Goal: Task Accomplishment & Management: Manage account settings

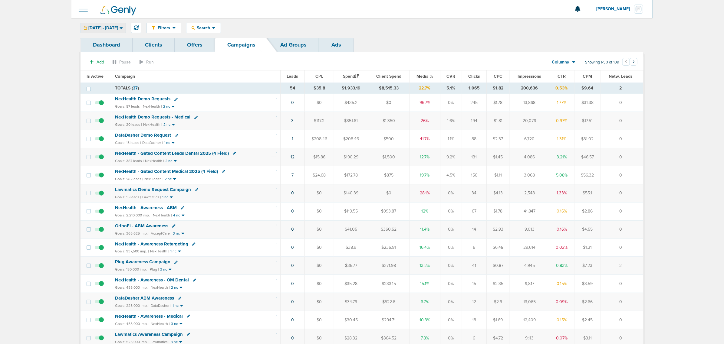
click at [123, 26] on icon at bounding box center [121, 27] width 3 height 5
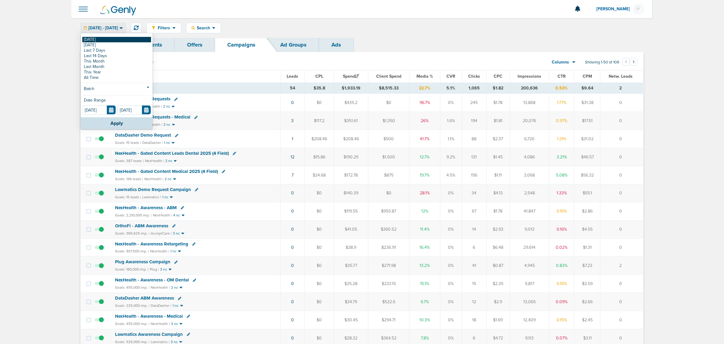
click at [108, 39] on link "[DATE]" at bounding box center [116, 39] width 69 height 5
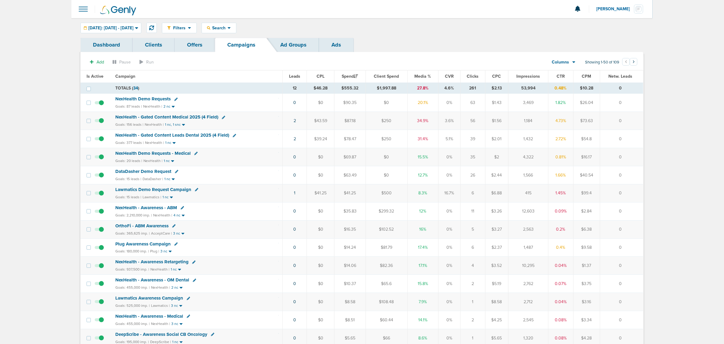
click at [189, 117] on span "NexHealth - Gated Content Medical 2025 (4 Field)" at bounding box center [166, 116] width 103 height 5
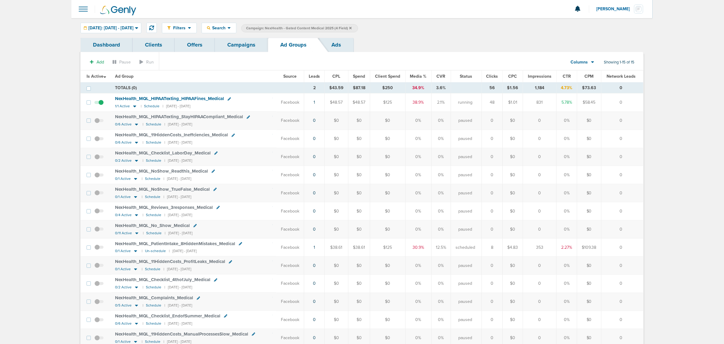
drag, startPoint x: 545, startPoint y: 252, endPoint x: 530, endPoint y: 250, distance: 15.5
click at [530, 250] on td "353" at bounding box center [540, 248] width 34 height 18
click at [164, 99] on span "NexHealth_ MQL_ HIPAATexting_ HIPAAFines_ Medical" at bounding box center [169, 98] width 109 height 5
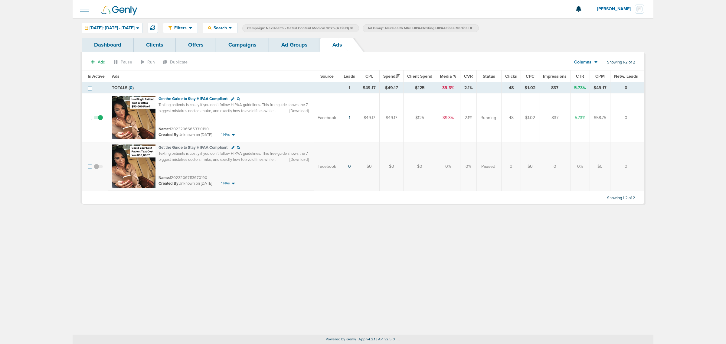
click at [299, 50] on link "Ad Groups" at bounding box center [294, 45] width 51 height 14
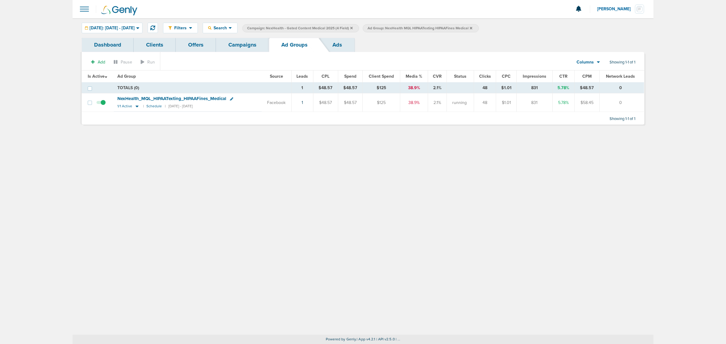
click at [256, 43] on link "Campaigns" at bounding box center [242, 45] width 53 height 14
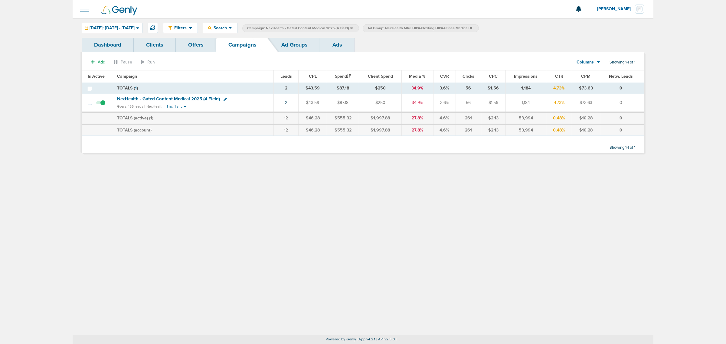
click at [192, 97] on span "NexHealth - Gated Content Medical 2025 (4 Field)" at bounding box center [168, 98] width 103 height 5
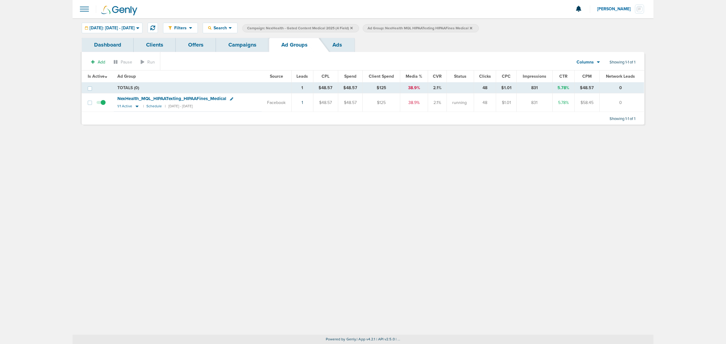
click at [472, 26] on icon at bounding box center [471, 28] width 2 height 4
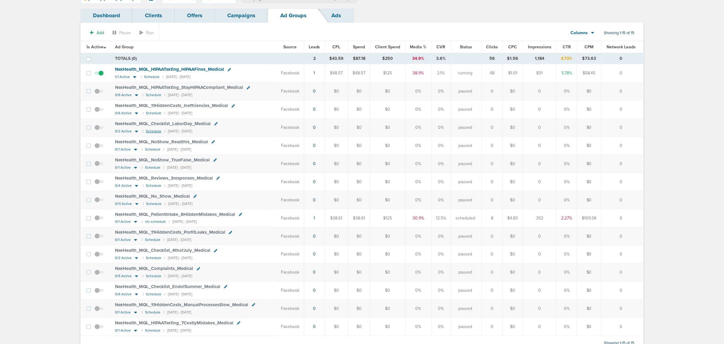
scroll to position [16, 0]
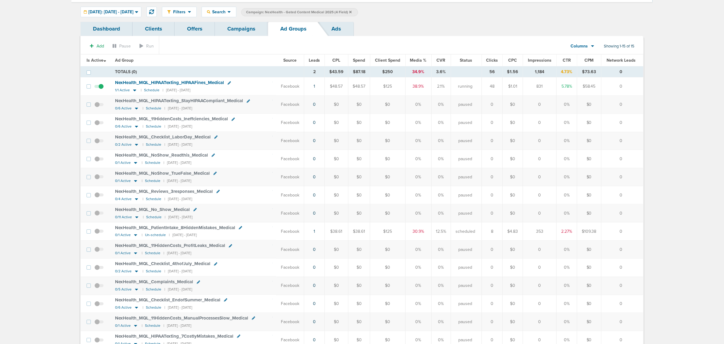
click at [415, 63] on th "Media %" at bounding box center [418, 60] width 26 height 12
click at [416, 61] on span "Media %" at bounding box center [418, 60] width 17 height 5
click at [258, 26] on link "Campaigns" at bounding box center [241, 29] width 53 height 14
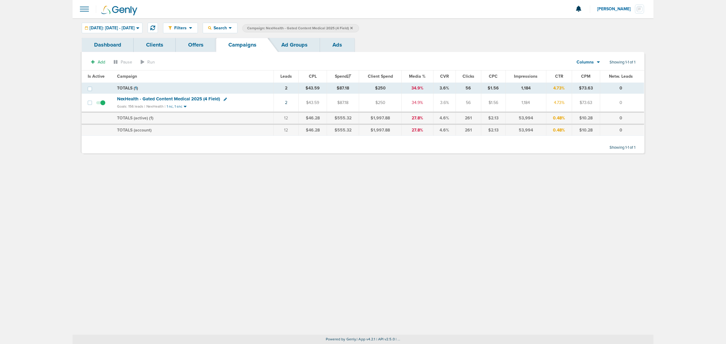
click at [353, 28] on icon at bounding box center [351, 28] width 2 height 2
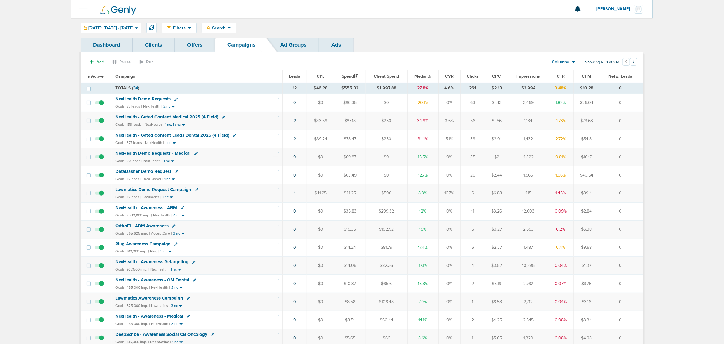
drag, startPoint x: 279, startPoint y: 194, endPoint x: 626, endPoint y: 200, distance: 346.3
click at [626, 200] on tr "Lawmatics Demo Request Campaign Goals: 15 leads | Lawmatics | 1 nc 1 $41.25 $41…" at bounding box center [362, 193] width 563 height 18
click at [624, 200] on td "0" at bounding box center [621, 193] width 43 height 18
click at [201, 135] on span "NexHealth - Gated Content Leads Dental 2025 (4 Field)" at bounding box center [172, 135] width 114 height 5
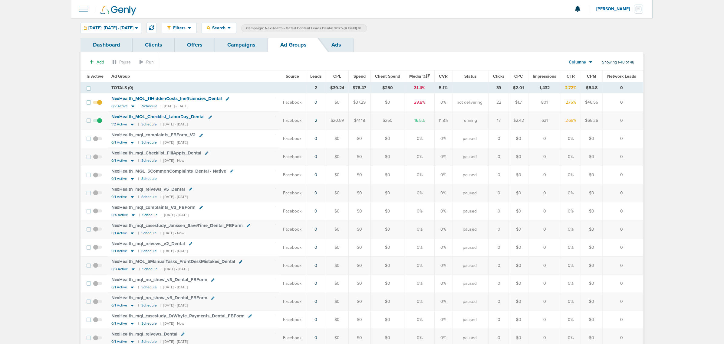
click at [245, 43] on link "Campaigns" at bounding box center [241, 45] width 53 height 14
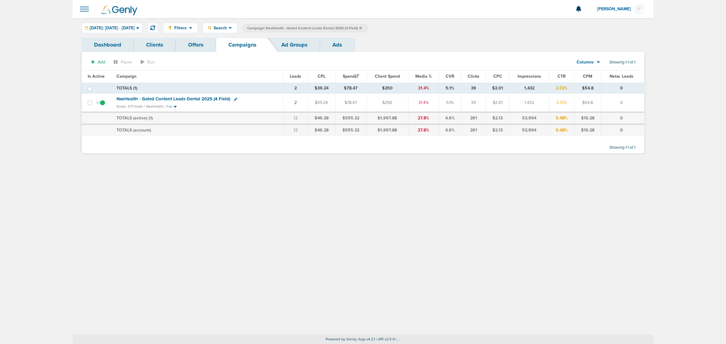
click at [362, 28] on icon at bounding box center [361, 28] width 2 height 4
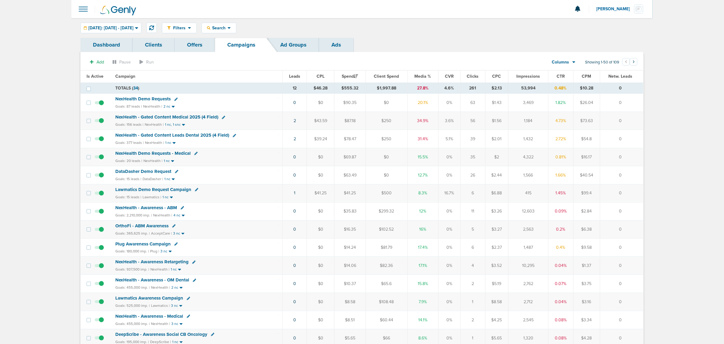
drag, startPoint x: 273, startPoint y: 196, endPoint x: 637, endPoint y: 200, distance: 363.5
click at [637, 200] on tr "Lawmatics Demo Request Campaign Goals: 15 leads | Lawmatics | 1 nc 1 $41.25 $41…" at bounding box center [362, 193] width 563 height 18
click at [636, 197] on td "0" at bounding box center [621, 193] width 43 height 18
click at [293, 194] on td "1" at bounding box center [294, 193] width 25 height 18
click at [294, 195] on link "1" at bounding box center [295, 193] width 2 height 5
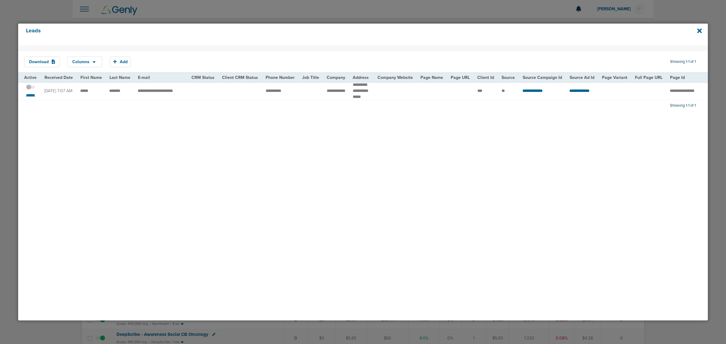
click at [34, 98] on small "*******" at bounding box center [30, 95] width 13 height 5
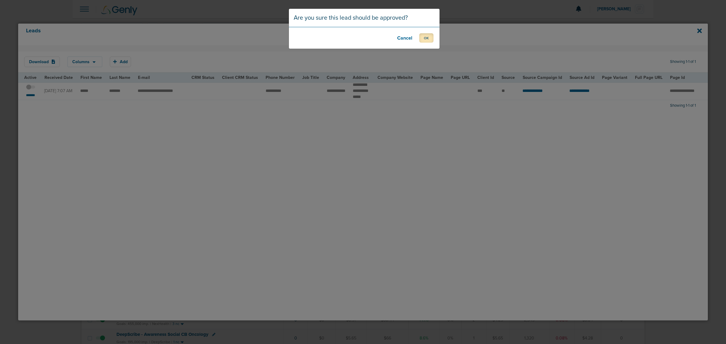
click at [429, 40] on button "OK" at bounding box center [427, 37] width 14 height 9
click at [427, 37] on button "OK" at bounding box center [427, 37] width 14 height 9
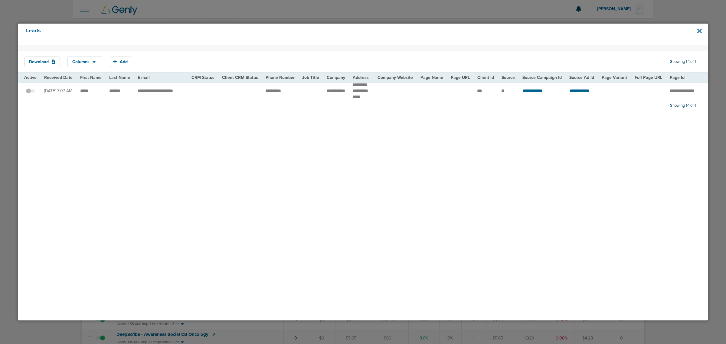
click at [701, 32] on icon at bounding box center [700, 31] width 5 height 7
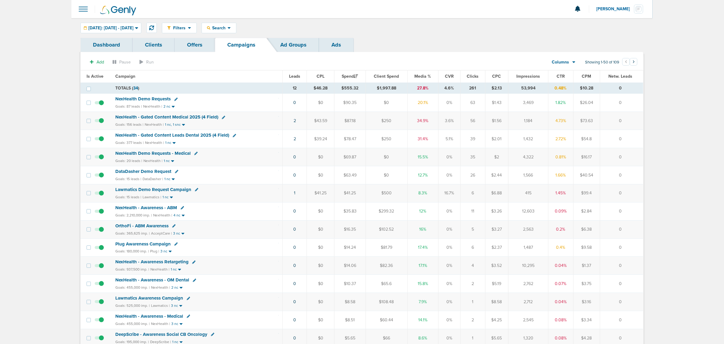
click at [422, 79] on th "Media %" at bounding box center [422, 77] width 31 height 12
click at [423, 76] on span "Media %" at bounding box center [423, 76] width 17 height 5
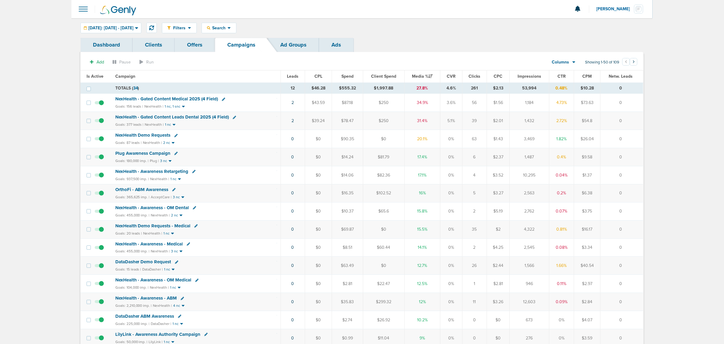
drag, startPoint x: 250, startPoint y: 160, endPoint x: 631, endPoint y: 148, distance: 380.9
click at [631, 153] on td "0" at bounding box center [622, 157] width 43 height 18
drag, startPoint x: 267, startPoint y: 139, endPoint x: 638, endPoint y: 145, distance: 371.1
click at [638, 145] on tr "NexHealth Demo Requests Goals: 87 leads | NexHealth | 2 nc 0 $0 $90.35 $0 20.1%…" at bounding box center [362, 139] width 563 height 18
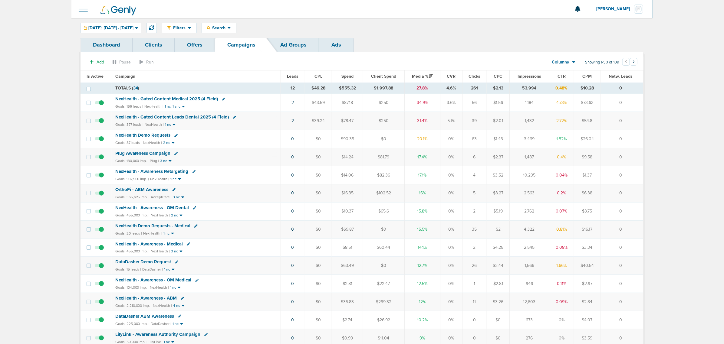
click at [638, 145] on td "0" at bounding box center [622, 139] width 43 height 18
drag, startPoint x: 262, startPoint y: 232, endPoint x: 631, endPoint y: 233, distance: 369.0
click at [631, 233] on tr "NexHealth Demo Requests - Medical Goals: 20 leads | NexHealth | 1 nc 0 $0 $69.8…" at bounding box center [362, 230] width 563 height 18
click at [631, 233] on td "0" at bounding box center [622, 230] width 43 height 18
click at [157, 27] on button at bounding box center [151, 28] width 10 height 10
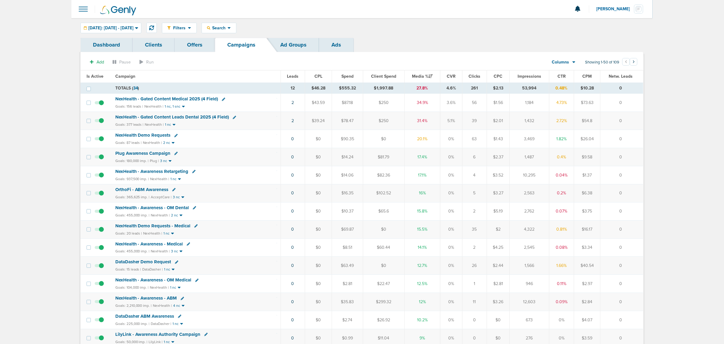
drag, startPoint x: 260, startPoint y: 142, endPoint x: 639, endPoint y: 145, distance: 379.0
click at [639, 145] on tr "NexHealth Demo Requests Goals: 87 leads | NexHealth | 2 nc 0 $0 $90.35 $0 20.1%…" at bounding box center [362, 139] width 563 height 18
click at [630, 142] on td "0" at bounding box center [622, 139] width 43 height 18
click at [117, 24] on div "[DATE]: [DATE] - [DATE]" at bounding box center [111, 28] width 60 height 10
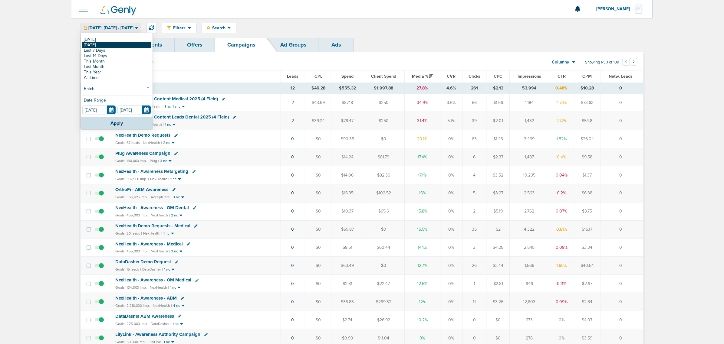
click at [102, 43] on link "[DATE]" at bounding box center [116, 44] width 69 height 5
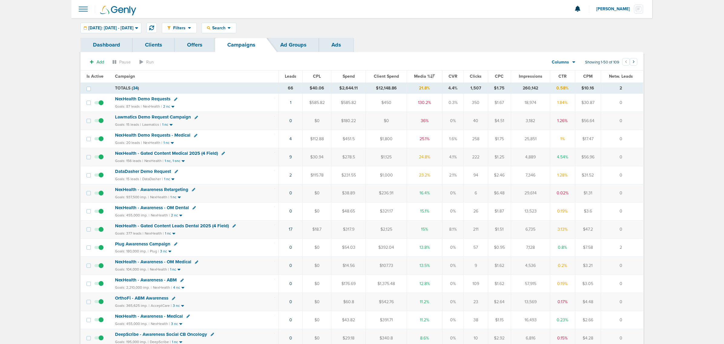
click at [171, 136] on span "NexHealth Demo Requests - Medical" at bounding box center [152, 135] width 75 height 5
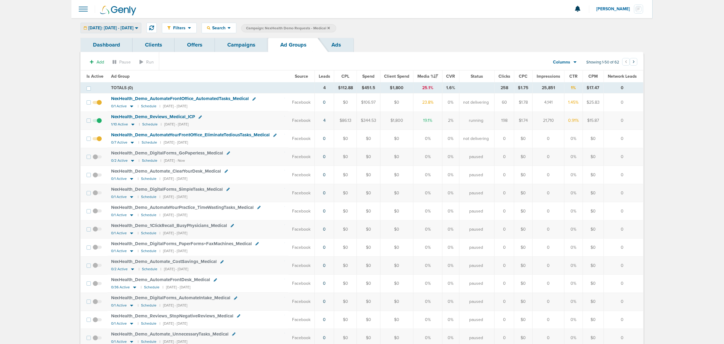
click at [138, 29] on icon at bounding box center [136, 27] width 3 height 5
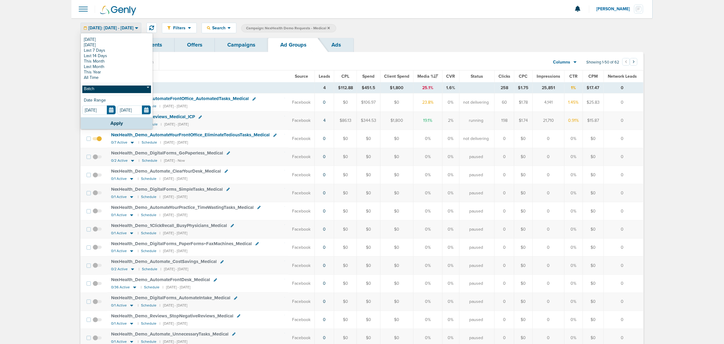
click at [108, 91] on link "Batch" at bounding box center [116, 90] width 69 height 8
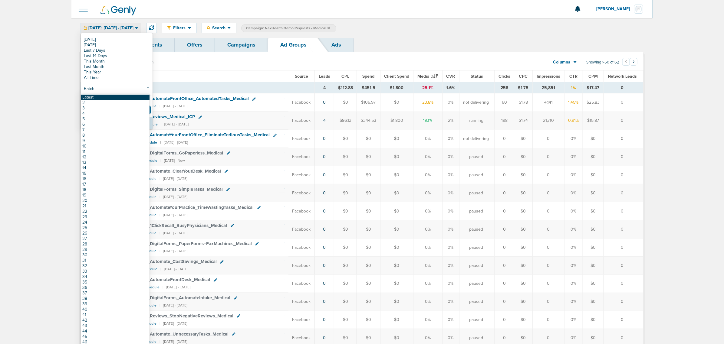
click at [104, 97] on link "Latest" at bounding box center [115, 97] width 69 height 5
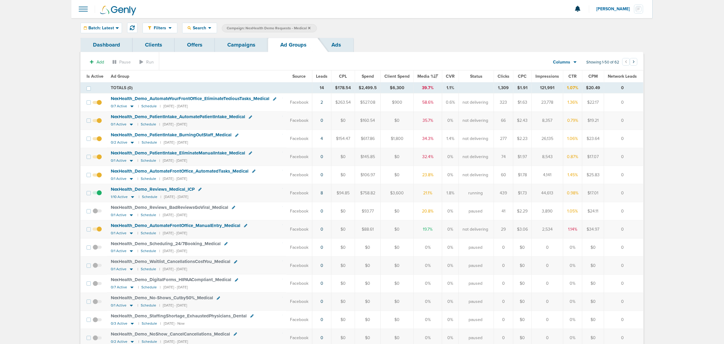
click at [202, 138] on span "NexHealth_ Demo_ PatientIntake_ BurningOutStaff_ Medical" at bounding box center [171, 134] width 121 height 5
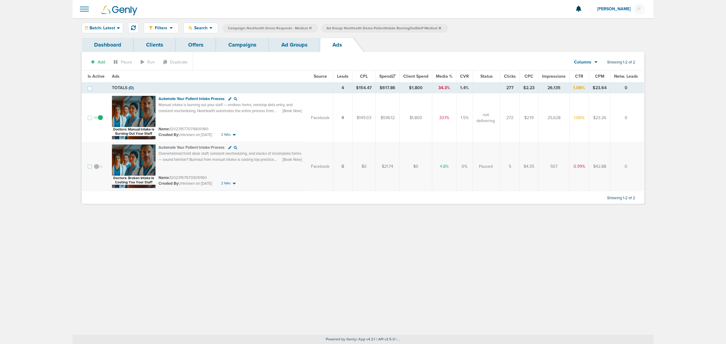
click at [249, 42] on link "Campaigns" at bounding box center [242, 45] width 53 height 14
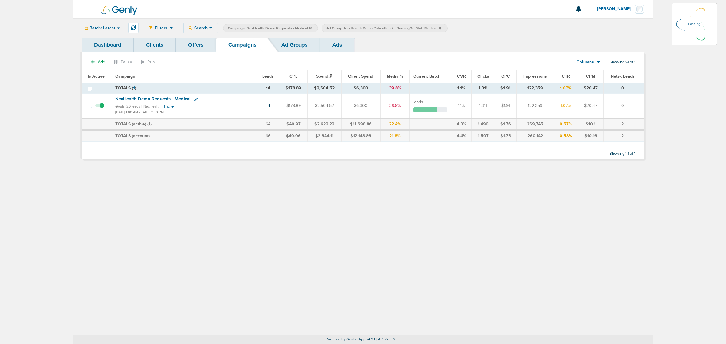
click at [309, 26] on icon at bounding box center [310, 28] width 2 height 4
click at [342, 29] on label "Ad Group: NexHealth Demo PatientIntake BurningOutStaff Medical" at bounding box center [286, 28] width 126 height 8
click at [341, 28] on icon at bounding box center [341, 28] width 2 height 2
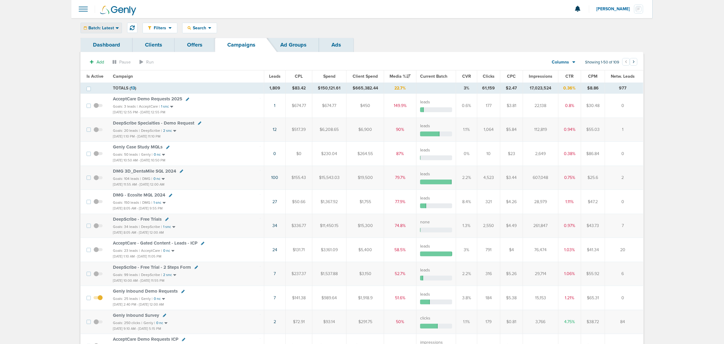
click at [104, 24] on div "Batch: Latest" at bounding box center [101, 28] width 41 height 10
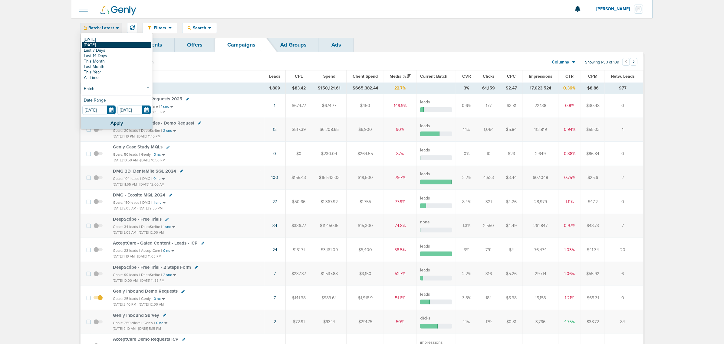
click at [92, 43] on link "[DATE]" at bounding box center [116, 44] width 69 height 5
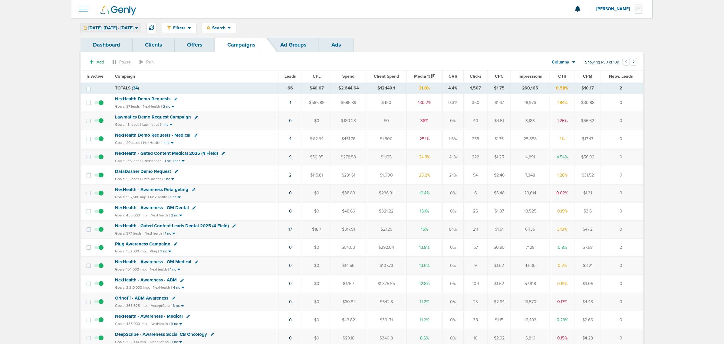
click at [102, 25] on div "[DATE]: [DATE] - [DATE]" at bounding box center [111, 28] width 60 height 10
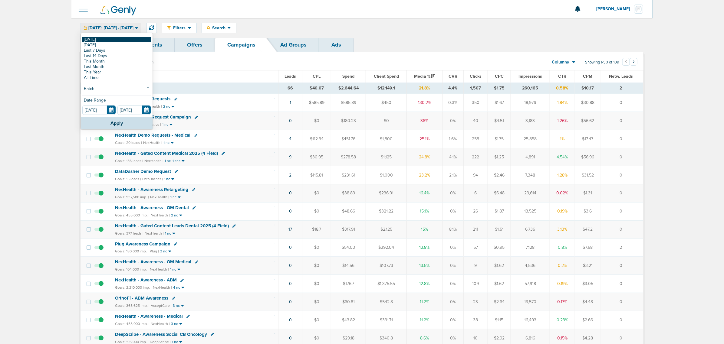
click at [102, 37] on link "[DATE]" at bounding box center [116, 39] width 69 height 5
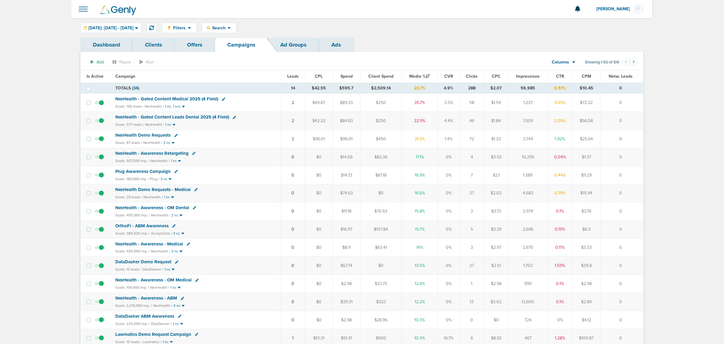
click at [294, 140] on link "1" at bounding box center [293, 139] width 2 height 5
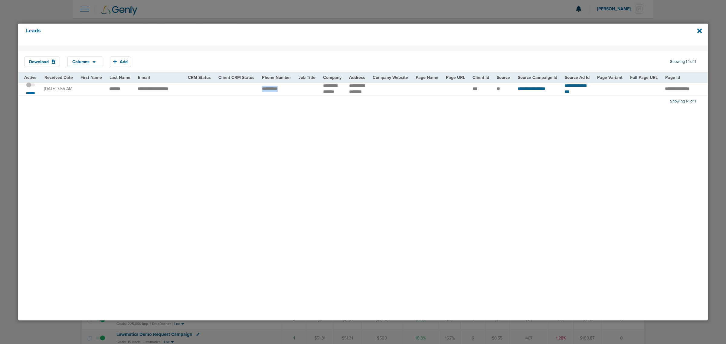
drag, startPoint x: 258, startPoint y: 89, endPoint x: 291, endPoint y: 89, distance: 32.4
click at [291, 89] on td "**********" at bounding box center [276, 89] width 37 height 14
click at [30, 88] on span at bounding box center [30, 88] width 9 height 0
click at [31, 86] on input "checkbox" at bounding box center [31, 86] width 0 height 0
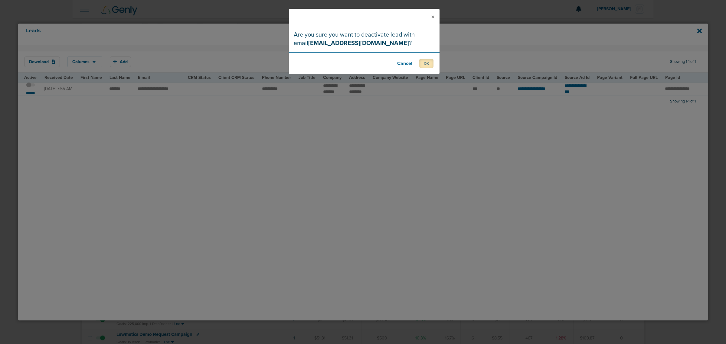
click at [426, 65] on button "OK" at bounding box center [427, 63] width 14 height 9
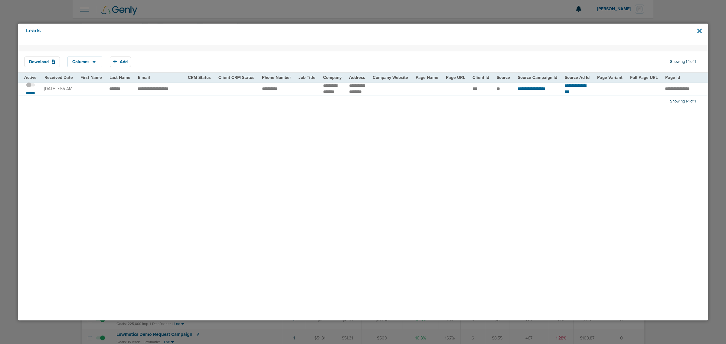
click at [700, 29] on icon at bounding box center [700, 31] width 5 height 7
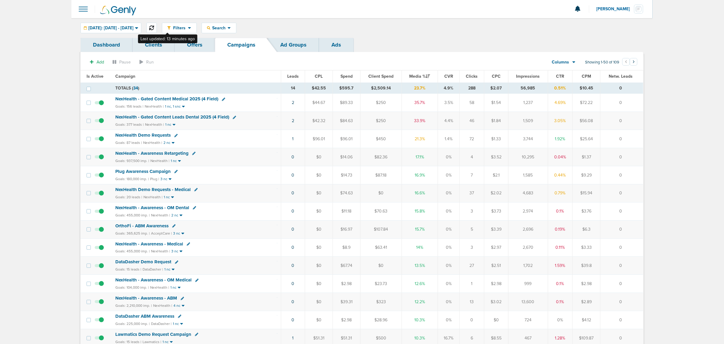
click at [154, 25] on icon at bounding box center [151, 27] width 5 height 5
click at [160, 98] on span "NexHealth - Gated Content Medical 2025 (4 Field)" at bounding box center [166, 98] width 103 height 5
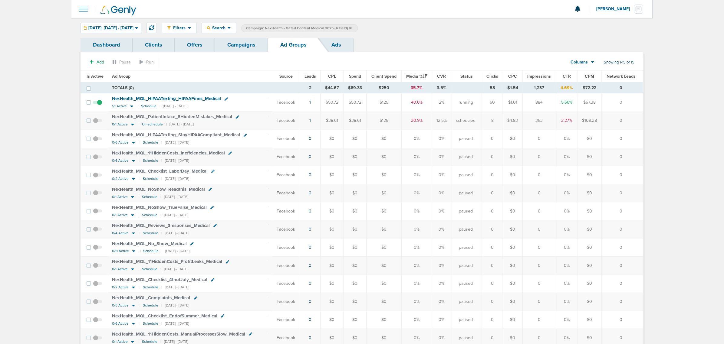
click at [241, 43] on link "Campaigns" at bounding box center [241, 45] width 53 height 14
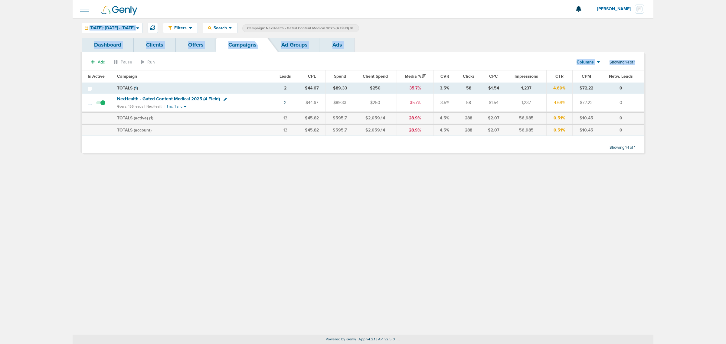
drag, startPoint x: 70, startPoint y: 24, endPoint x: 696, endPoint y: 130, distance: 634.2
click at [696, 130] on main "Notifications You have no unread notifications [PERSON_NAME] Profile Sign Out C…" at bounding box center [363, 172] width 726 height 344
click at [353, 28] on icon at bounding box center [351, 28] width 2 height 2
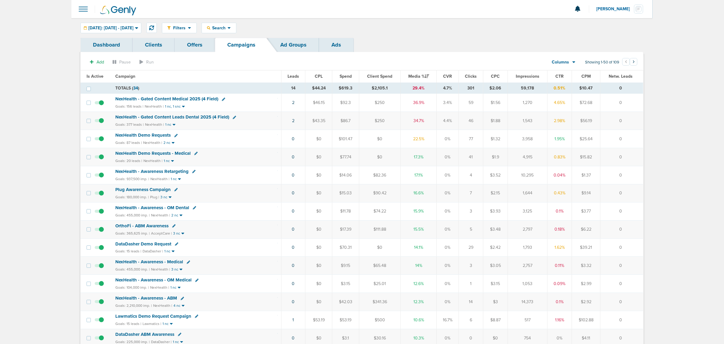
click at [446, 27] on div "Filters Active Only Settings Status Active Inactive Objectives MQL SQL Traffic …" at bounding box center [403, 28] width 482 height 11
click at [236, 32] on div "Search" at bounding box center [219, 28] width 34 height 10
click at [236, 46] on link "Client" at bounding box center [233, 48] width 63 height 8
type input "nex"
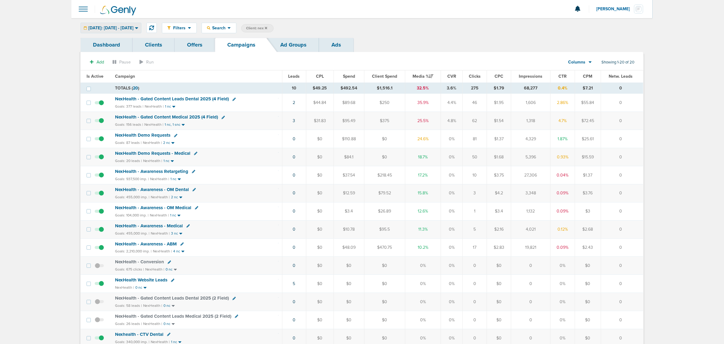
click at [133, 27] on span "[DATE]: [DATE] - [DATE]" at bounding box center [110, 28] width 45 height 4
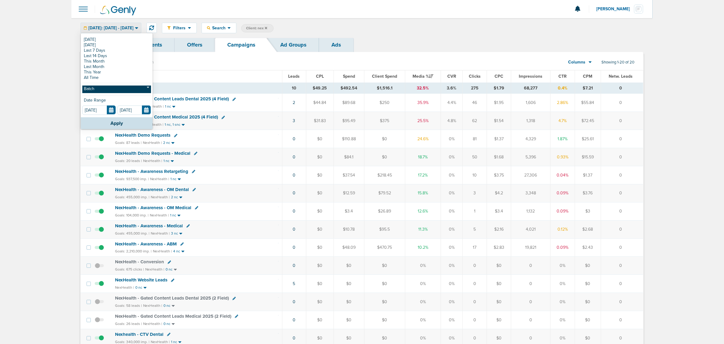
click at [132, 87] on link "Batch" at bounding box center [116, 90] width 69 height 8
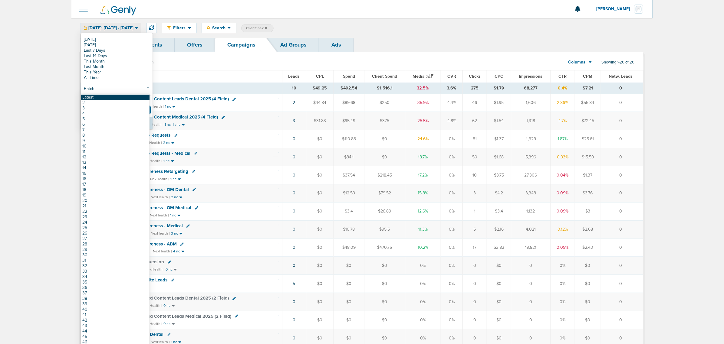
click at [128, 96] on link "Latest" at bounding box center [115, 97] width 69 height 5
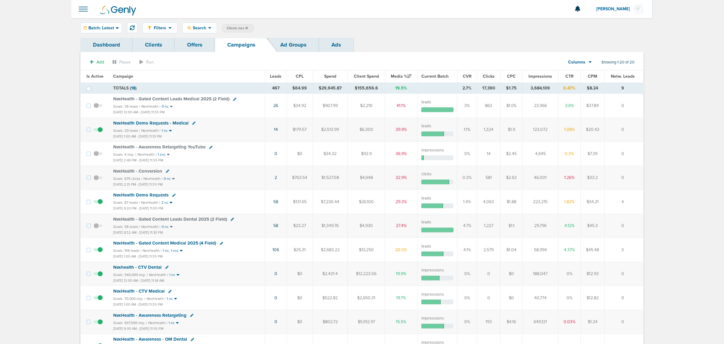
click at [533, 75] on span "Impressions" at bounding box center [541, 76] width 24 height 5
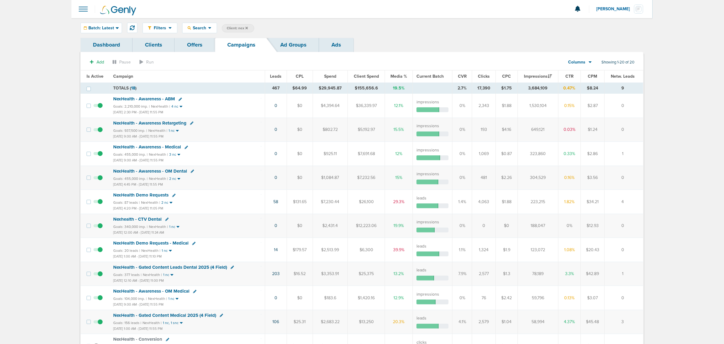
drag, startPoint x: 260, startPoint y: 149, endPoint x: 643, endPoint y: 156, distance: 382.3
click at [643, 156] on tr "NexHealth - Awareness - Medical Goals: 455,000 imp. | NexHealth | 3 nc Jul 31, …" at bounding box center [362, 154] width 563 height 24
click at [639, 156] on td "1" at bounding box center [624, 154] width 39 height 24
click at [94, 30] on div "Batch: Latest" at bounding box center [101, 28] width 41 height 10
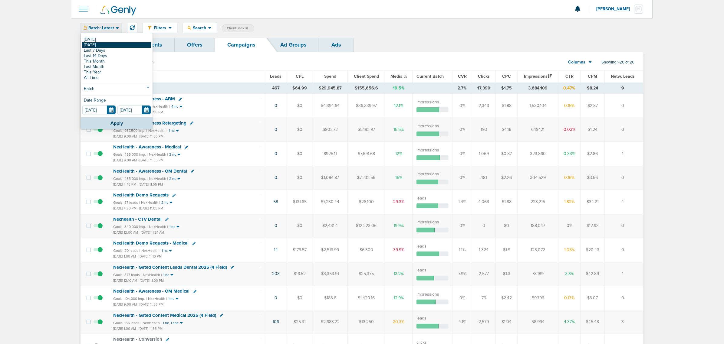
click at [97, 43] on link "[DATE]" at bounding box center [116, 44] width 69 height 5
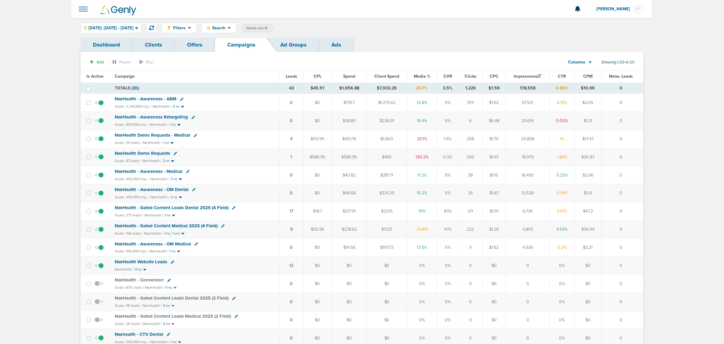
click at [157, 99] on span "NexHealth - Awareness - ABM" at bounding box center [146, 98] width 62 height 5
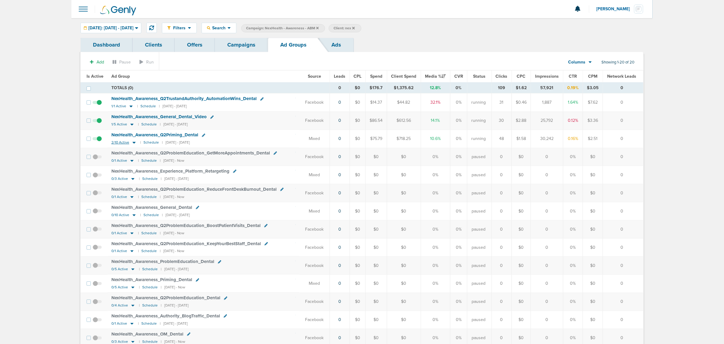
click at [133, 144] on icon at bounding box center [134, 143] width 3 height 2
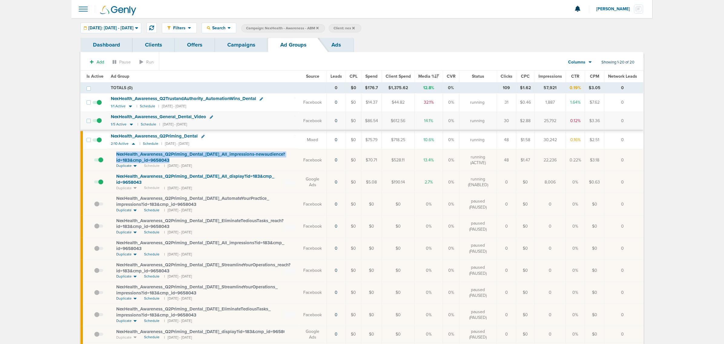
drag, startPoint x: 192, startPoint y: 160, endPoint x: 116, endPoint y: 156, distance: 75.8
click at [116, 156] on div "NexHealth_ Awareness_ Q2Priming_ Dental_ 06.06.25_ All_ impressions-newaudience…" at bounding box center [205, 158] width 179 height 12
copy span "NexHealth_ Awareness_ Q2Priming_ Dental_ 06.06.25_ All_ impressions-newaudience…"
click at [247, 139] on div "NexHealth_ Awareness_ Q2Priming_ Dental" at bounding box center [203, 136] width 184 height 6
click at [203, 137] on icon at bounding box center [202, 136] width 3 height 3
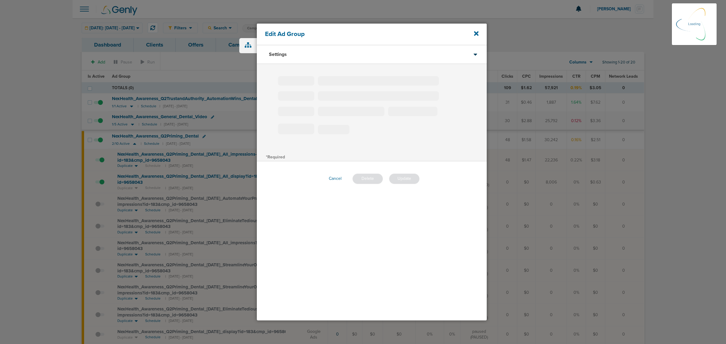
type input "NexHealth_Awareness_Q2Priming_Dental"
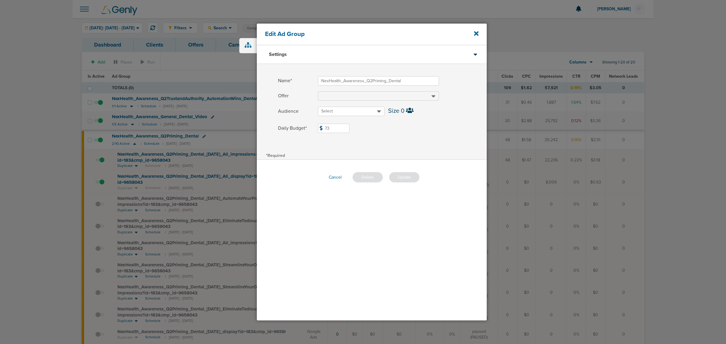
drag, startPoint x: 346, startPoint y: 130, endPoint x: 295, endPoint y: 123, distance: 51.9
click at [295, 124] on label "Daily Budget* 73 $73" at bounding box center [382, 128] width 209 height 9
type input "85"
click at [450, 152] on div "*Required" at bounding box center [372, 155] width 230 height 8
click at [409, 177] on button "Update" at bounding box center [404, 177] width 31 height 11
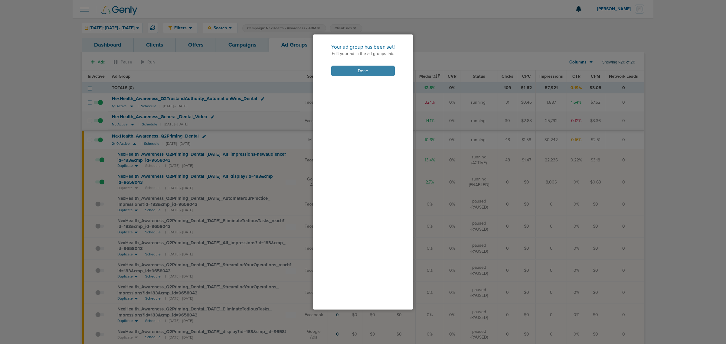
click at [365, 71] on button "Done" at bounding box center [363, 71] width 64 height 11
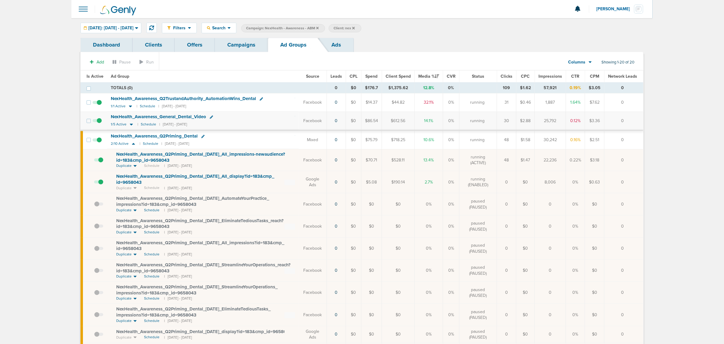
click at [236, 42] on link "Campaigns" at bounding box center [241, 45] width 53 height 14
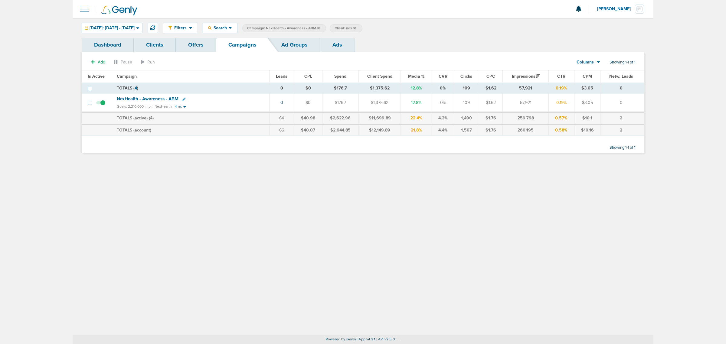
click at [320, 28] on icon at bounding box center [319, 28] width 2 height 4
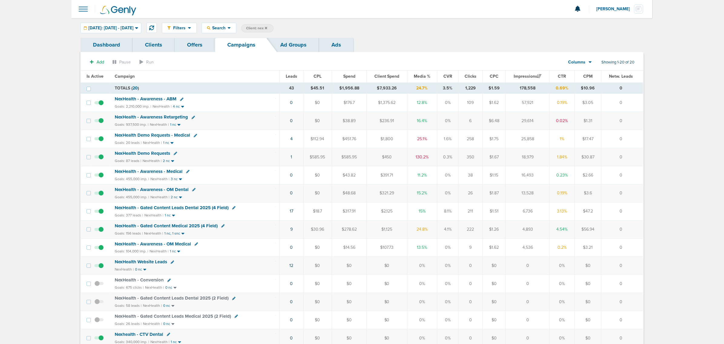
drag, startPoint x: 704, startPoint y: 32, endPoint x: 687, endPoint y: 32, distance: 16.9
click at [704, 32] on main "Notifications You have no unread notifications [PERSON_NAME] Profile Sign Out C…" at bounding box center [362, 256] width 724 height 513
drag, startPoint x: 516, startPoint y: 138, endPoint x: 650, endPoint y: 139, distance: 133.8
click at [650, 139] on div "Dashboard Clients Offers Campaigns Ad Groups Ads Add Pause Run Columns Media St…" at bounding box center [361, 271] width 581 height 466
click at [620, 144] on td "0" at bounding box center [622, 139] width 42 height 18
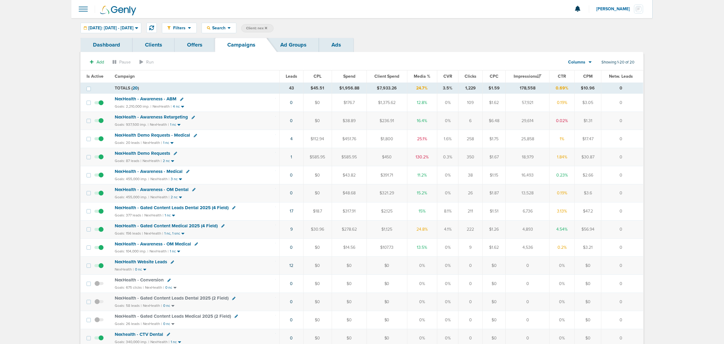
click at [170, 191] on span "NexHealth - Awareness - OM Dental" at bounding box center [152, 189] width 74 height 5
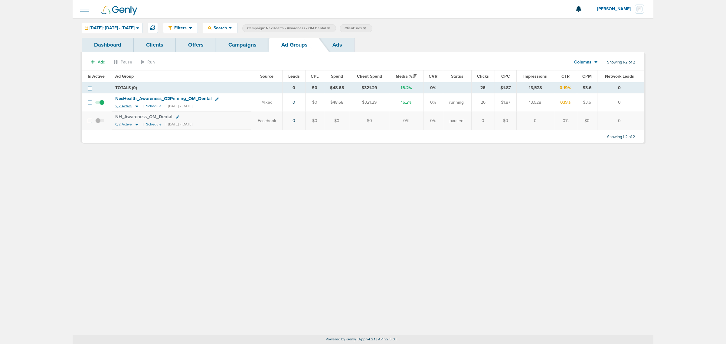
click at [135, 107] on icon at bounding box center [136, 107] width 3 height 2
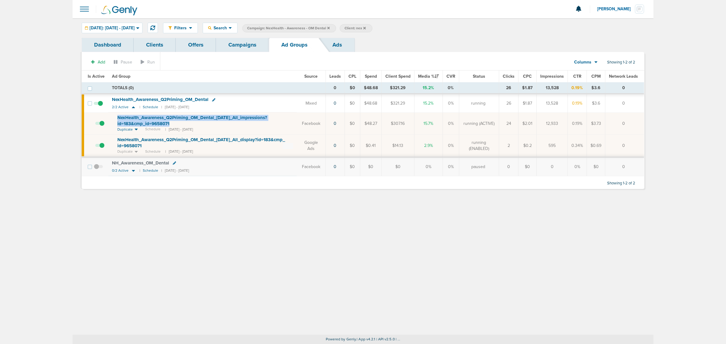
drag, startPoint x: 182, startPoint y: 125, endPoint x: 116, endPoint y: 117, distance: 66.7
click at [116, 117] on td "NexHealth_ Awareness_ Q2Priming_ OM_ Dental_ 05.12.25_ All_ impressions?id=183&…" at bounding box center [202, 124] width 189 height 22
copy span "NexHealth_ Awareness_ Q2Priming_ OM_ Dental_ 05.12.25_ All_ impressions?id=183&…"
click at [270, 107] on td "NexHealth_ Awareness_ Q2Priming_ OM_ Dental 2/2 Active | Schedule | 05/12/2025 …" at bounding box center [202, 103] width 189 height 18
click at [215, 98] on icon at bounding box center [213, 99] width 3 height 3
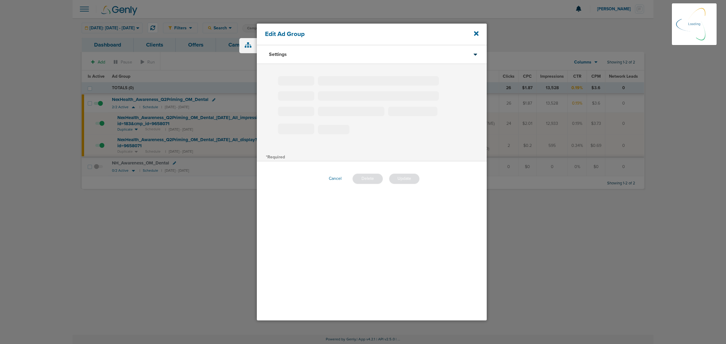
type input "NexHealth_Awareness_Q2Priming_OM_Dental"
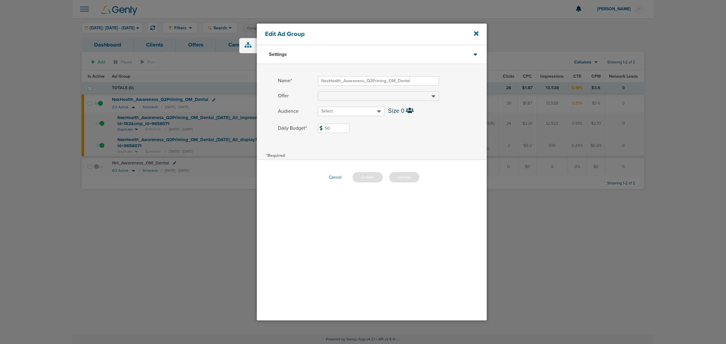
click at [341, 127] on input "50" at bounding box center [333, 128] width 31 height 9
type input "55"
drag, startPoint x: 400, startPoint y: 143, endPoint x: 403, endPoint y: 161, distance: 18.1
click at [400, 145] on div "Name* NexHealth_Awareness_Q2Priming_OM_Dental Offer Audience Select Size 0 Dail…" at bounding box center [372, 107] width 230 height 87
click at [405, 173] on button "Update" at bounding box center [404, 177] width 31 height 11
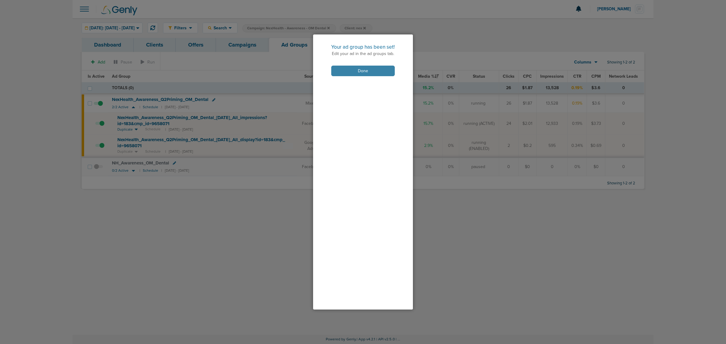
click at [368, 73] on button "Done" at bounding box center [363, 71] width 64 height 11
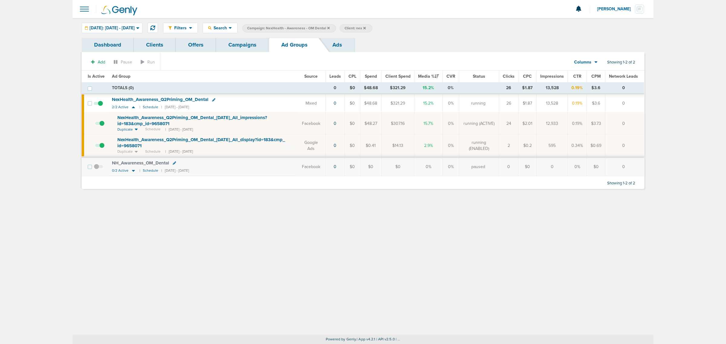
click at [330, 28] on icon at bounding box center [328, 28] width 2 height 4
click at [249, 44] on link "Campaigns" at bounding box center [242, 45] width 53 height 14
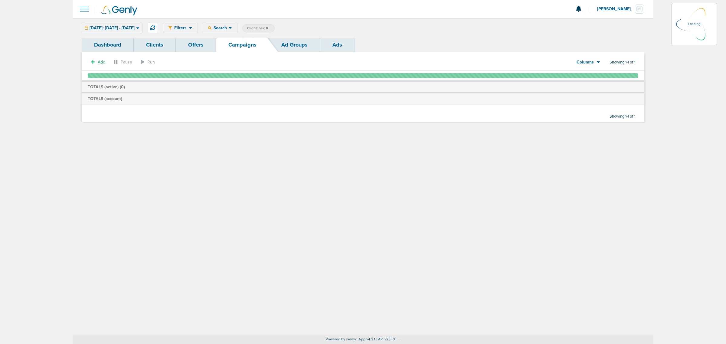
click at [275, 28] on label "Client: nex" at bounding box center [258, 28] width 32 height 8
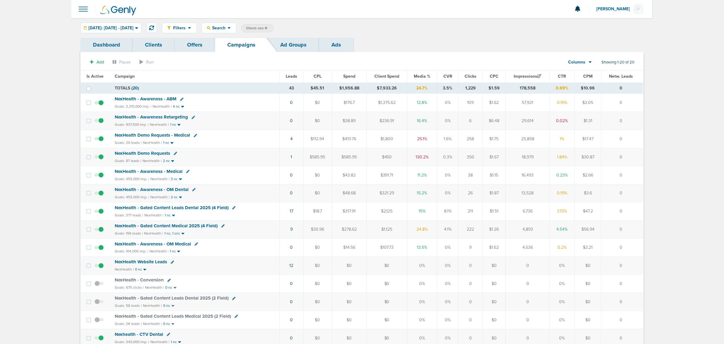
click at [267, 27] on icon at bounding box center [266, 28] width 2 height 2
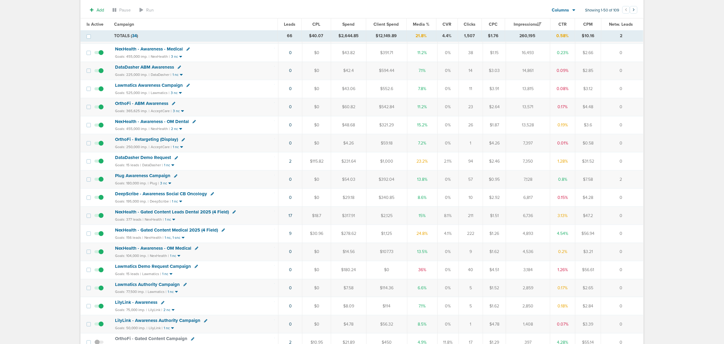
scroll to position [151, 0]
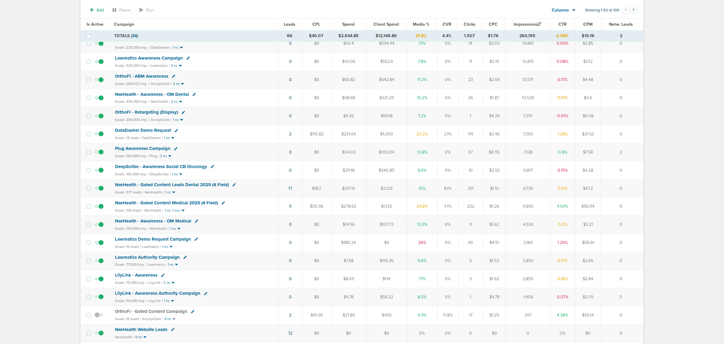
drag, startPoint x: 282, startPoint y: 192, endPoint x: 630, endPoint y: 190, distance: 347.8
click at [630, 190] on tr "NexHealth - Gated Content Leads Dental 2025 (4 Field) Goals: 377 leads | NexHea…" at bounding box center [362, 188] width 563 height 18
click at [630, 190] on td "0" at bounding box center [622, 188] width 42 height 18
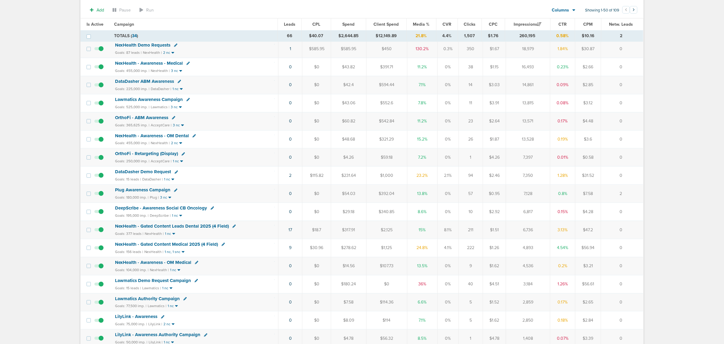
scroll to position [0, 0]
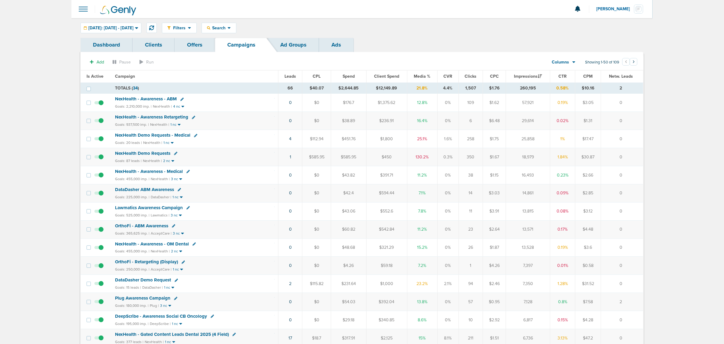
drag, startPoint x: 262, startPoint y: 77, endPoint x: 710, endPoint y: 137, distance: 451.9
drag, startPoint x: 59, startPoint y: 21, endPoint x: 713, endPoint y: 171, distance: 670.8
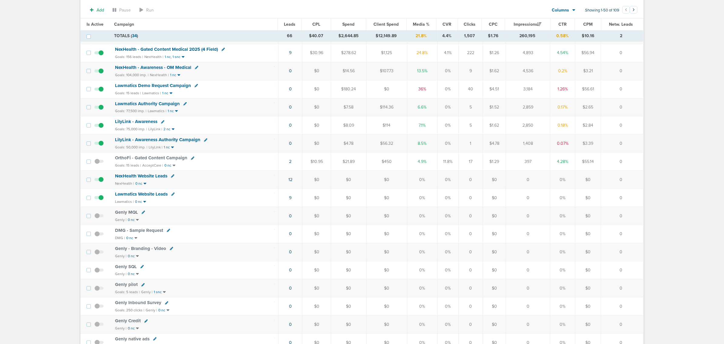
scroll to position [239, 0]
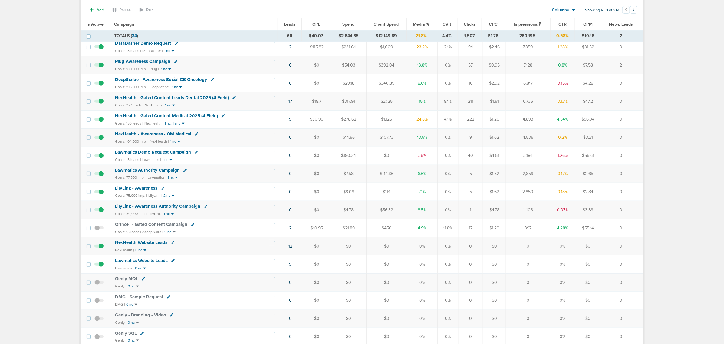
drag, startPoint x: 642, startPoint y: 236, endPoint x: 38, endPoint y: 50, distance: 631.6
click at [38, 50] on main "Notifications You have no unread notifications [PERSON_NAME] Profile Sign Out C…" at bounding box center [362, 291] width 724 height 1061
click at [43, 61] on main "Notifications You have no unread notifications [PERSON_NAME] Profile Sign Out C…" at bounding box center [362, 291] width 724 height 1061
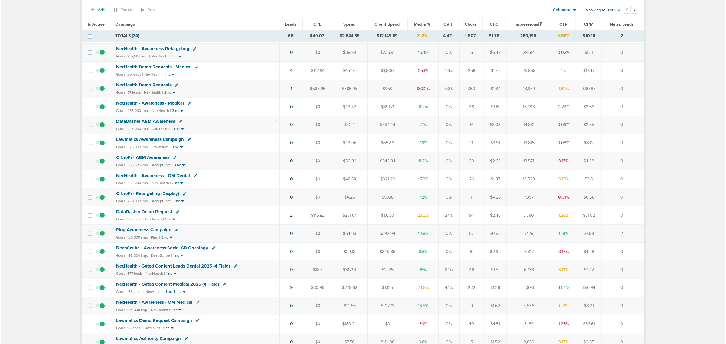
scroll to position [0, 0]
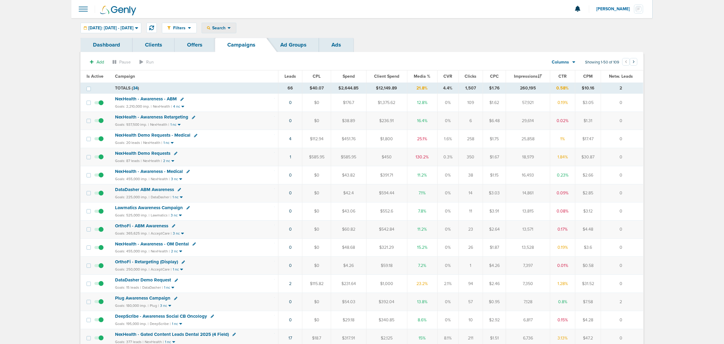
click at [228, 30] on span "Search" at bounding box center [218, 27] width 17 height 5
click at [259, 48] on link "Client" at bounding box center [233, 48] width 63 height 8
type input "deep"
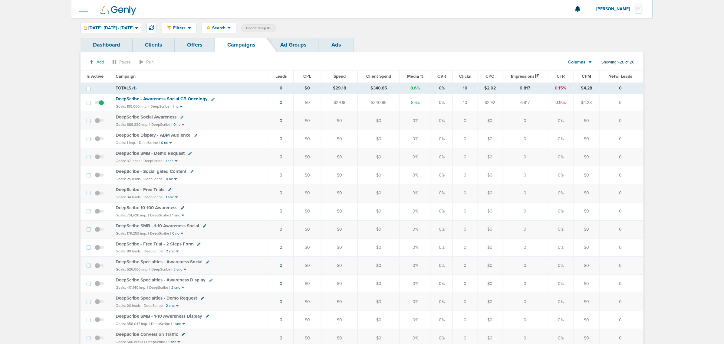
drag, startPoint x: 521, startPoint y: 104, endPoint x: 534, endPoint y: 104, distance: 12.4
click at [531, 104] on td "6,817" at bounding box center [525, 103] width 46 height 18
click at [536, 104] on td "6,817" at bounding box center [525, 103] width 46 height 18
click at [133, 26] on span "[DATE]: [DATE] - [DATE]" at bounding box center [110, 28] width 45 height 4
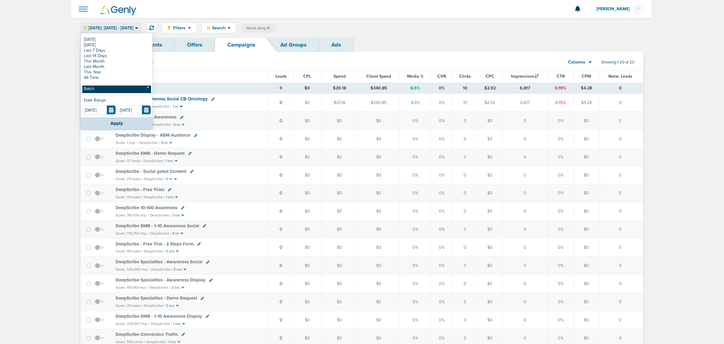
click at [108, 89] on link "Batch" at bounding box center [116, 90] width 69 height 8
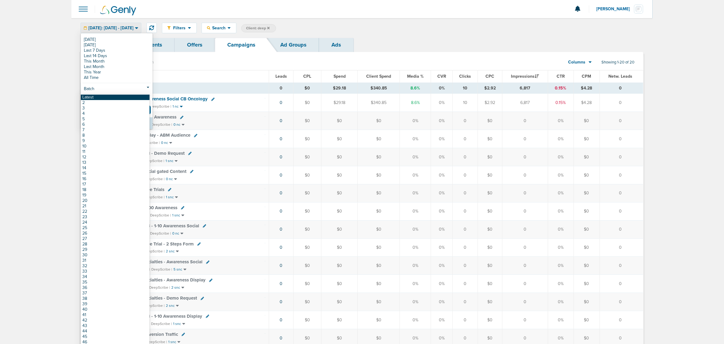
click at [104, 96] on link "Latest" at bounding box center [115, 97] width 69 height 5
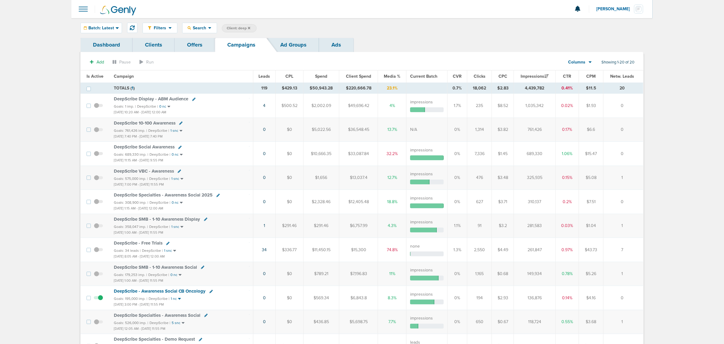
click at [91, 75] on span "Is Active" at bounding box center [95, 76] width 17 height 5
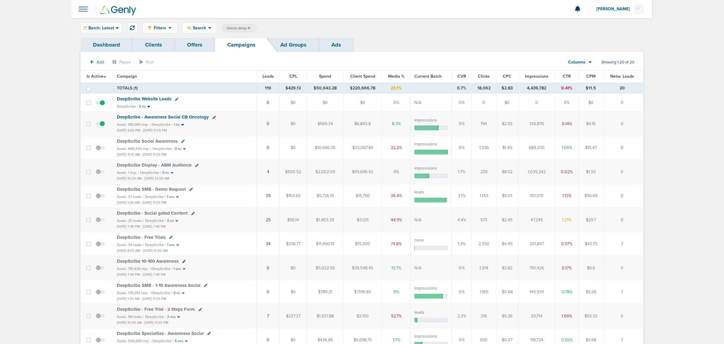
click at [244, 29] on span "Client: deep" at bounding box center [239, 28] width 24 height 5
drag, startPoint x: 286, startPoint y: 28, endPoint x: 255, endPoint y: 24, distance: 31.4
click at [256, 24] on span "Client Campaign Offers Landing Page Ad Group Network Campaign Ad Ad Status Netw…" at bounding box center [275, 28] width 106 height 8
type input "accept"
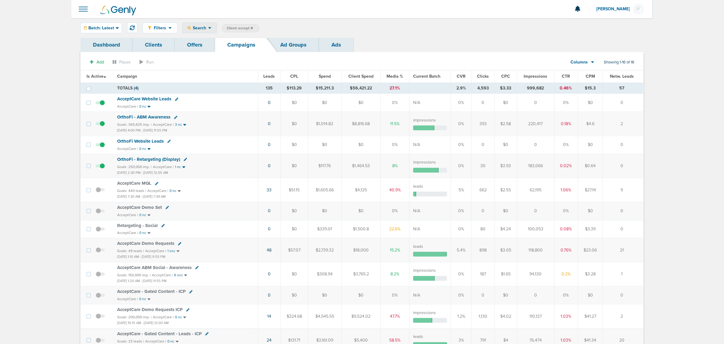
click at [209, 26] on icon at bounding box center [209, 27] width 3 height 5
click at [106, 31] on div "Batch: Latest" at bounding box center [101, 28] width 41 height 10
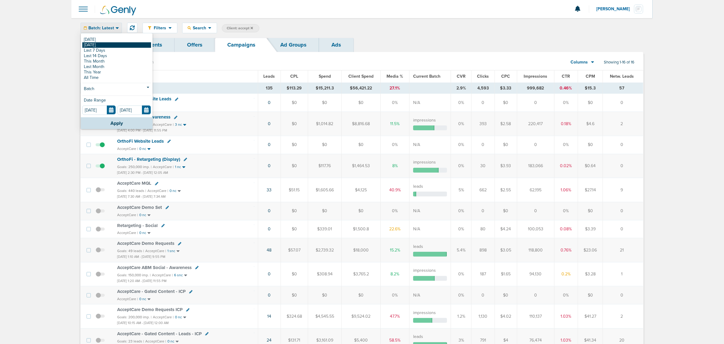
click at [105, 44] on link "[DATE]" at bounding box center [116, 44] width 69 height 5
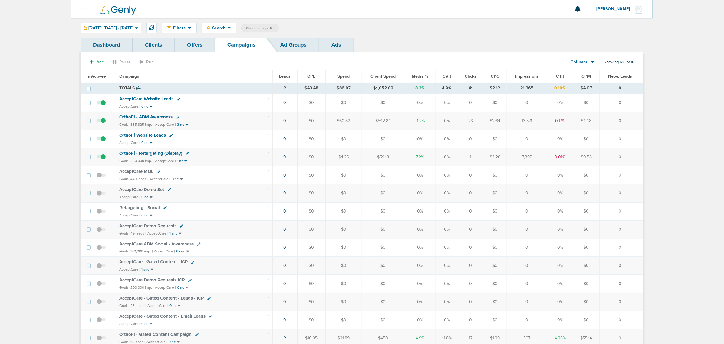
click at [272, 28] on span "Client: accept" at bounding box center [259, 28] width 26 height 5
drag, startPoint x: 339, startPoint y: 28, endPoint x: 311, endPoint y: 23, distance: 28.7
click at [311, 23] on div "Filters Active Only Settings Status Active Inactive Objectives MQL SQL Traffic …" at bounding box center [403, 28] width 482 height 11
type input "law"
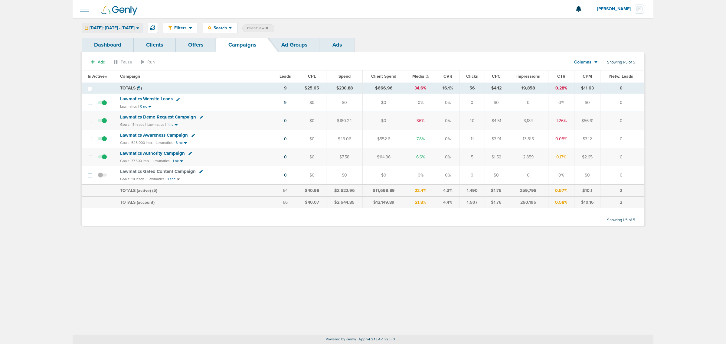
click at [135, 29] on span "[DATE]: [DATE] - [DATE]" at bounding box center [112, 28] width 45 height 4
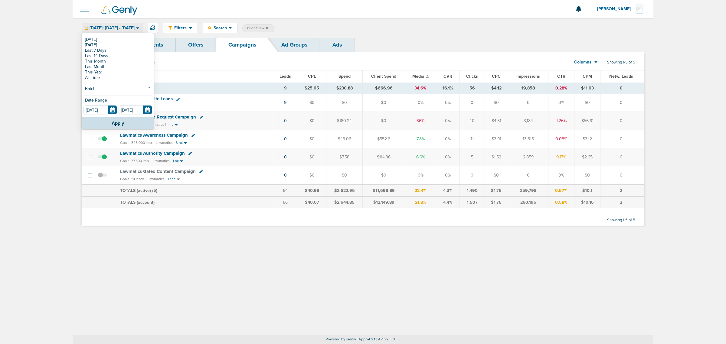
click at [277, 291] on div "Filters Active Only Settings Status Active Inactive Objectives MQL SQL Traffic …" at bounding box center [363, 176] width 581 height 317
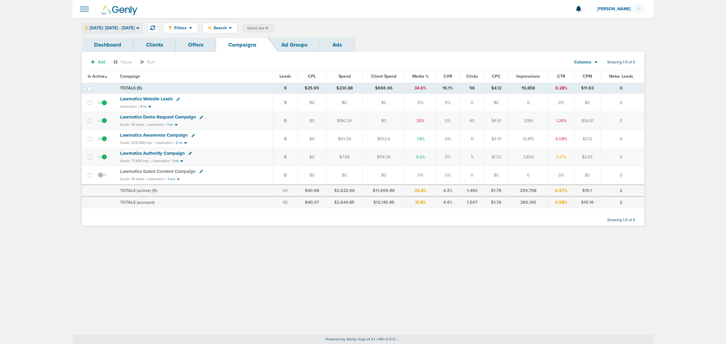
click at [135, 27] on span "[DATE]: [DATE] - [DATE]" at bounding box center [112, 28] width 45 height 4
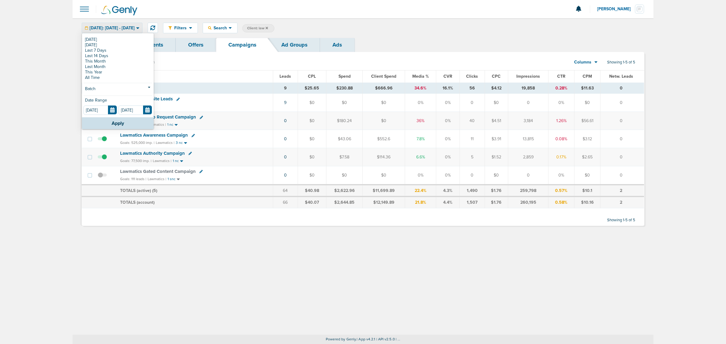
click at [217, 268] on div "Filters Active Only Settings Status Active Inactive Objectives MQL SQL Traffic …" at bounding box center [363, 176] width 581 height 317
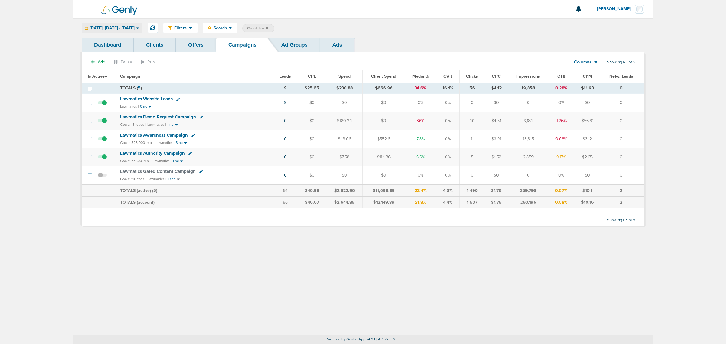
click at [135, 26] on span "[DATE]: [DATE] - [DATE]" at bounding box center [112, 28] width 45 height 4
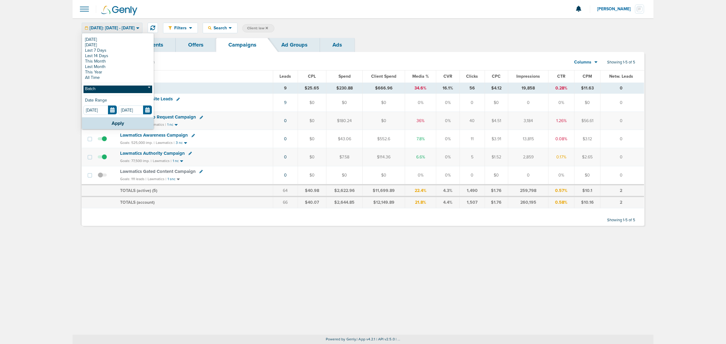
click at [110, 91] on link "Batch" at bounding box center [118, 90] width 69 height 8
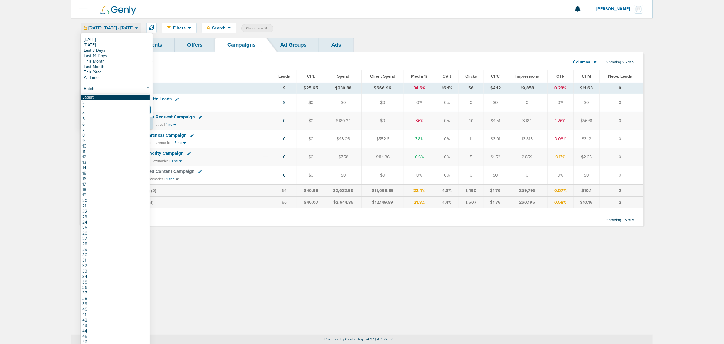
click at [107, 98] on link "Latest" at bounding box center [115, 97] width 69 height 5
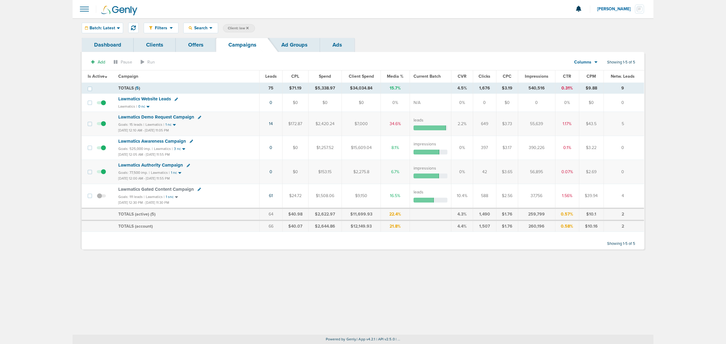
click at [237, 29] on span "Client: law" at bounding box center [238, 28] width 21 height 5
drag, startPoint x: 290, startPoint y: 32, endPoint x: 259, endPoint y: 26, distance: 31.1
click at [259, 26] on span "Client Campaign Offers Landing Page Ad Group Network Campaign Ad Ad Status Netw…" at bounding box center [276, 28] width 106 height 8
type input "lily"
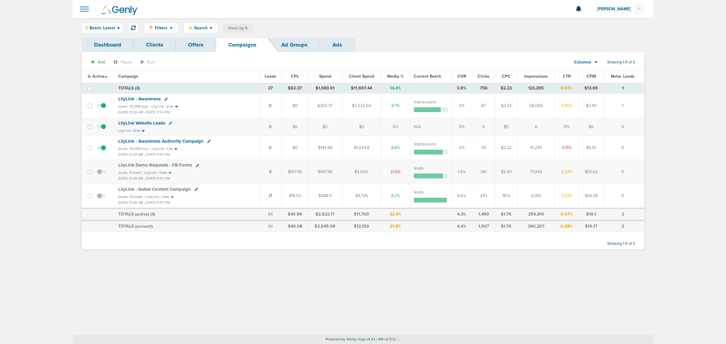
drag, startPoint x: 222, startPoint y: 104, endPoint x: 554, endPoint y: 107, distance: 333.0
click at [554, 107] on tr "LilyLink - Awareness Goals: 75,000 imp. | LilyLink | 2 nc Jul 31, 2025 12:00 AM…" at bounding box center [363, 106] width 563 height 24
click at [548, 107] on td "58,066" at bounding box center [536, 106] width 37 height 24
click at [113, 23] on div "Batch: Latest" at bounding box center [102, 28] width 41 height 10
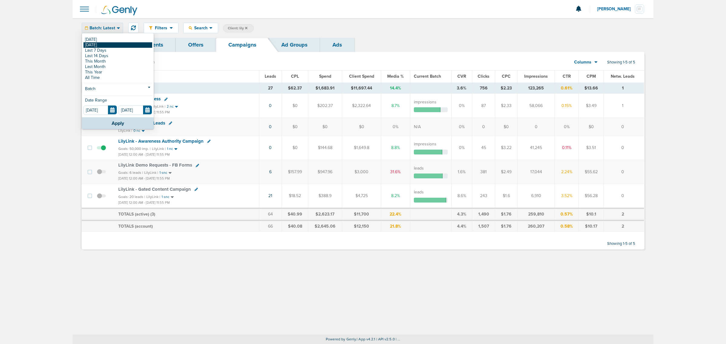
click at [102, 44] on link "[DATE]" at bounding box center [118, 44] width 69 height 5
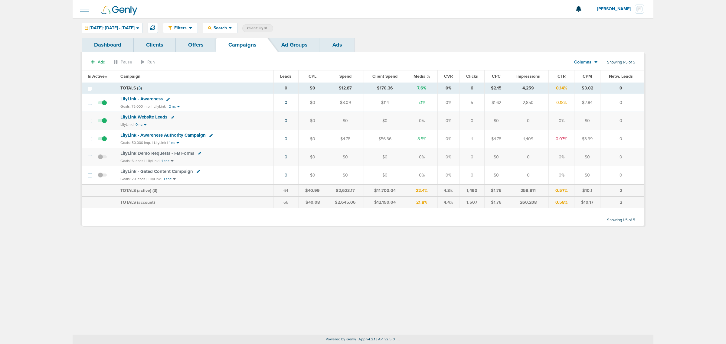
click at [146, 99] on span "LilyLink - Awareness" at bounding box center [141, 98] width 42 height 5
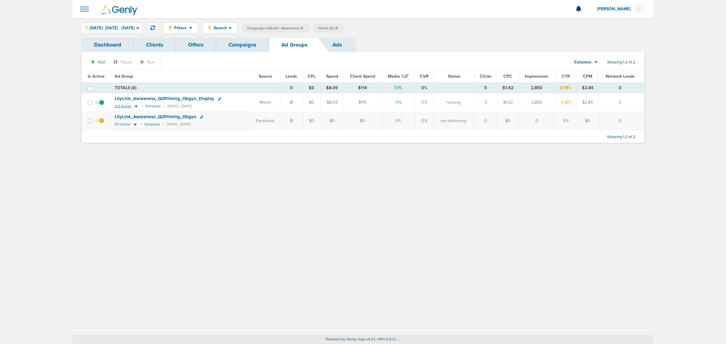
click at [137, 107] on icon at bounding box center [136, 106] width 6 height 5
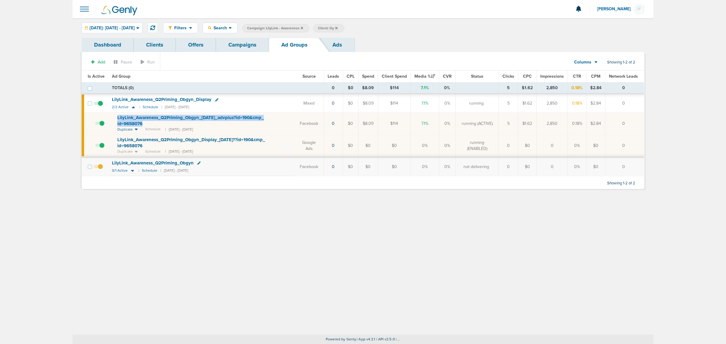
drag, startPoint x: 161, startPoint y: 126, endPoint x: 113, endPoint y: 119, distance: 48.7
click at [113, 119] on td "LilyLink_ Awareness_ Q2Priming_ Obgyn_ 08.01.25_ advplus?id=190&cmp_ id=9658076…" at bounding box center [201, 124] width 186 height 22
copy span "LilyLink_ Awareness_ Q2Priming_ Obgyn_ 08.01.25_ advplus?id=190&cmp_ id=9658076"
drag, startPoint x: 218, startPoint y: 99, endPoint x: 215, endPoint y: 99, distance: 3.0
click at [217, 99] on div "LilyLink_ Awareness_ Q2Priming_ Obgyn_ Display" at bounding box center [201, 100] width 179 height 6
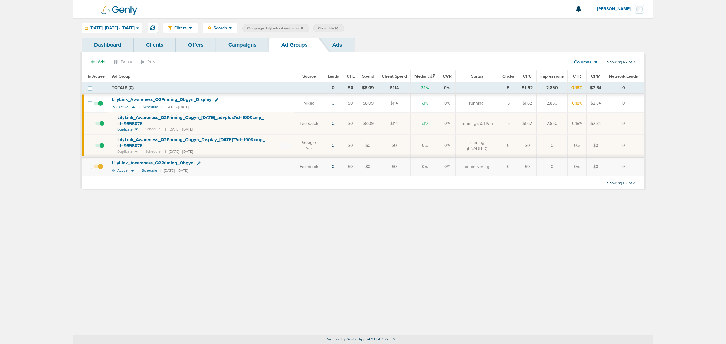
click at [214, 98] on div "LilyLink_ Awareness_ Q2Priming_ Obgyn_ Display" at bounding box center [163, 99] width 103 height 5
click at [216, 100] on icon at bounding box center [216, 99] width 3 height 3
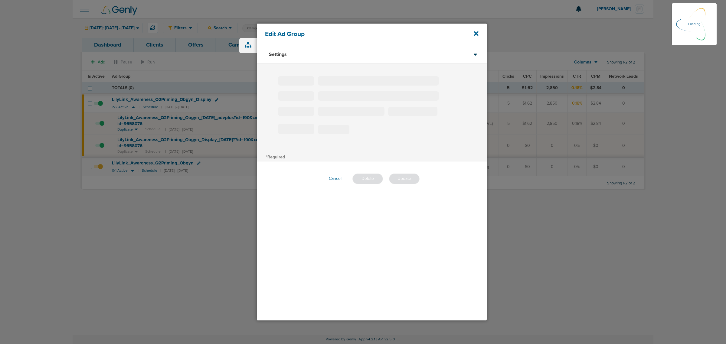
type input "LilyLink_Awareness_Q2Priming_Obgyn_Display"
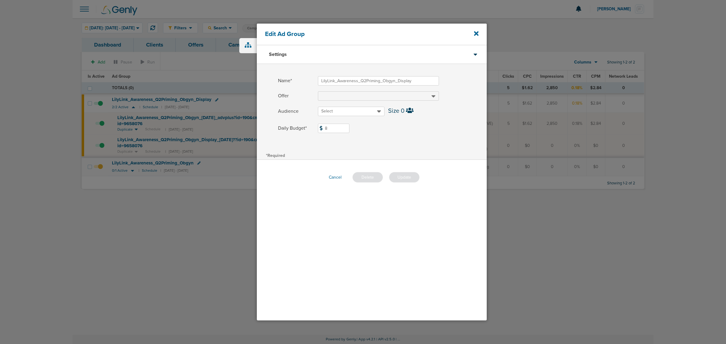
drag, startPoint x: 329, startPoint y: 128, endPoint x: 304, endPoint y: 124, distance: 25.4
click at [304, 124] on label "Daily Budget* 8 $8" at bounding box center [382, 128] width 209 height 9
type input "2"
type input "12"
click at [416, 135] on span at bounding box center [402, 136] width 169 height 4
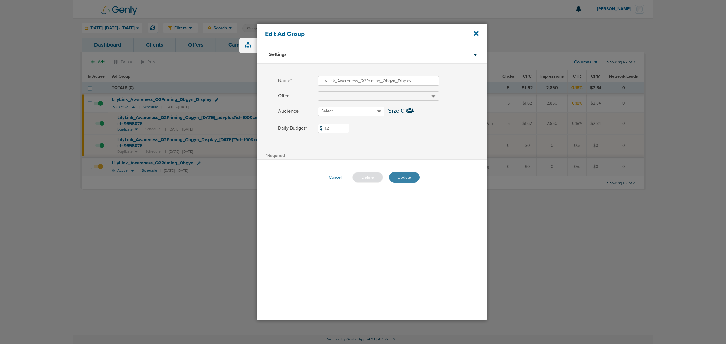
click at [410, 177] on button "Update" at bounding box center [404, 177] width 31 height 11
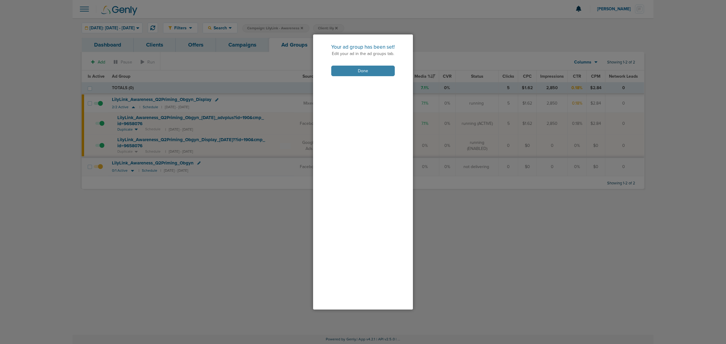
click at [382, 66] on button "Done" at bounding box center [363, 71] width 64 height 11
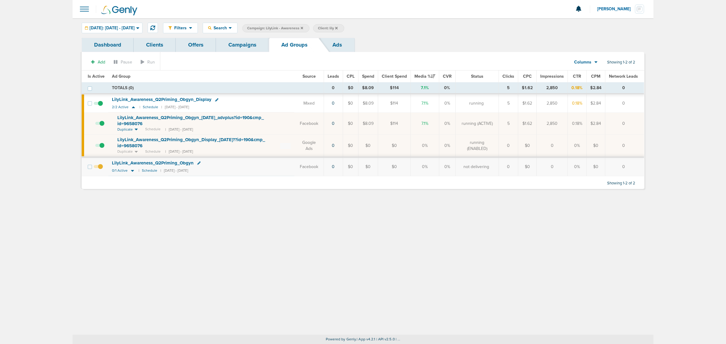
click at [244, 50] on link "Campaigns" at bounding box center [242, 45] width 53 height 14
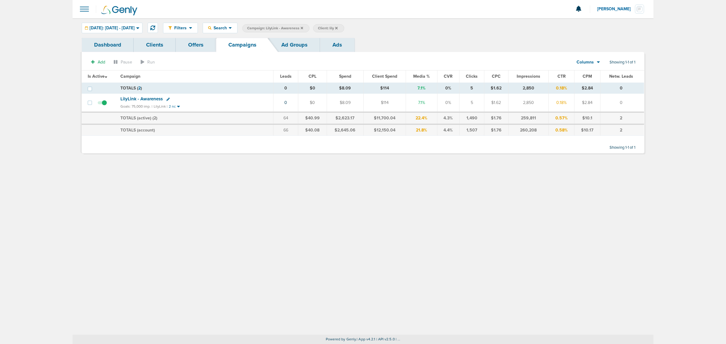
click at [303, 29] on icon at bounding box center [302, 28] width 2 height 2
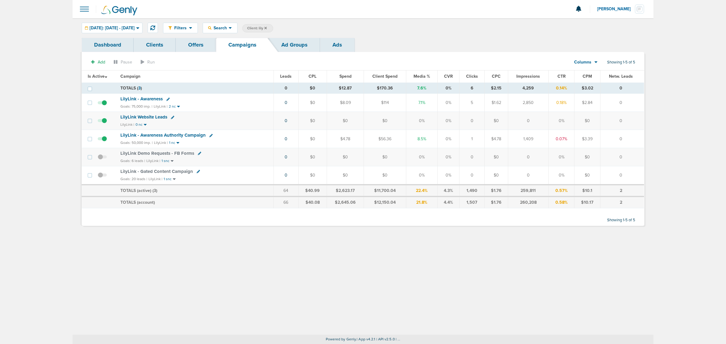
click at [211, 136] on icon at bounding box center [210, 135] width 3 height 3
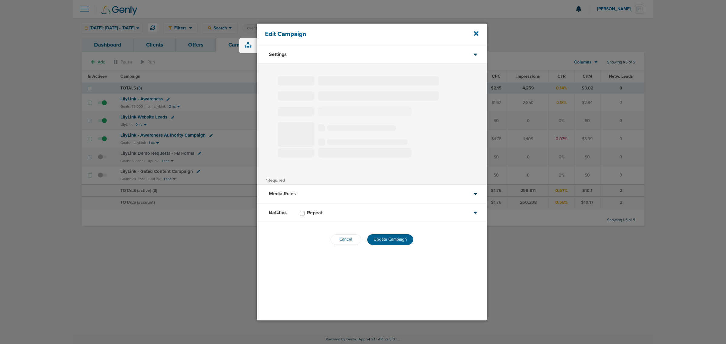
type input "LilyLink - Awareness Authority Campaign"
select select "Awareness"
radio input "true"
select select "readOnly"
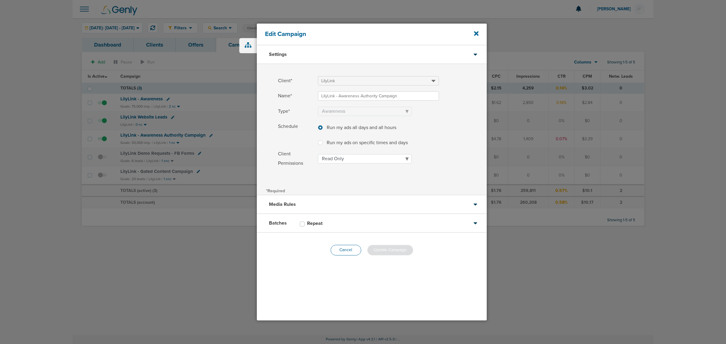
click at [344, 247] on button "Cancel" at bounding box center [346, 250] width 31 height 11
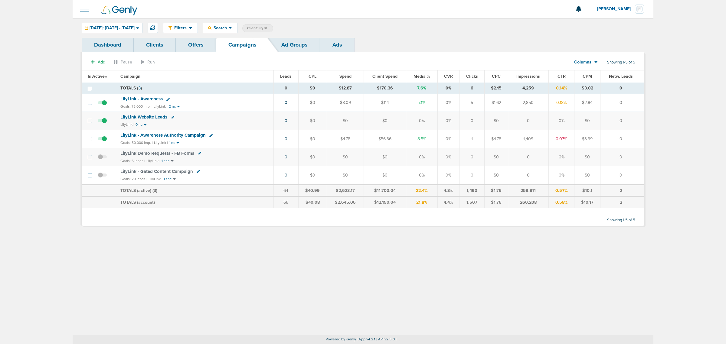
click at [168, 137] on span "LilyLink - Awareness Authority Campaign" at bounding box center [162, 135] width 85 height 5
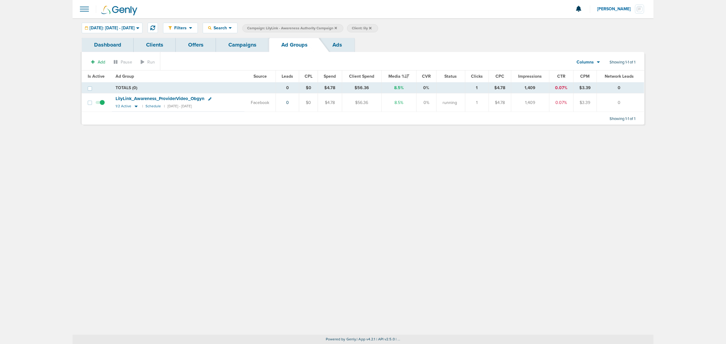
click at [208, 99] on icon at bounding box center [209, 98] width 3 height 3
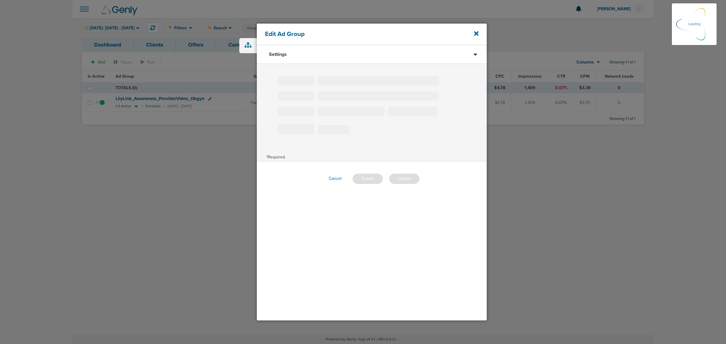
type input "LilyLink_Awareness_ProviderVideo_Obgyn"
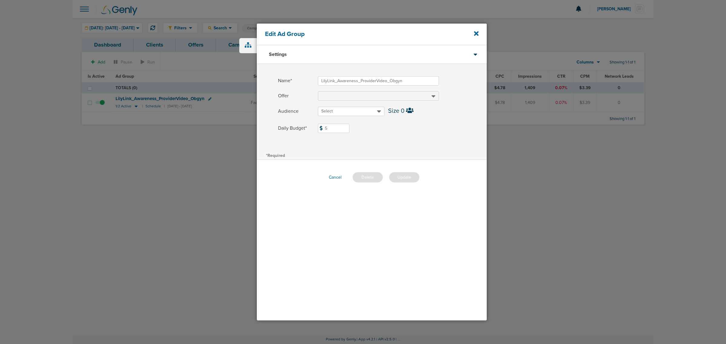
drag, startPoint x: 336, startPoint y: 129, endPoint x: 320, endPoint y: 129, distance: 16.6
click at [320, 129] on span "5" at bounding box center [333, 128] width 31 height 9
type input "9"
click at [421, 133] on label "Daily Budget* 9 $9" at bounding box center [382, 128] width 209 height 9
click at [350, 133] on input "9" at bounding box center [333, 128] width 31 height 9
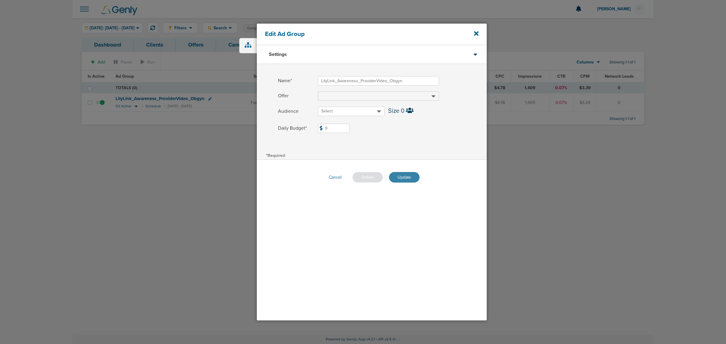
click at [412, 175] on button "Update" at bounding box center [404, 177] width 31 height 11
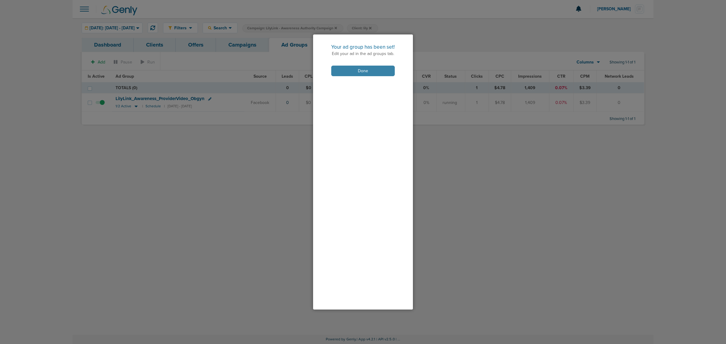
click at [365, 70] on button "Done" at bounding box center [363, 71] width 64 height 11
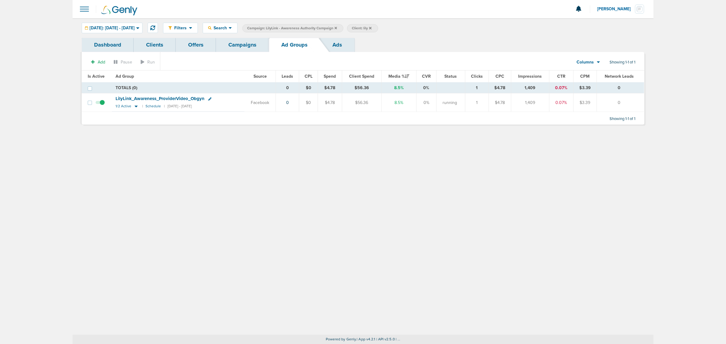
click at [250, 38] on link "Campaigns" at bounding box center [242, 45] width 53 height 14
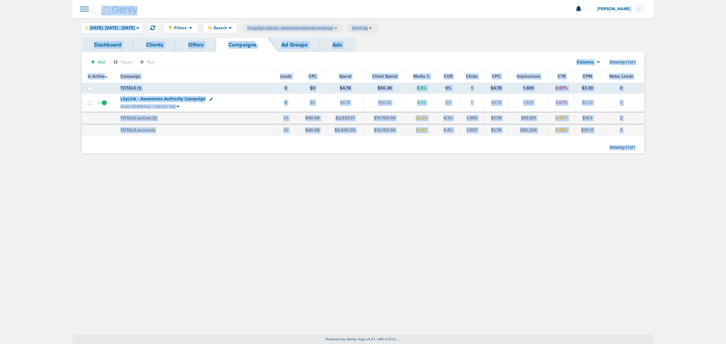
drag, startPoint x: 49, startPoint y: 17, endPoint x: 656, endPoint y: 171, distance: 626.1
click at [656, 171] on main "Notifications You have no unread notifications [PERSON_NAME] Profile Sign Out C…" at bounding box center [363, 172] width 726 height 344
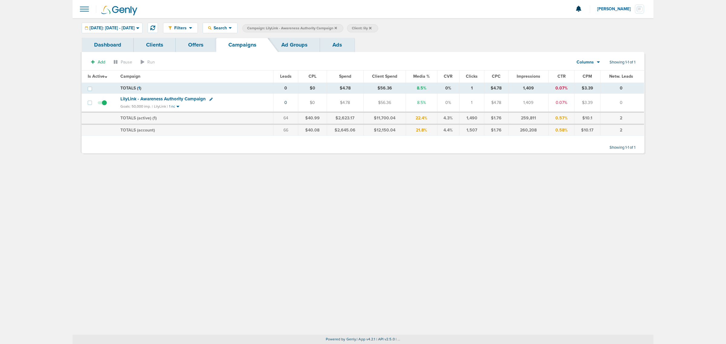
click at [337, 28] on icon at bounding box center [336, 28] width 2 height 2
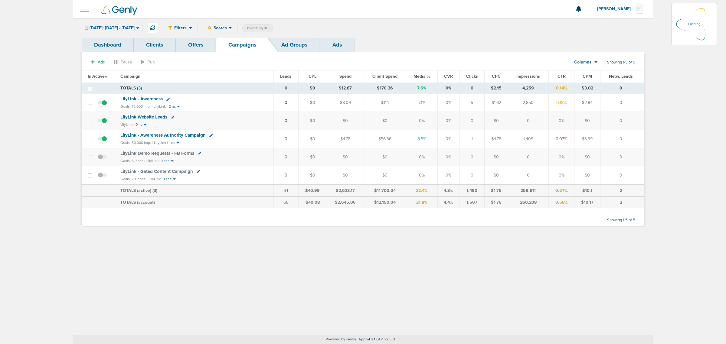
click at [267, 26] on span "Client: lily" at bounding box center [257, 28] width 20 height 5
drag, startPoint x: 340, startPoint y: 28, endPoint x: 289, endPoint y: 33, distance: 50.5
click at [289, 33] on div "Filters Active Only Settings Status Active Inactive Objectives MQL SQL Traffic …" at bounding box center [363, 28] width 581 height 20
type input "data"
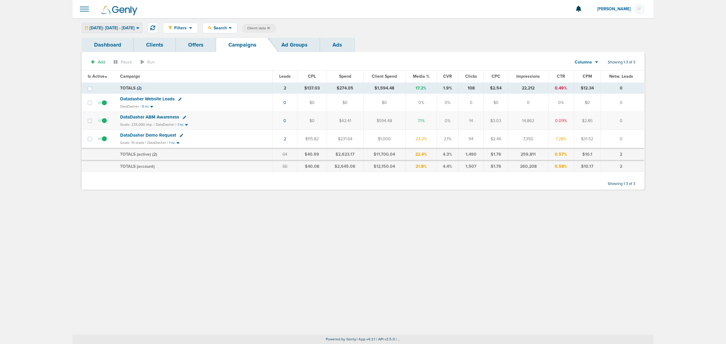
click at [131, 25] on div "[DATE]: [DATE] - [DATE]" at bounding box center [112, 28] width 60 height 10
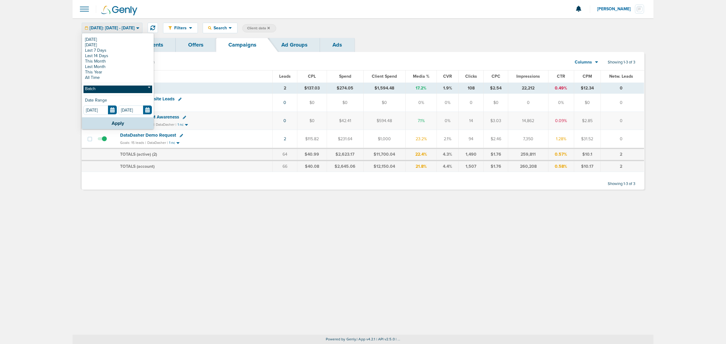
click at [107, 88] on link "Batch" at bounding box center [118, 90] width 69 height 8
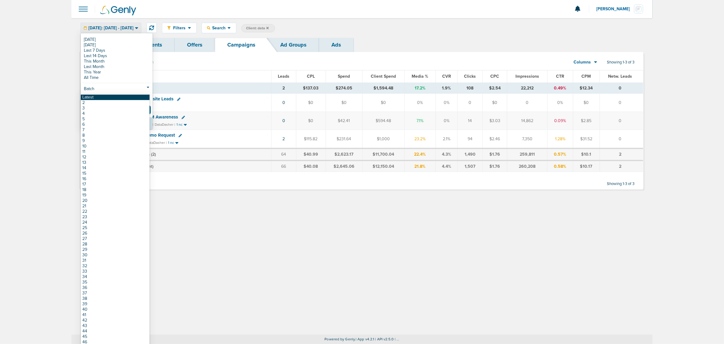
click at [106, 96] on link "Latest" at bounding box center [115, 97] width 69 height 5
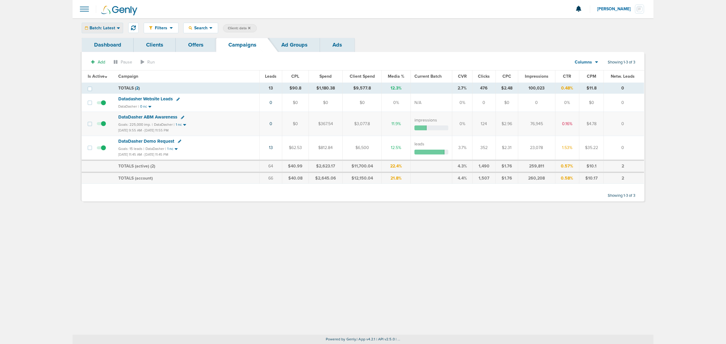
click at [97, 26] on span "Batch: Latest" at bounding box center [103, 28] width 26 height 4
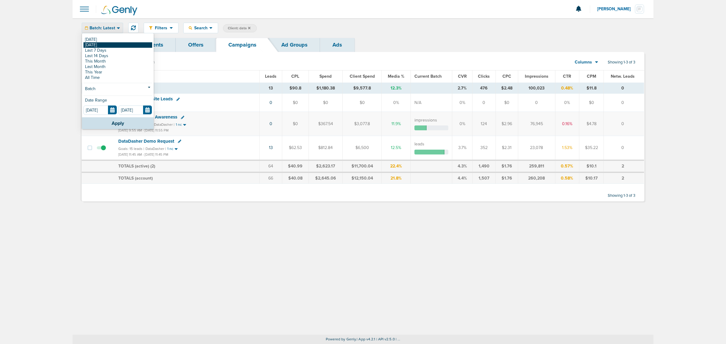
click at [104, 44] on link "[DATE]" at bounding box center [118, 44] width 69 height 5
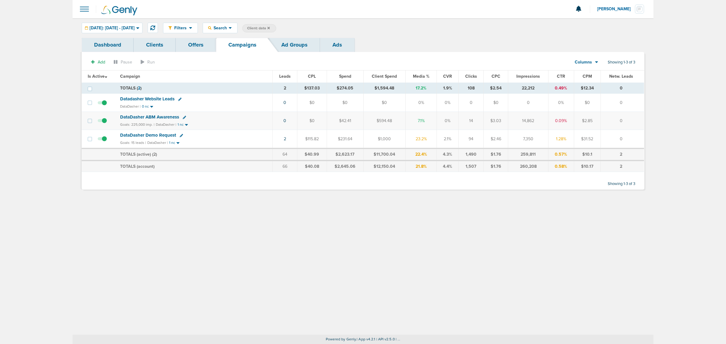
click at [166, 117] on span "DataDasher ABM Awareness" at bounding box center [149, 116] width 59 height 5
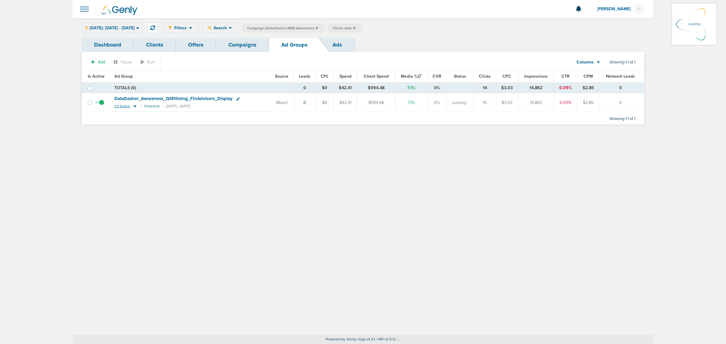
click at [135, 107] on icon at bounding box center [135, 106] width 6 height 5
click at [114, 106] on span "1/3 Active" at bounding box center [122, 106] width 16 height 5
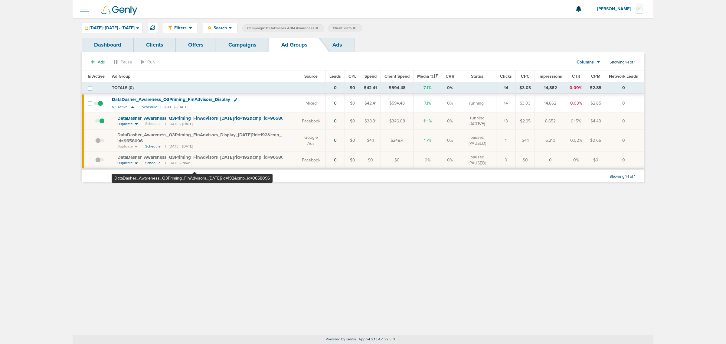
click at [195, 160] on span "DataDasher_ Awareness_ Q3Priming_ FinAdvisors_ 08.20.25?id=192&cmp_ id=9658096" at bounding box center [203, 157] width 172 height 5
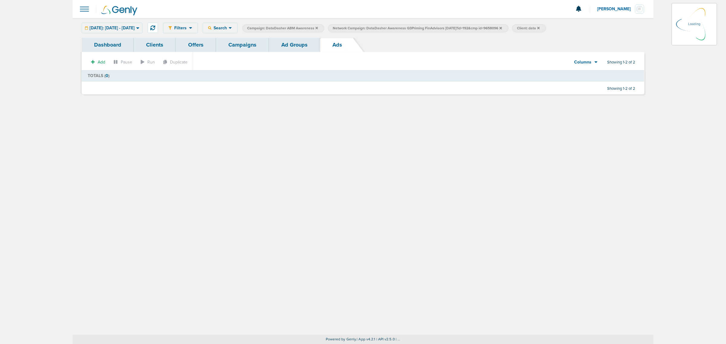
click at [285, 41] on link "Ad Groups" at bounding box center [294, 45] width 51 height 14
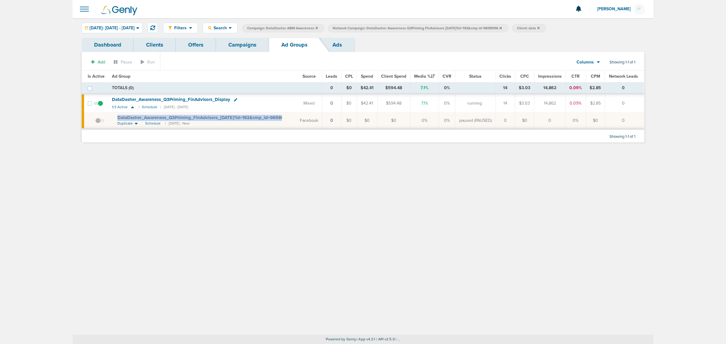
drag, startPoint x: 152, startPoint y: 123, endPoint x: 114, endPoint y: 117, distance: 38.4
click at [114, 117] on td "DataDasher_ Awareness_ Q3Priming_ FinAdvisors_ 08.20.25?id=192&cmp_ id=9658096 …" at bounding box center [202, 121] width 188 height 17
copy span "DataDasher_ Awareness_ Q3Priming_ FinAdvisors_ 08.20.25?id=192&cmp_ id=9658096"
click at [215, 201] on div "Filters Active Only Settings Status Active Inactive Objectives MQL SQL Traffic …" at bounding box center [363, 176] width 581 height 317
click at [232, 38] on link "Campaigns" at bounding box center [242, 45] width 53 height 14
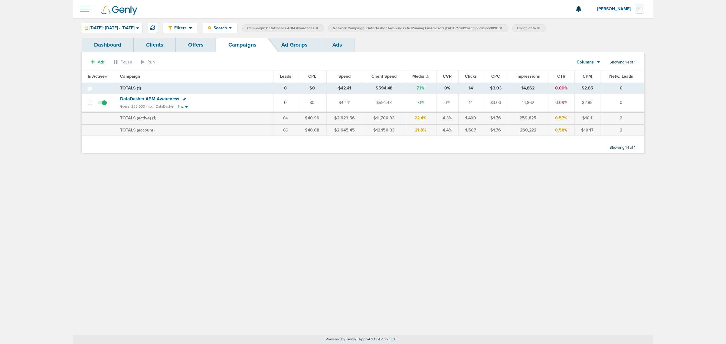
click at [318, 26] on icon at bounding box center [317, 28] width 2 height 4
click at [416, 28] on span "Network Campaign: DataDasher Awareness Q3Priming FinAdvisors 08.20.25?id=192&cm…" at bounding box center [331, 28] width 169 height 5
click at [416, 27] on icon at bounding box center [415, 28] width 2 height 4
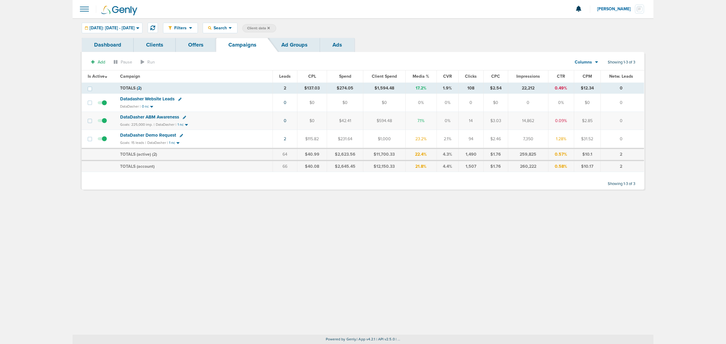
click at [270, 26] on icon at bounding box center [269, 28] width 2 height 4
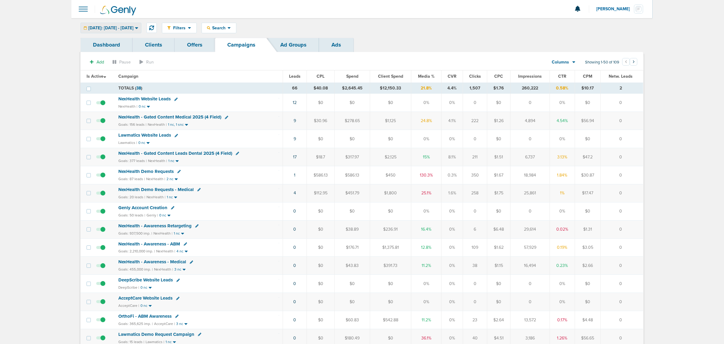
click at [123, 29] on span "[DATE]: [DATE] - [DATE]" at bounding box center [110, 28] width 45 height 4
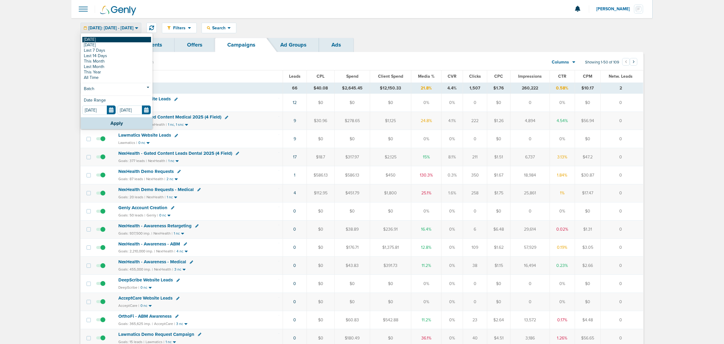
click at [110, 38] on link "[DATE]" at bounding box center [116, 39] width 69 height 5
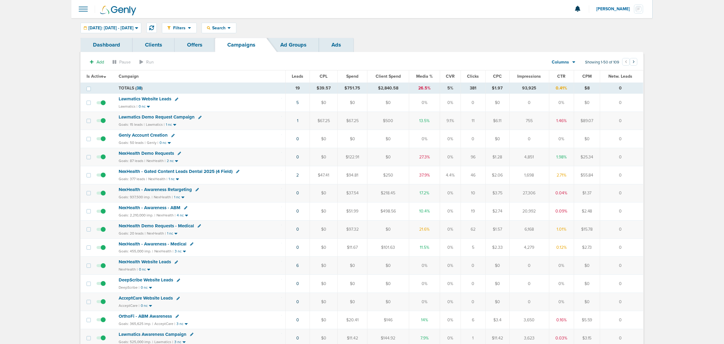
click at [425, 76] on span "Media %" at bounding box center [424, 76] width 17 height 5
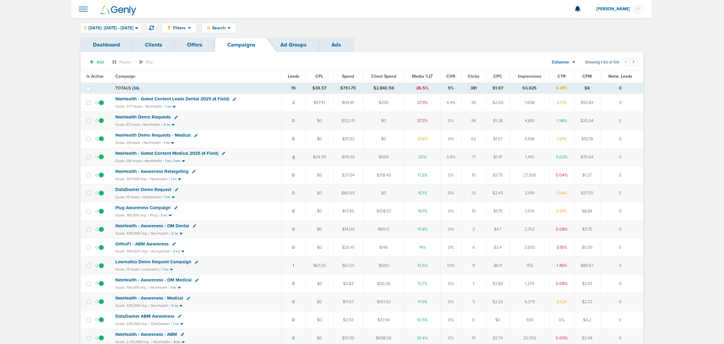
click at [294, 158] on link "4" at bounding box center [293, 157] width 2 height 5
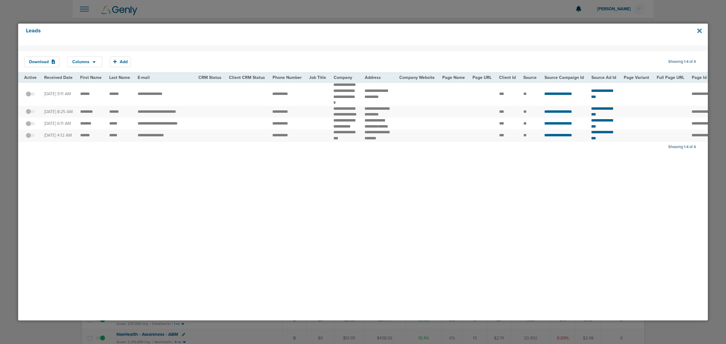
click at [701, 31] on icon at bounding box center [700, 30] width 5 height 5
click at [374, 224] on div "Download Columns Save selections Reset to defaults Is Active Received Date Firs…" at bounding box center [363, 182] width 690 height 275
click at [504, 14] on div at bounding box center [363, 172] width 726 height 344
click at [700, 29] on icon at bounding box center [700, 31] width 5 height 7
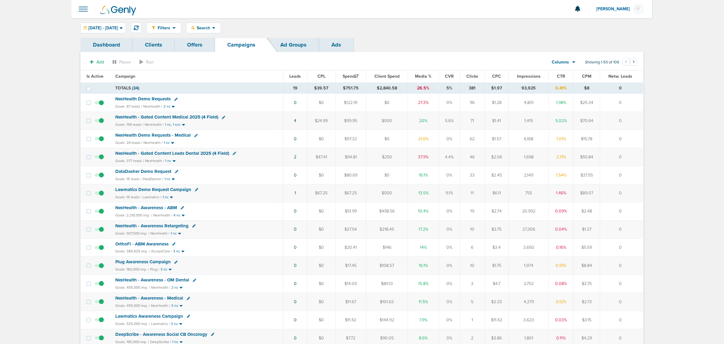
click at [181, 117] on span "NexHealth - Gated Content Medical 2025 (4 Field)" at bounding box center [166, 116] width 103 height 5
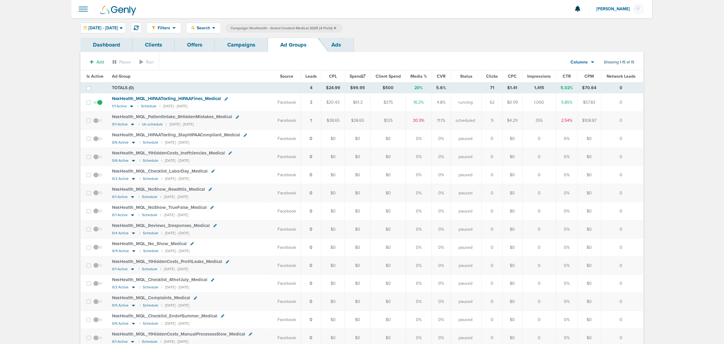
click at [242, 48] on link "Campaigns" at bounding box center [241, 45] width 53 height 14
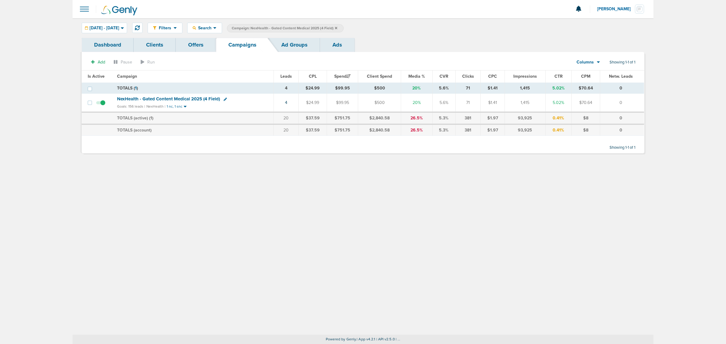
drag, startPoint x: 115, startPoint y: 87, endPoint x: 489, endPoint y: 82, distance: 374.4
click at [441, 82] on table "Is Active Campaign Leads CPL Spend Client Spend Media % CVR Clicks CPC Impressi…" at bounding box center [363, 103] width 563 height 65
drag, startPoint x: 587, startPoint y: 100, endPoint x: 645, endPoint y: 147, distance: 74.5
click at [645, 147] on div "Dashboard Clients Offers Campaigns Ad Groups Ads Add Pause Run Columns Media St…" at bounding box center [363, 99] width 572 height 122
click at [659, 146] on main "Notifications You have no unread notifications [PERSON_NAME] Profile Sign Out C…" at bounding box center [363, 172] width 726 height 344
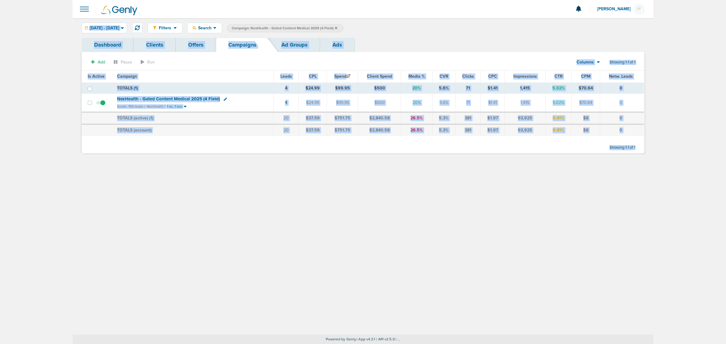
drag, startPoint x: 641, startPoint y: 149, endPoint x: 45, endPoint y: 24, distance: 609.3
click at [45, 24] on main "Notifications You have no unread notifications [PERSON_NAME] Profile Sign Out C…" at bounding box center [363, 172] width 726 height 344
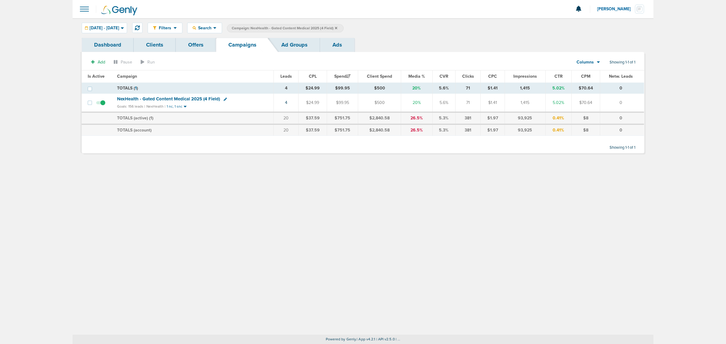
click at [45, 24] on main "Notifications You have no unread notifications [PERSON_NAME] Profile Sign Out C…" at bounding box center [363, 172] width 726 height 344
click at [337, 27] on icon at bounding box center [336, 28] width 2 height 2
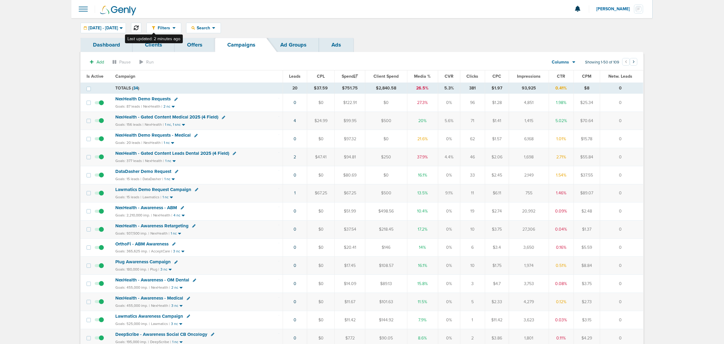
click at [141, 25] on button at bounding box center [136, 28] width 10 height 10
click at [179, 154] on span "NexHealth - Gated Content Leads Dental 2025 (4 Field)" at bounding box center [172, 153] width 114 height 5
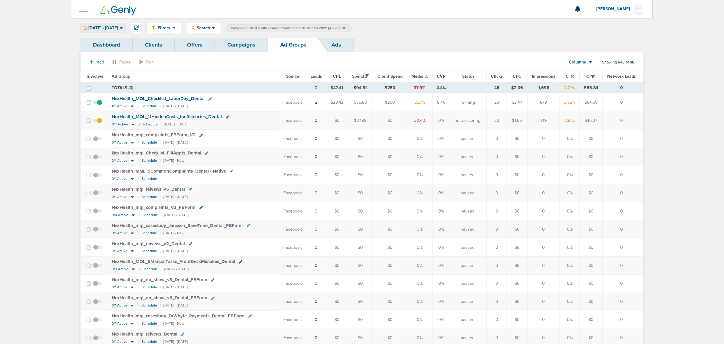
drag, startPoint x: 118, startPoint y: 24, endPoint x: 114, endPoint y: 27, distance: 5.8
click at [118, 24] on div "[DATE] - [DATE]" at bounding box center [103, 28] width 45 height 10
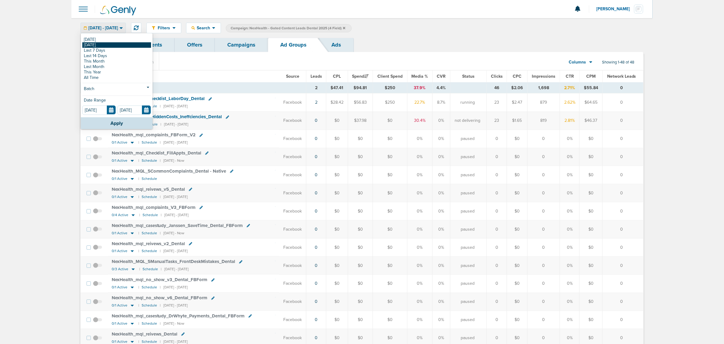
click at [100, 44] on link "[DATE]" at bounding box center [116, 44] width 69 height 5
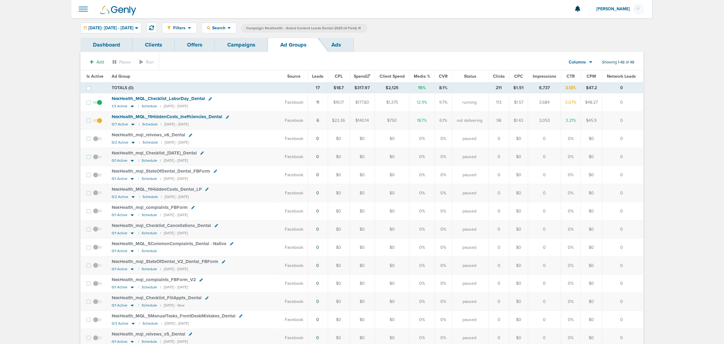
click at [244, 45] on link "Campaigns" at bounding box center [241, 45] width 53 height 14
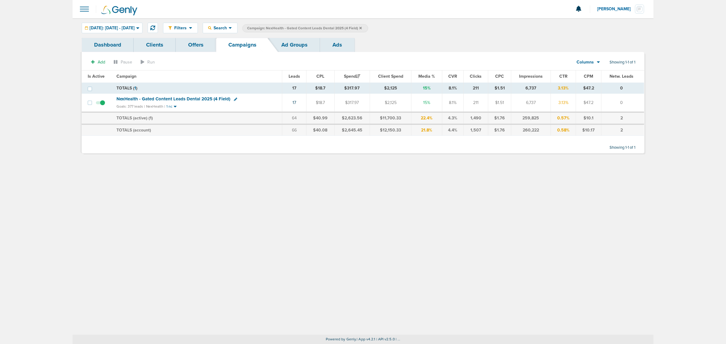
click at [362, 26] on span "Campaign: NexHealth - Gated Content Leads Dental 2025 (4 Field)" at bounding box center [304, 28] width 115 height 5
click at [362, 26] on icon at bounding box center [361, 28] width 2 height 4
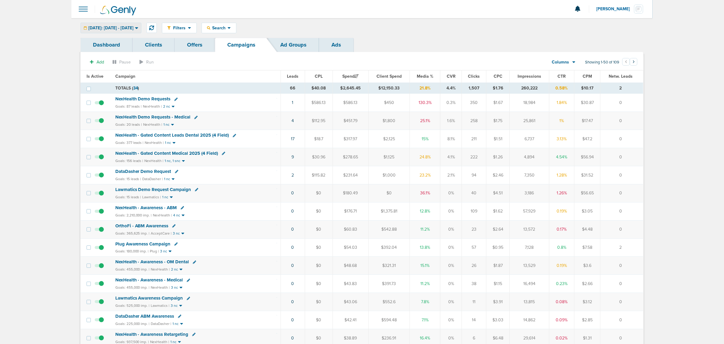
click at [133, 28] on span "[DATE]: [DATE] - [DATE]" at bounding box center [110, 28] width 45 height 4
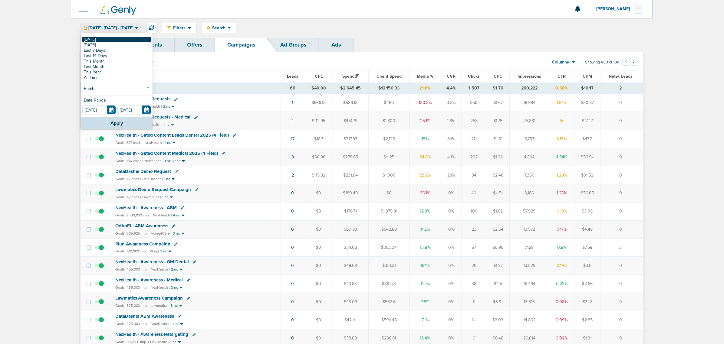
click at [104, 37] on link "[DATE]" at bounding box center [116, 39] width 69 height 5
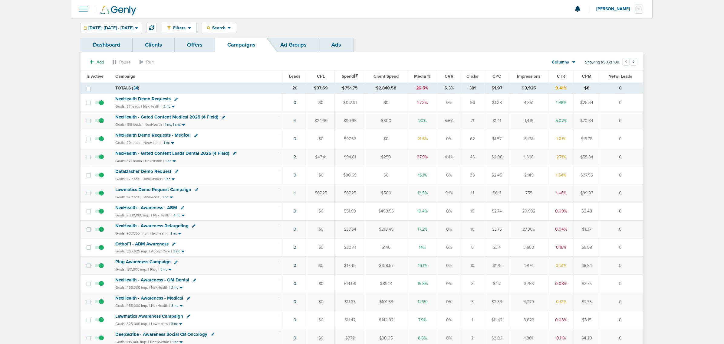
click at [259, 124] on div "Goals: 156 leads | NexHealth | 1 nc, 1 snc" at bounding box center [196, 124] width 163 height 5
click at [197, 117] on span "NexHealth - Gated Content Medical 2025 (4 Field)" at bounding box center [166, 116] width 103 height 5
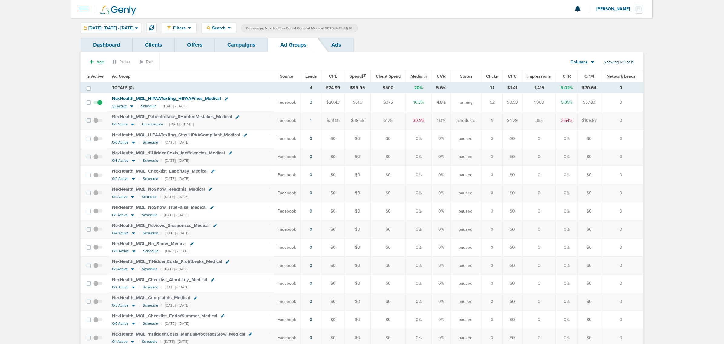
click at [130, 105] on icon at bounding box center [132, 106] width 6 height 5
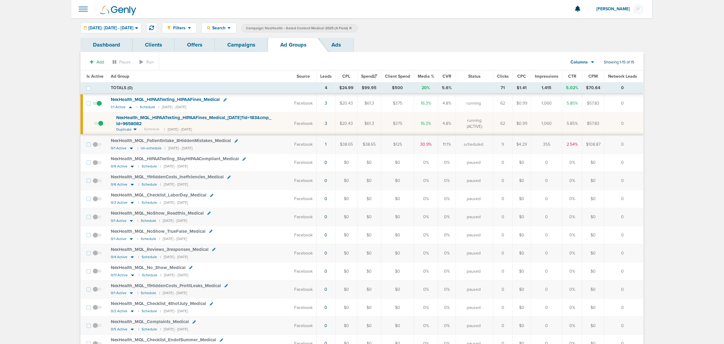
click at [172, 116] on span "NexHealth_ MQL_ HIPAATexting_ HIPAAFines_ Medical_ [DATE]?id=183&cmp_ id=9658082" at bounding box center [193, 121] width 155 height 12
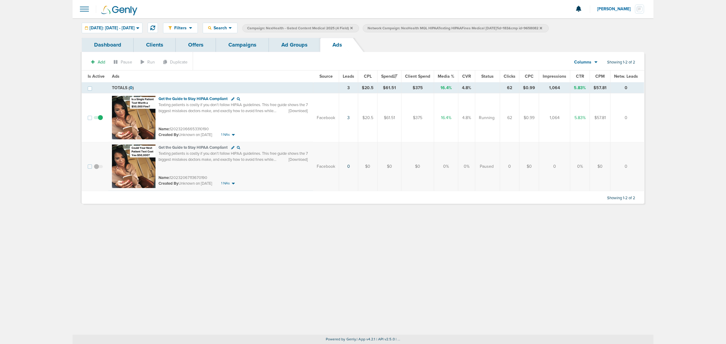
drag, startPoint x: 549, startPoint y: 119, endPoint x: 565, endPoint y: 121, distance: 15.7
click at [565, 121] on td "1,064" at bounding box center [554, 118] width 31 height 49
click at [242, 43] on link "Campaigns" at bounding box center [242, 45] width 53 height 14
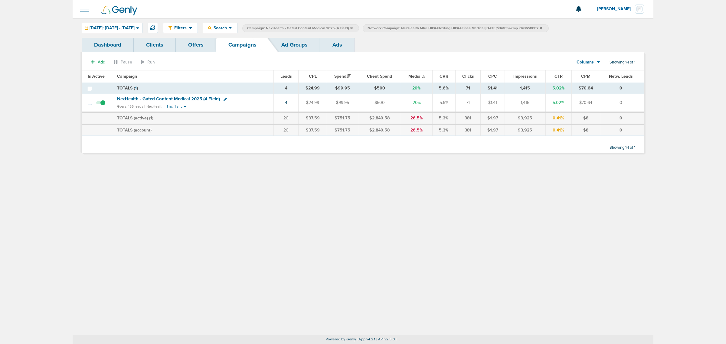
click at [353, 28] on icon at bounding box center [351, 28] width 2 height 2
click at [422, 29] on icon at bounding box center [421, 28] width 2 height 4
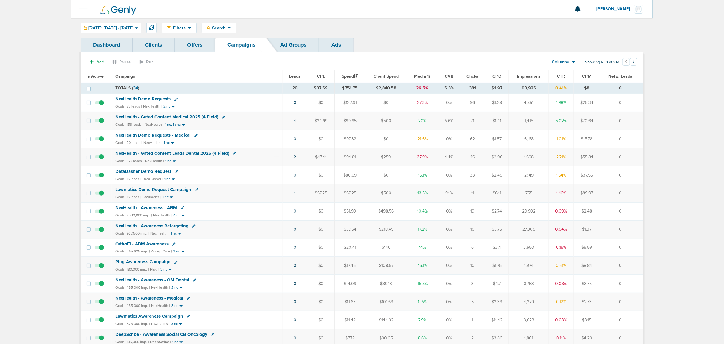
click at [425, 76] on span "Media %" at bounding box center [422, 76] width 17 height 5
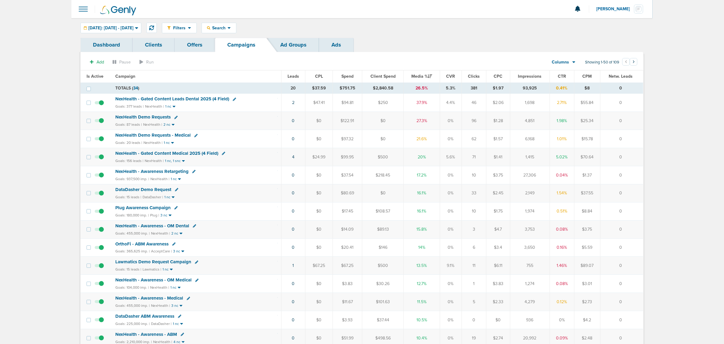
click at [153, 191] on span "DataDasher Demo Request" at bounding box center [143, 189] width 56 height 5
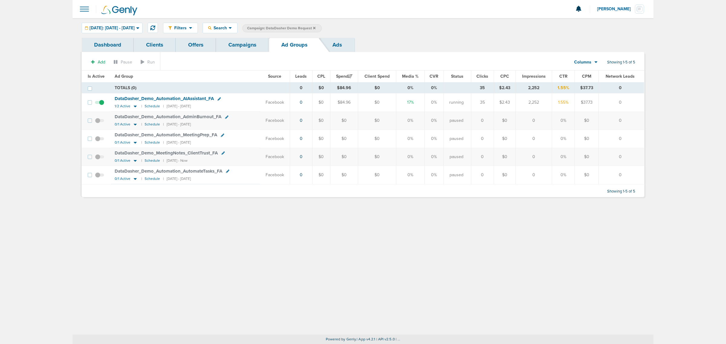
click at [183, 99] on span "DataDasher_ Demo_ Automation_ AIAssistant_ FA" at bounding box center [164, 98] width 99 height 5
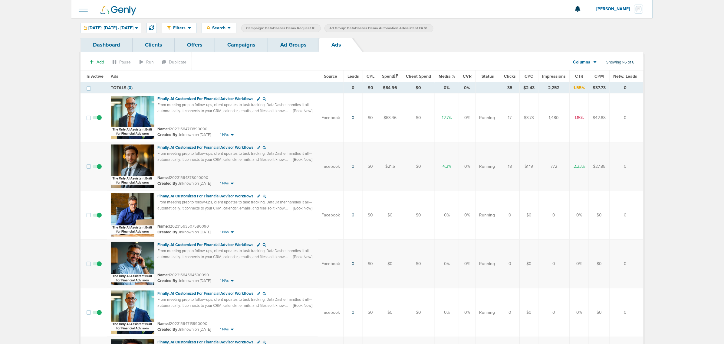
click at [285, 47] on link "Ad Groups" at bounding box center [293, 45] width 51 height 14
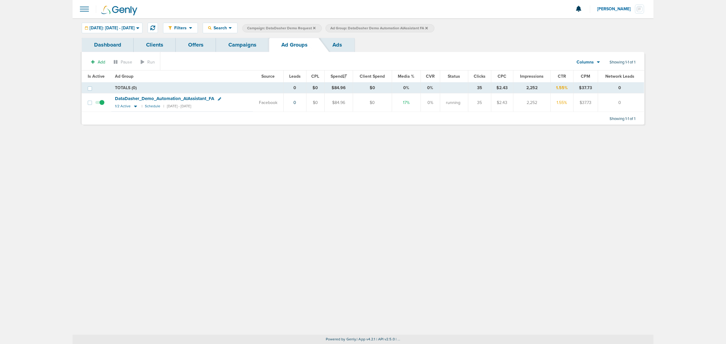
click at [250, 47] on link "Campaigns" at bounding box center [242, 45] width 53 height 14
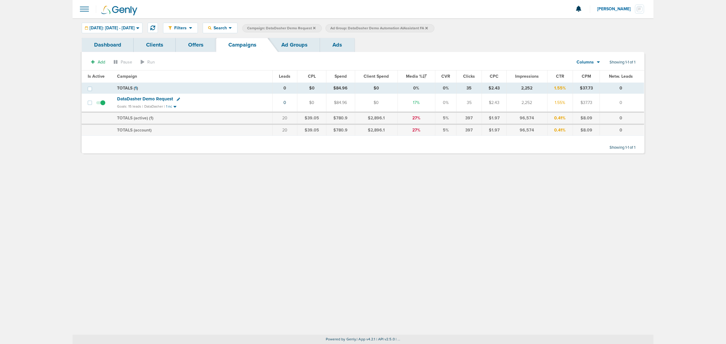
click at [316, 27] on icon at bounding box center [314, 28] width 2 height 4
click at [345, 27] on icon at bounding box center [343, 28] width 2 height 2
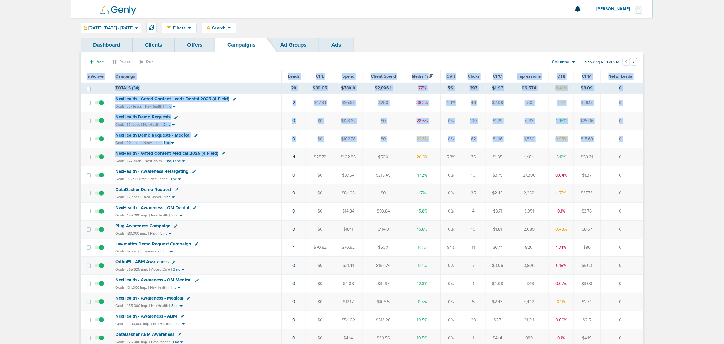
drag, startPoint x: 273, startPoint y: 157, endPoint x: 646, endPoint y: 160, distance: 373.5
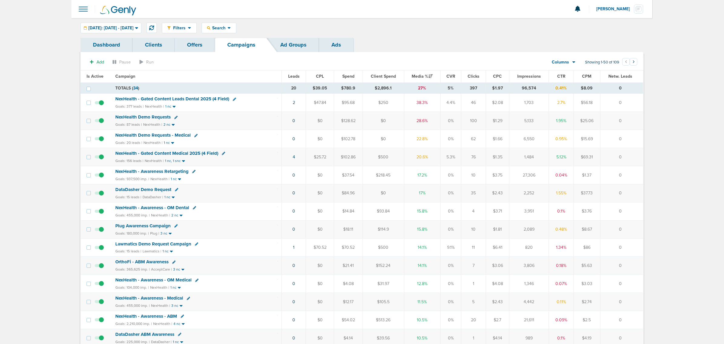
drag, startPoint x: 278, startPoint y: 99, endPoint x: 636, endPoint y: 122, distance: 359.1
click at [636, 122] on td "0" at bounding box center [621, 121] width 43 height 18
drag, startPoint x: 268, startPoint y: 156, endPoint x: 469, endPoint y: 151, distance: 200.1
click at [404, 155] on tr "NexHealth - Gated Content Medical 2025 (4 Field) Goals: 156 leads | NexHealth |…" at bounding box center [362, 157] width 563 height 18
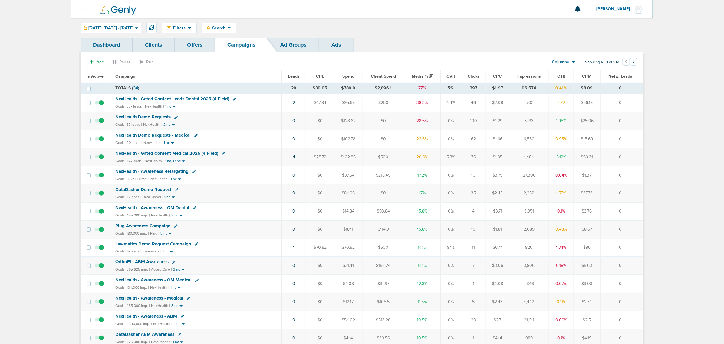
click at [634, 154] on td "0" at bounding box center [621, 157] width 43 height 18
click at [141, 31] on div "[DATE]: [DATE] - [DATE]" at bounding box center [111, 28] width 60 height 10
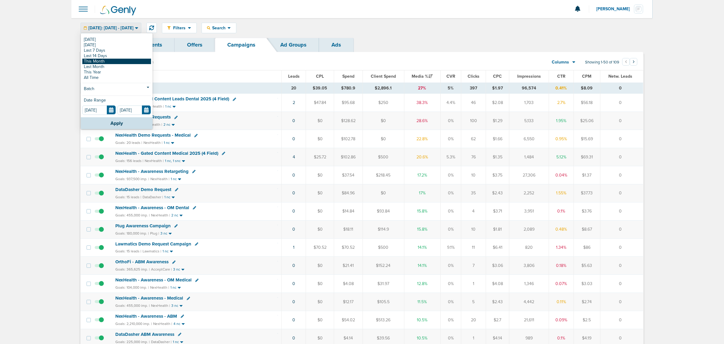
click at [111, 63] on link "This Month" at bounding box center [116, 61] width 69 height 5
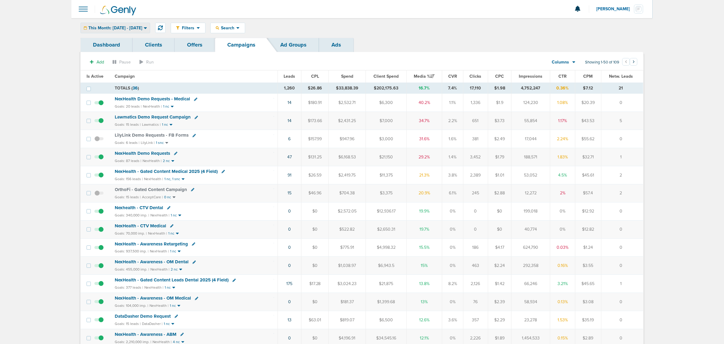
click at [129, 25] on div "This Month: [DATE] - [DATE]" at bounding box center [115, 28] width 69 height 10
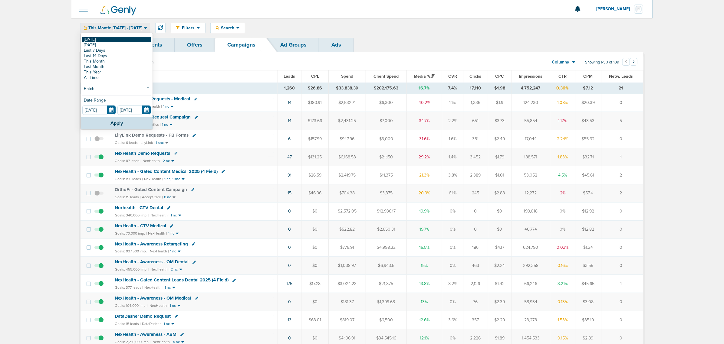
click at [97, 37] on link "[DATE]" at bounding box center [116, 39] width 69 height 5
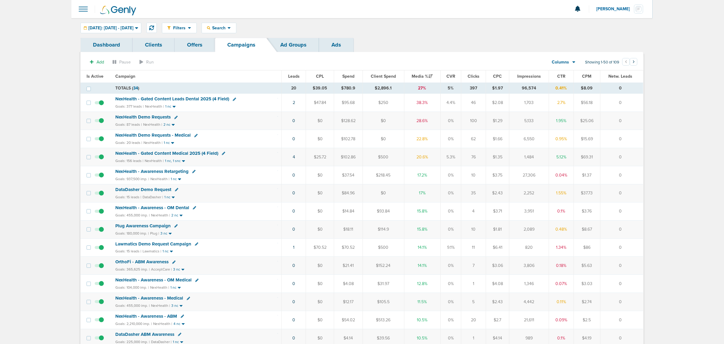
drag, startPoint x: 627, startPoint y: 247, endPoint x: 67, endPoint y: 246, distance: 559.9
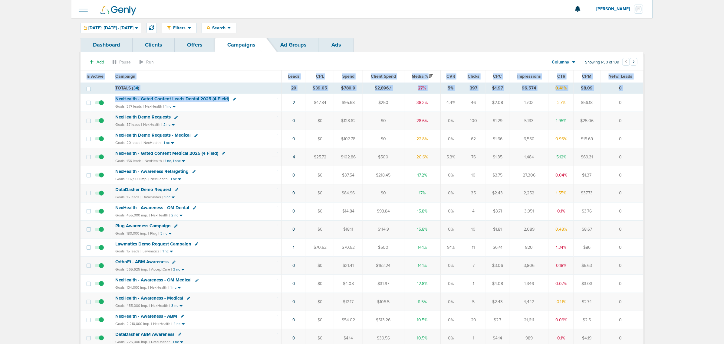
drag, startPoint x: 268, startPoint y: 98, endPoint x: 671, endPoint y: 96, distance: 403.5
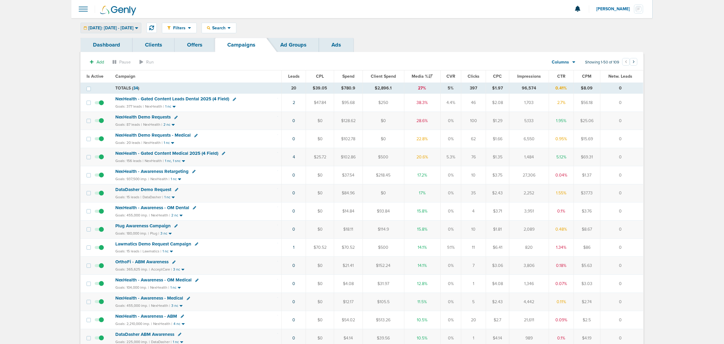
drag, startPoint x: 558, startPoint y: 229, endPoint x: 81, endPoint y: 3, distance: 527.9
click at [158, 115] on span "NexHealth Demo Requests" at bounding box center [142, 116] width 55 height 5
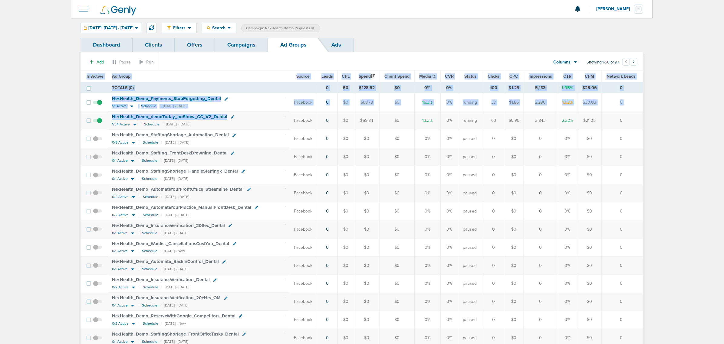
drag, startPoint x: 247, startPoint y: 122, endPoint x: 668, endPoint y: 100, distance: 421.9
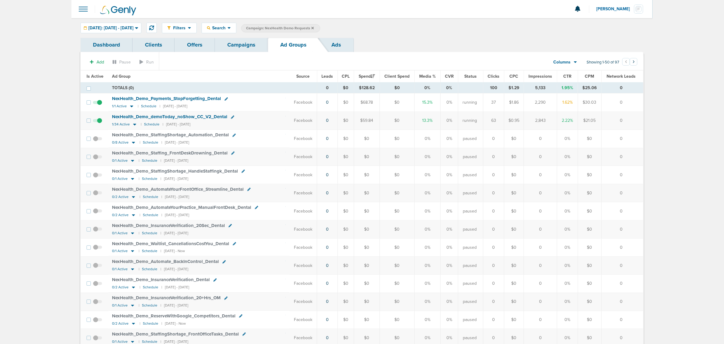
click at [233, 48] on link "Campaigns" at bounding box center [241, 45] width 53 height 14
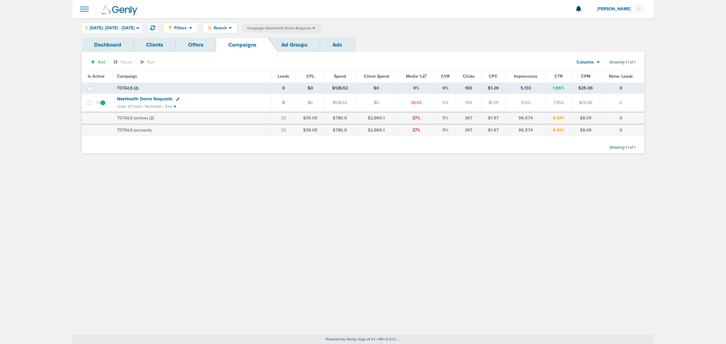
click at [347, 214] on div "Filters Active Only Settings Status Active Inactive Objectives MQL SQL Traffic …" at bounding box center [363, 176] width 581 height 317
click at [315, 27] on icon at bounding box center [314, 28] width 2 height 4
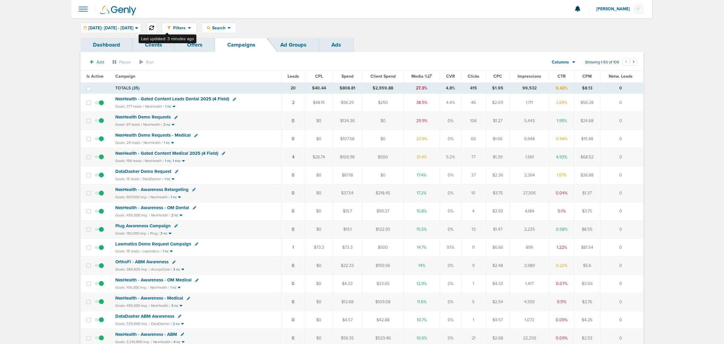
click at [157, 25] on button at bounding box center [151, 28] width 10 height 10
drag, startPoint x: 631, startPoint y: 156, endPoint x: 271, endPoint y: 157, distance: 360.2
click at [275, 157] on tr "NexHealth - Gated Content Medical 2025 (4 Field) Goals: 156 leads | NexHealth |…" at bounding box center [362, 157] width 563 height 18
click at [270, 157] on div "NexHealth - Gated Content Medical 2025 (4 Field)" at bounding box center [196, 154] width 162 height 6
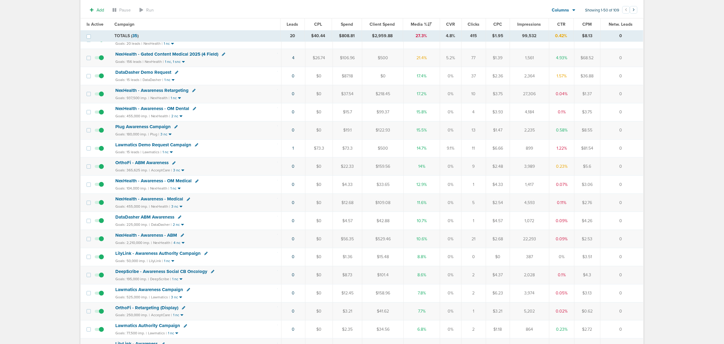
scroll to position [38, 0]
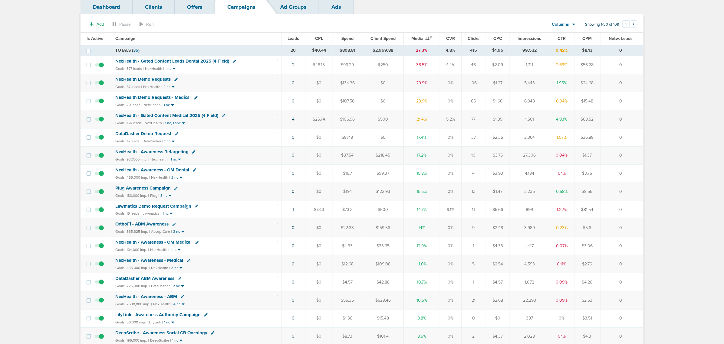
click at [136, 79] on span "NexHealth Demo Requests" at bounding box center [142, 79] width 55 height 5
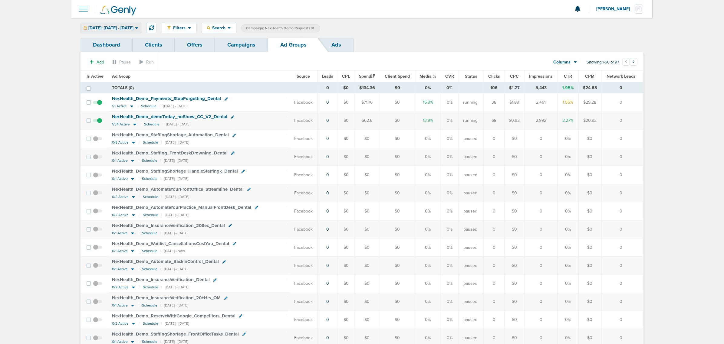
click at [133, 30] on span "[DATE]: [DATE] - [DATE]" at bounding box center [110, 28] width 45 height 4
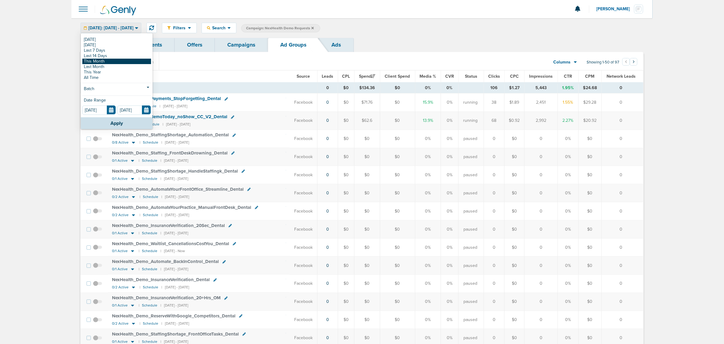
click at [101, 61] on link "This Month" at bounding box center [116, 61] width 69 height 5
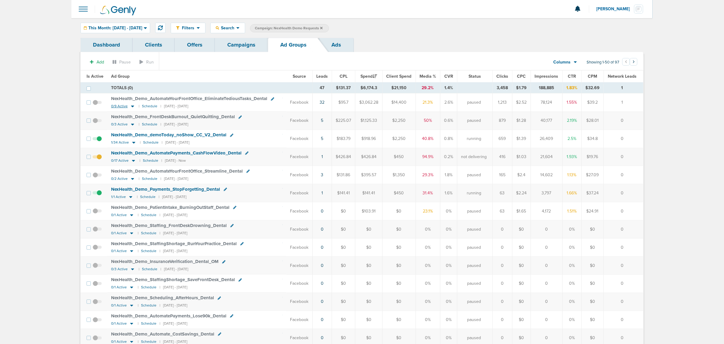
click at [132, 106] on icon at bounding box center [132, 107] width 3 height 2
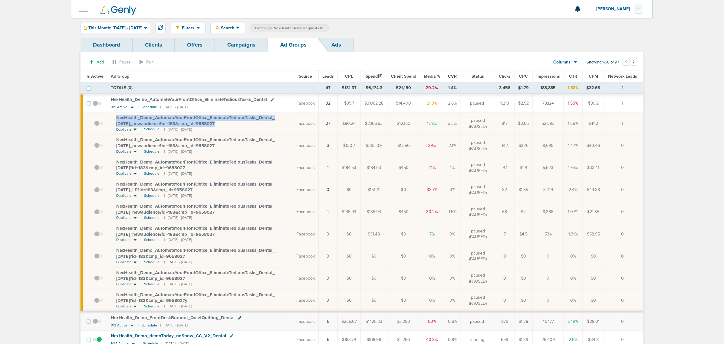
drag, startPoint x: 238, startPoint y: 125, endPoint x: 117, endPoint y: 118, distance: 121.2
click at [114, 118] on td "NexHealth_ Demo_ AutomateYourFrontOffice_ EliminateTediousTasks_ Dental_ [DATE]…" at bounding box center [200, 124] width 186 height 22
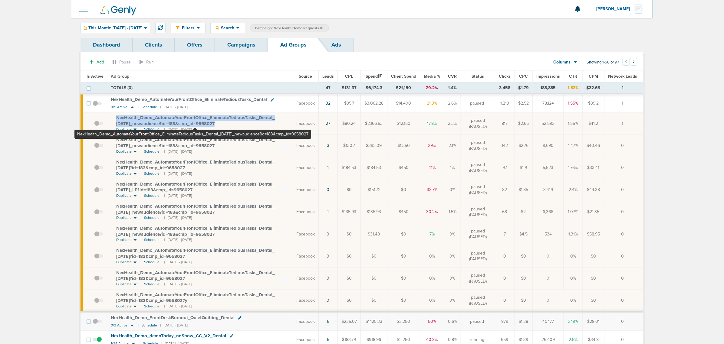
copy span "NexHealth_ Demo_ AutomateYourFrontOffice_ EliminateTediousTasks_ Dental_ [DATE]…"
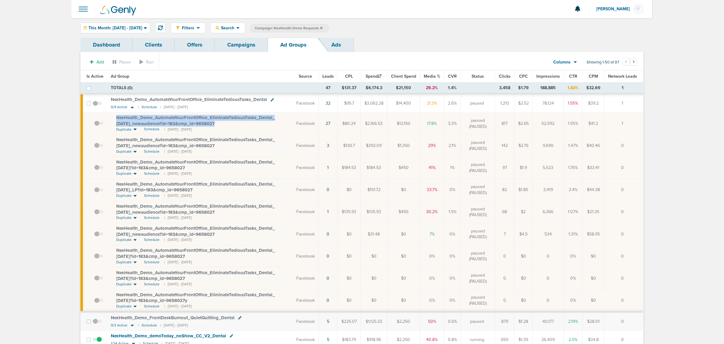
click at [341, 42] on link "Ads" at bounding box center [336, 45] width 35 height 14
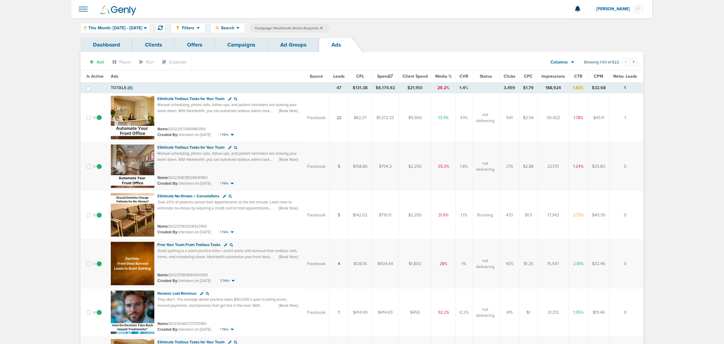
click at [298, 44] on link "Ad Groups" at bounding box center [293, 45] width 51 height 14
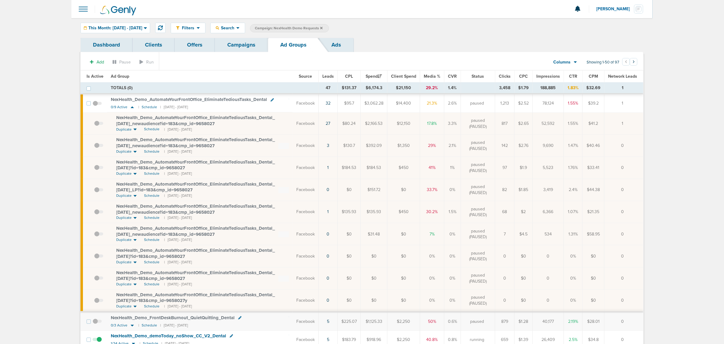
click at [252, 117] on span "NexHealth_ Demo_ AutomateYourFrontOffice_ EliminateTediousTasks_ Dental_ [DATE]…" at bounding box center [195, 121] width 159 height 12
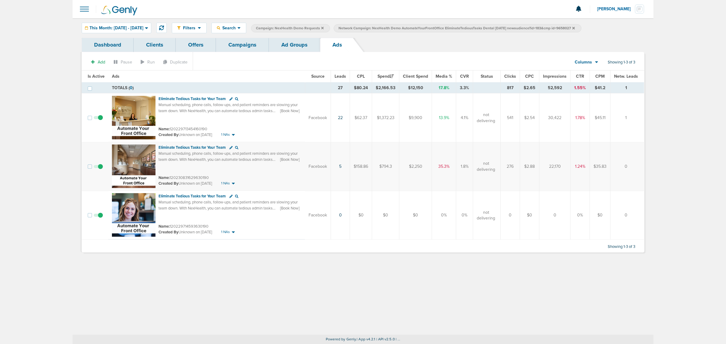
click at [288, 41] on link "Ad Groups" at bounding box center [294, 45] width 51 height 14
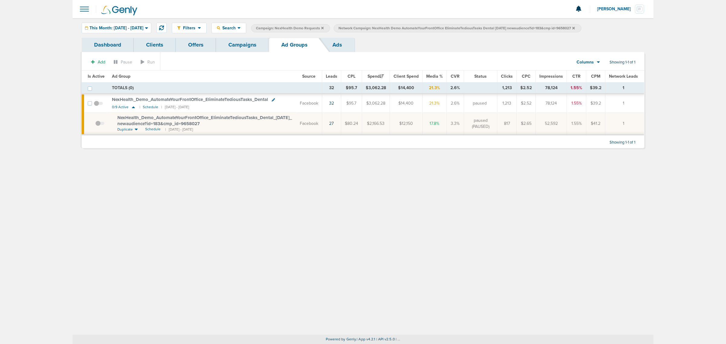
click at [243, 43] on link "Campaigns" at bounding box center [242, 45] width 53 height 14
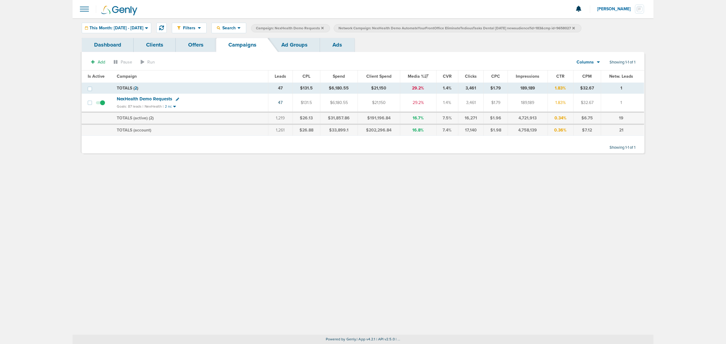
click at [575, 27] on icon at bounding box center [574, 28] width 2 height 2
click at [146, 99] on span "NexHealth Demo Requests" at bounding box center [144, 98] width 55 height 5
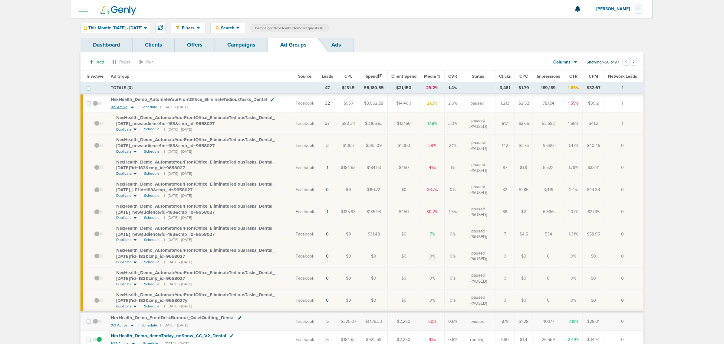
click at [131, 108] on icon at bounding box center [132, 108] width 3 height 2
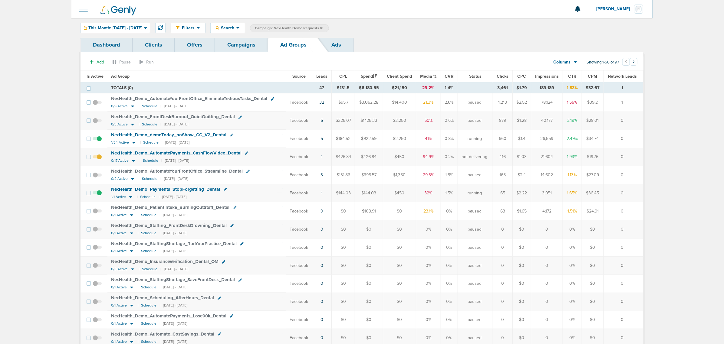
click at [133, 143] on icon at bounding box center [133, 143] width 3 height 2
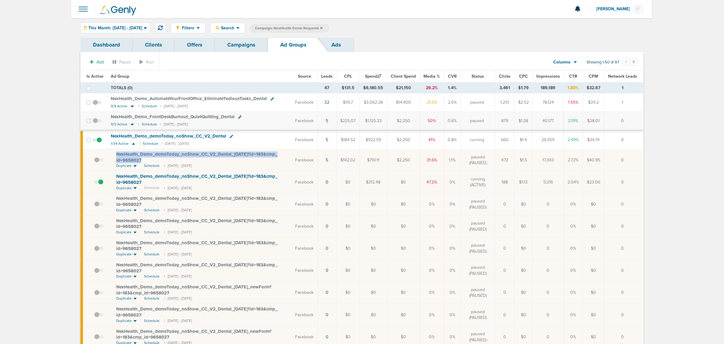
drag, startPoint x: 150, startPoint y: 161, endPoint x: 114, endPoint y: 156, distance: 36.9
click at [114, 156] on td "NexHealth_ Demo_ demoToday_ noShow_ CC_ V2_ Dental_ [DATE]?id=183&cmp_ id=96580…" at bounding box center [199, 160] width 185 height 22
copy span "NexHealth_ Demo_ demoToday_ noShow_ CC_ V2_ Dental_ [DATE]?id=183&cmp_ id=96580…"
click at [194, 156] on span "NexHealth_ Demo_ demoToday_ noShow_ CC_ V2_ Dental_ [DATE]?id=183&cmp_ id=96580…" at bounding box center [196, 158] width 161 height 12
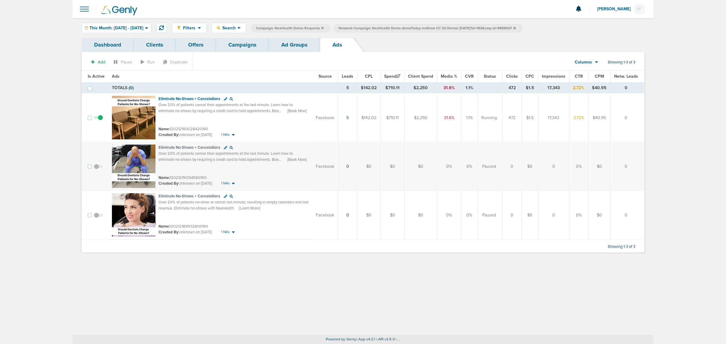
click at [311, 38] on link "Ad Groups" at bounding box center [294, 45] width 51 height 14
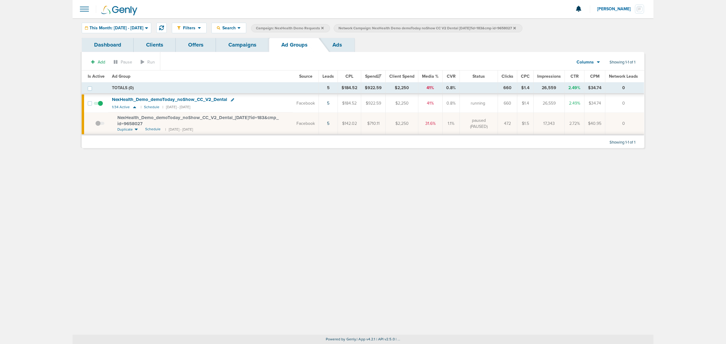
click at [516, 28] on icon at bounding box center [515, 28] width 2 height 2
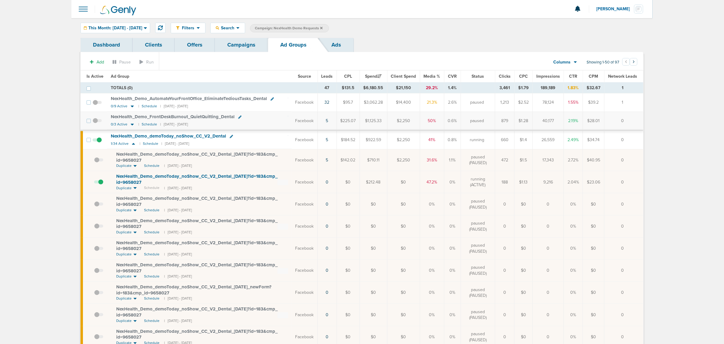
click at [195, 138] on span "NexHealth_ Demo_ demoToday_ noShow_ CC_ V2_ Dental" at bounding box center [168, 135] width 115 height 5
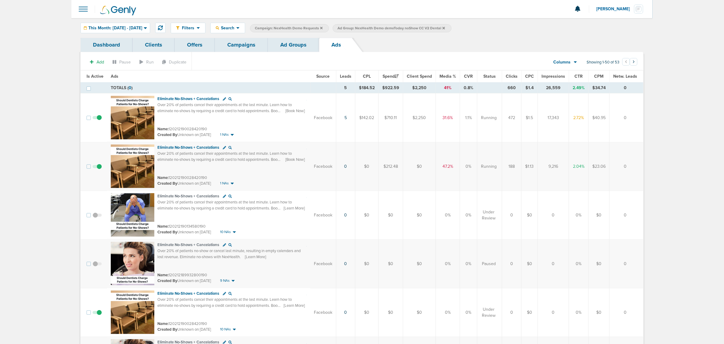
click at [251, 42] on link "Campaigns" at bounding box center [241, 45] width 53 height 14
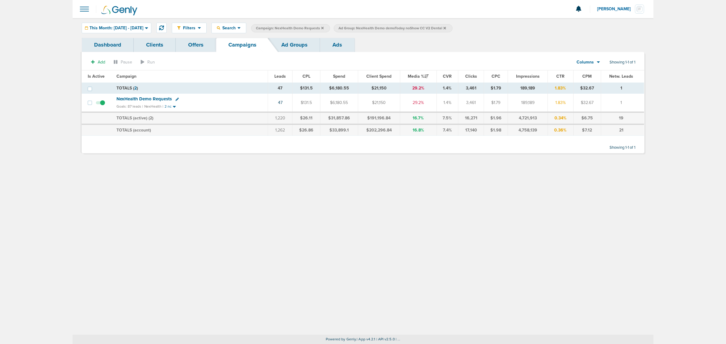
click at [324, 27] on icon at bounding box center [322, 28] width 2 height 4
click at [364, 27] on icon at bounding box center [362, 28] width 2 height 2
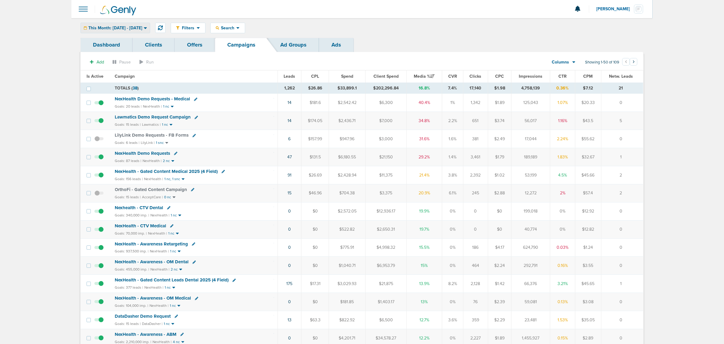
click at [95, 23] on div "This Month: [DATE] - [DATE]" at bounding box center [115, 28] width 69 height 10
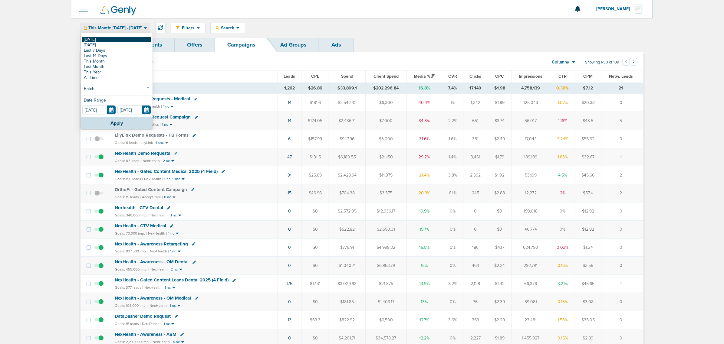
click at [98, 41] on link "[DATE]" at bounding box center [116, 39] width 69 height 5
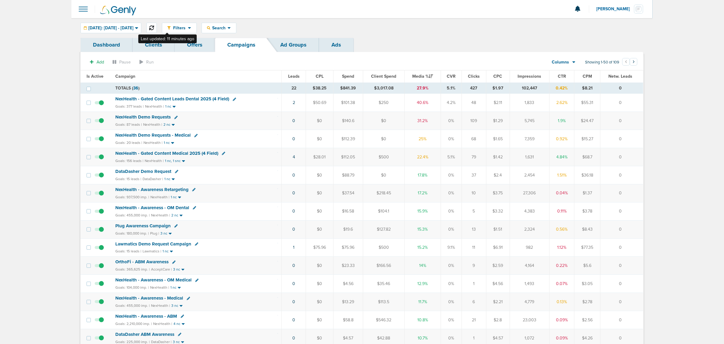
click at [154, 26] on icon at bounding box center [151, 27] width 5 height 5
click at [294, 120] on td "1" at bounding box center [293, 121] width 24 height 18
click at [293, 121] on link "1" at bounding box center [294, 120] width 2 height 5
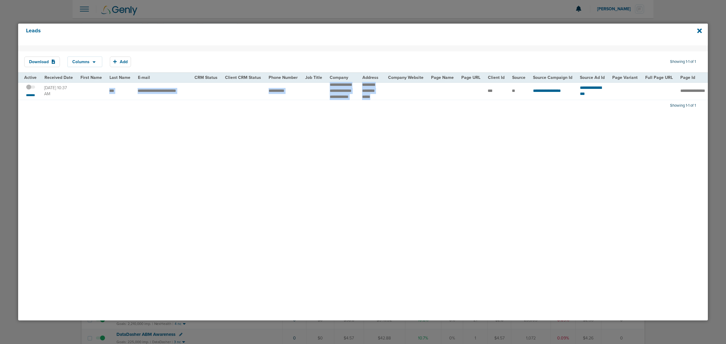
drag, startPoint x: 104, startPoint y: 94, endPoint x: 454, endPoint y: 88, distance: 350.2
click at [454, 88] on tr "**********" at bounding box center [623, 91] width 1210 height 18
click at [458, 88] on td at bounding box center [471, 91] width 27 height 18
drag, startPoint x: 325, startPoint y: 88, endPoint x: 384, endPoint y: 101, distance: 59.7
click at [384, 100] on tr "**********" at bounding box center [623, 91] width 1210 height 18
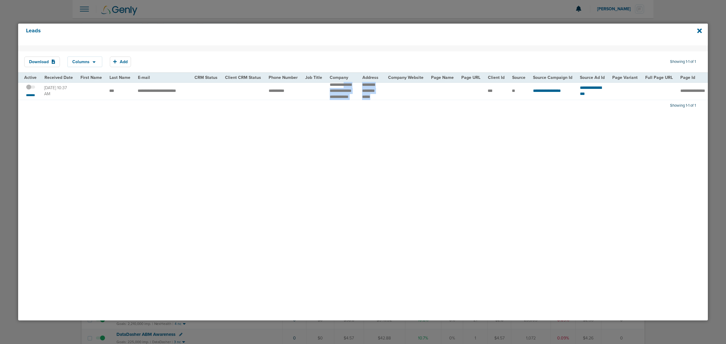
click at [384, 100] on td at bounding box center [405, 91] width 43 height 18
drag, startPoint x: 246, startPoint y: 93, endPoint x: 349, endPoint y: 93, distance: 102.9
click at [349, 93] on tr "**********" at bounding box center [623, 91] width 1210 height 18
click at [362, 87] on span "********" at bounding box center [368, 85] width 12 height 4
drag, startPoint x: 255, startPoint y: 94, endPoint x: 300, endPoint y: 92, distance: 45.2
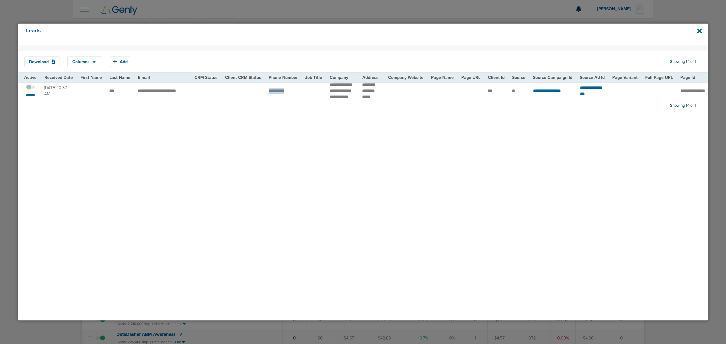
click at [300, 92] on tr "**********" at bounding box center [623, 91] width 1210 height 18
copy tr "**********"
drag, startPoint x: 323, startPoint y: 84, endPoint x: 346, endPoint y: 102, distance: 29.0
click at [346, 100] on td "**********" at bounding box center [342, 91] width 32 height 18
copy td "**********"
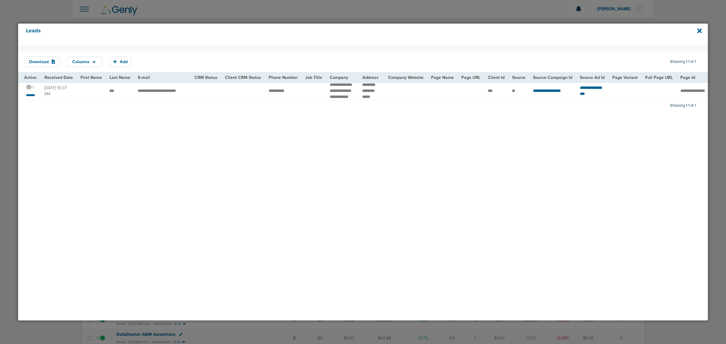
click at [32, 90] on span at bounding box center [30, 90] width 9 height 0
click at [31, 88] on input "checkbox" at bounding box center [31, 88] width 0 height 0
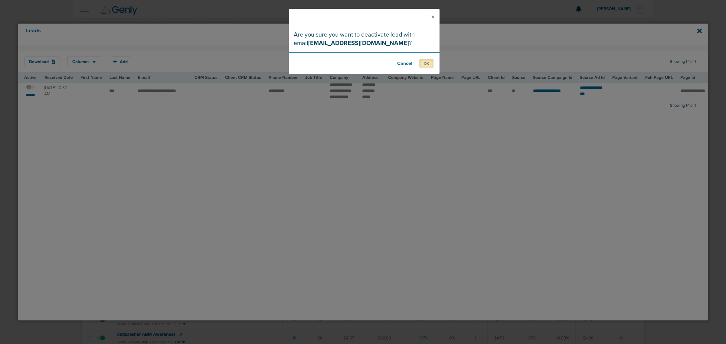
click at [428, 62] on button "OK" at bounding box center [427, 63] width 14 height 9
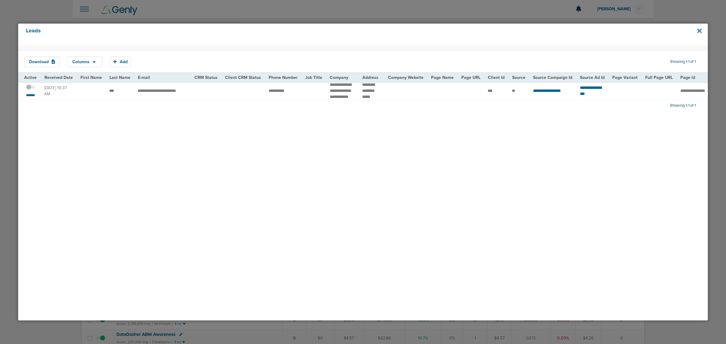
click at [699, 32] on icon at bounding box center [700, 31] width 5 height 7
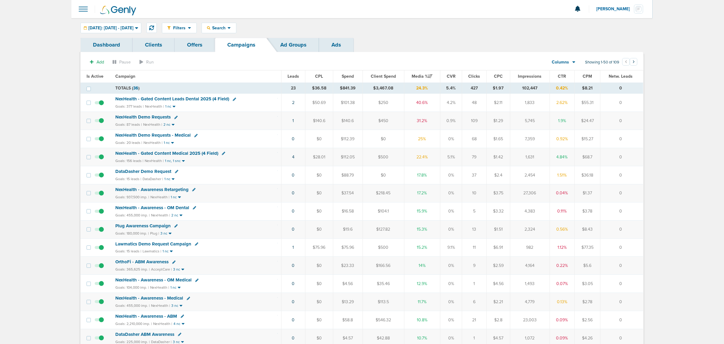
click at [189, 153] on span "NexHealth - Gated Content Medical 2025 (4 Field)" at bounding box center [166, 153] width 103 height 5
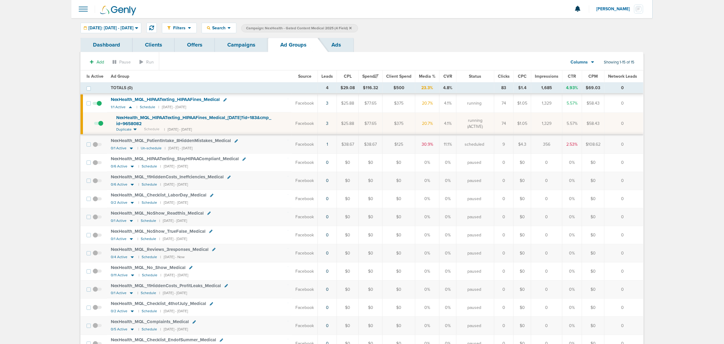
click at [190, 140] on span "NexHealth_ MQL_ PatientIntake_ 8HiddenMistakes_ Medical" at bounding box center [171, 140] width 120 height 5
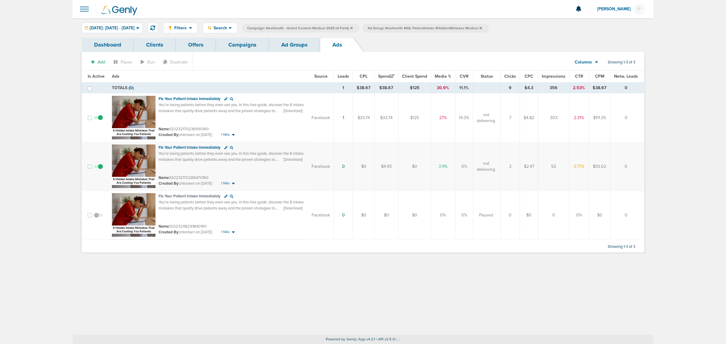
click at [99, 121] on span at bounding box center [98, 121] width 9 height 0
click at [98, 119] on input "checkbox" at bounding box center [98, 119] width 0 height 0
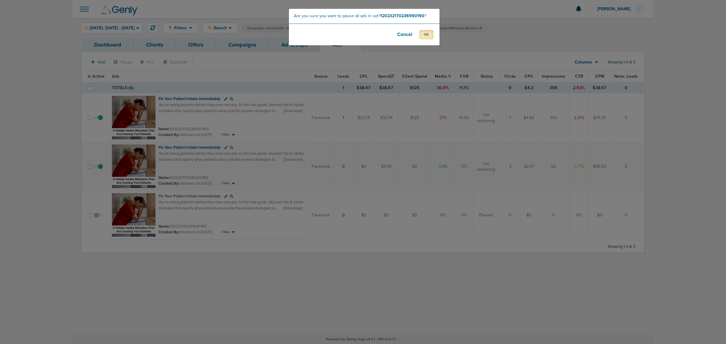
click at [427, 34] on button "OK" at bounding box center [427, 34] width 14 height 9
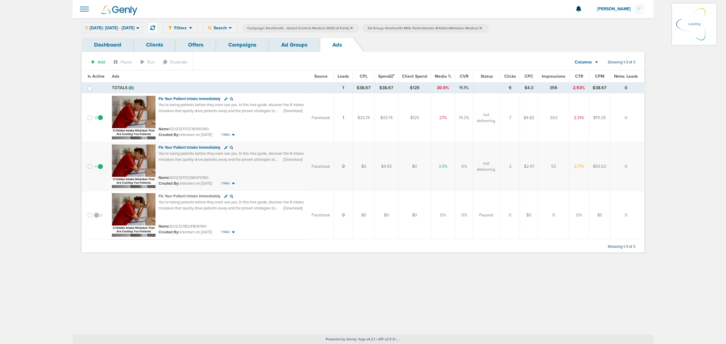
click at [306, 41] on link "Ad Groups" at bounding box center [294, 45] width 51 height 14
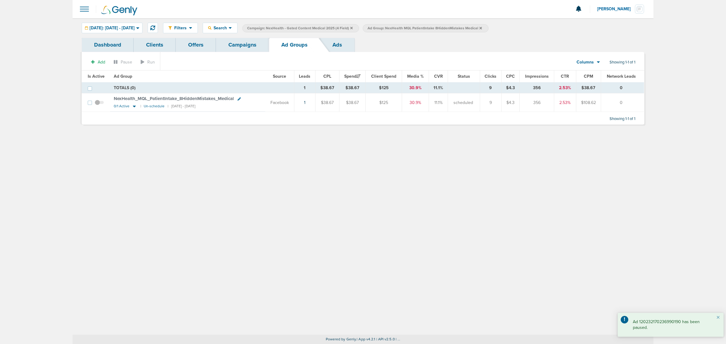
click at [97, 106] on span at bounding box center [99, 106] width 9 height 0
click at [99, 104] on input "checkbox" at bounding box center [99, 104] width 0 height 0
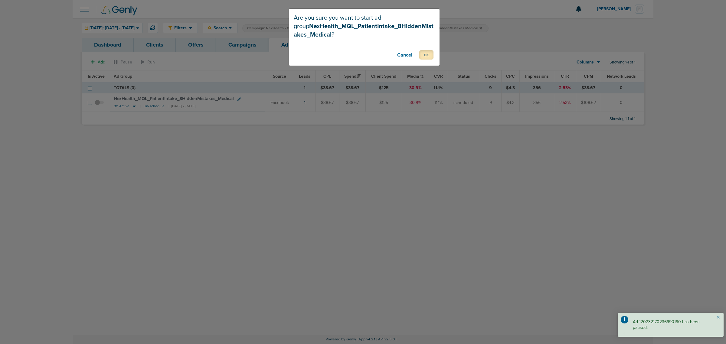
click at [424, 51] on button "OK" at bounding box center [427, 54] width 14 height 9
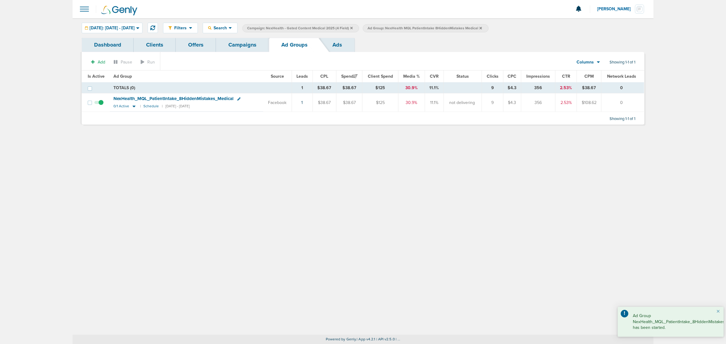
click at [240, 47] on link "Campaigns" at bounding box center [242, 45] width 53 height 14
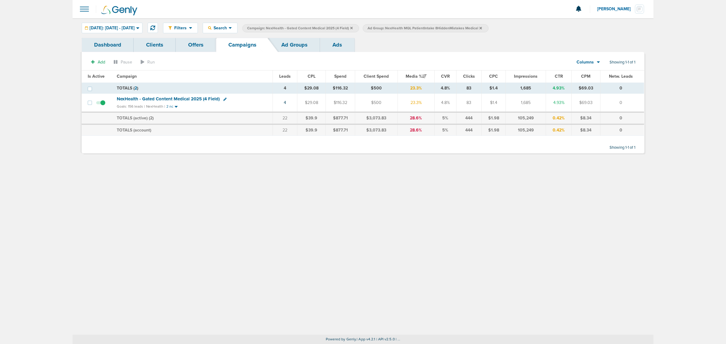
click at [353, 27] on icon at bounding box center [351, 28] width 2 height 4
click at [362, 28] on icon at bounding box center [360, 28] width 2 height 2
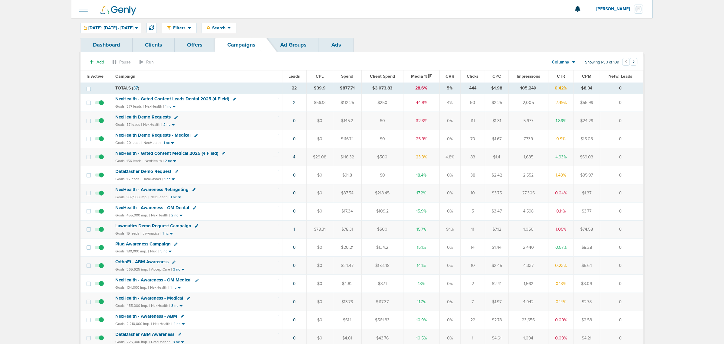
click at [188, 99] on span "NexHealth - Gated Content Leads Dental 2025 (4 Field)" at bounding box center [172, 98] width 114 height 5
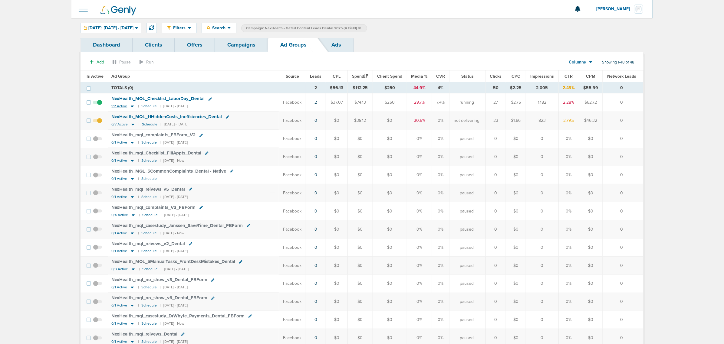
click at [131, 107] on icon at bounding box center [132, 107] width 3 height 2
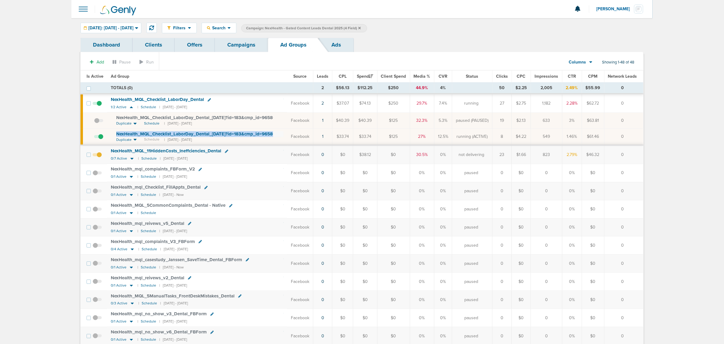
drag, startPoint x: 156, startPoint y: 147, endPoint x: 113, endPoint y: 137, distance: 44.7
click at [113, 137] on td "NexHealth_ MQL_ Checklist_ LaborDay_ Dental_ [DATE]?id=183&cmp_ id=9658029 Dupl…" at bounding box center [197, 137] width 180 height 17
copy span "NexHealth_ MQL_ Checklist_ LaborDay_ Dental_ [DATE]?id=183&cmp_ id=9658029"
click at [258, 43] on link "Campaigns" at bounding box center [241, 45] width 53 height 14
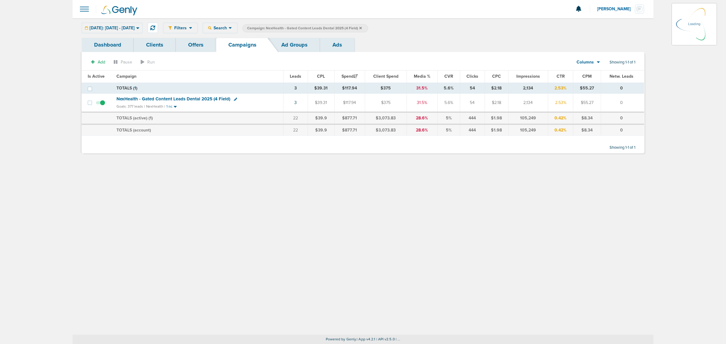
click at [362, 27] on icon at bounding box center [361, 28] width 2 height 2
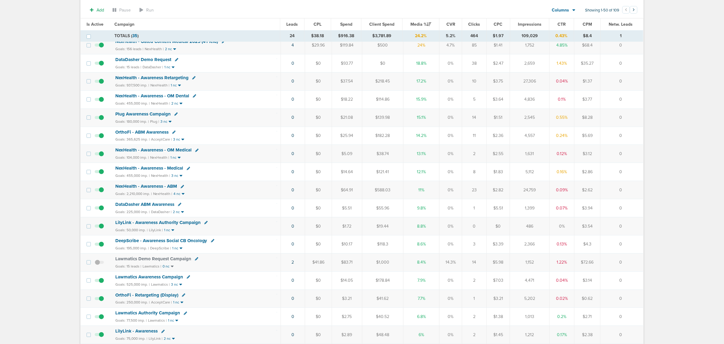
scroll to position [265, 0]
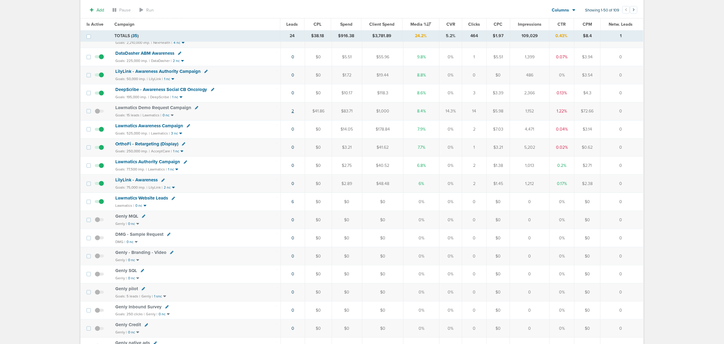
click at [292, 114] on link "2" at bounding box center [293, 111] width 2 height 5
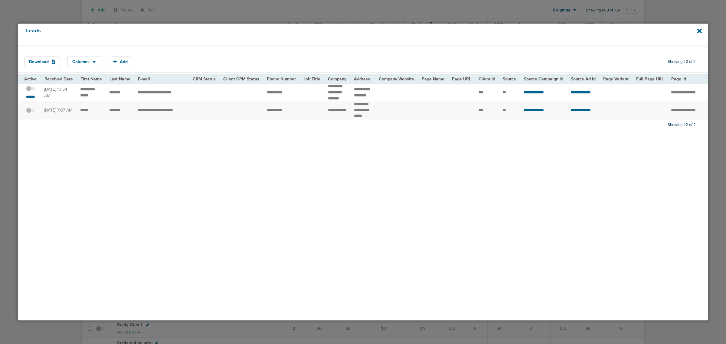
click at [33, 92] on span at bounding box center [30, 92] width 9 height 0
click at [31, 90] on input "checkbox" at bounding box center [31, 90] width 0 height 0
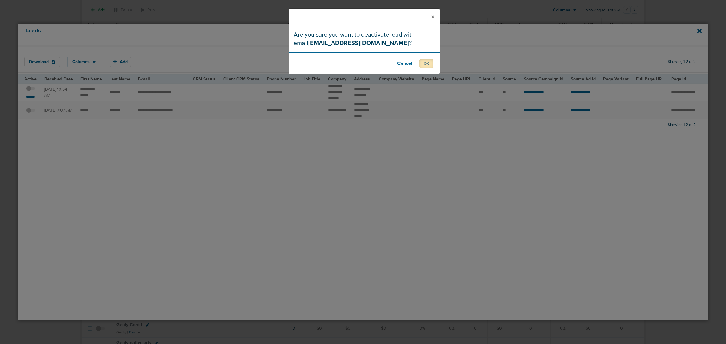
click at [427, 64] on button "OK" at bounding box center [427, 63] width 14 height 9
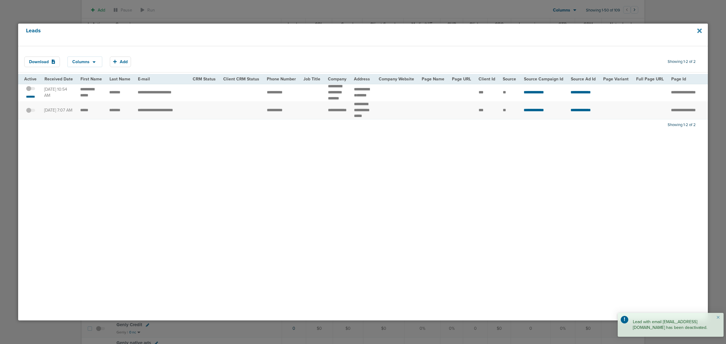
click at [698, 31] on icon at bounding box center [700, 31] width 5 height 7
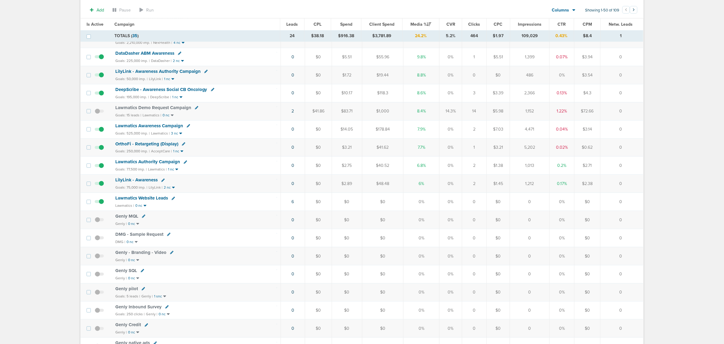
click at [98, 114] on span at bounding box center [99, 114] width 9 height 0
click at [99, 113] on input "checkbox" at bounding box center [99, 113] width 0 height 0
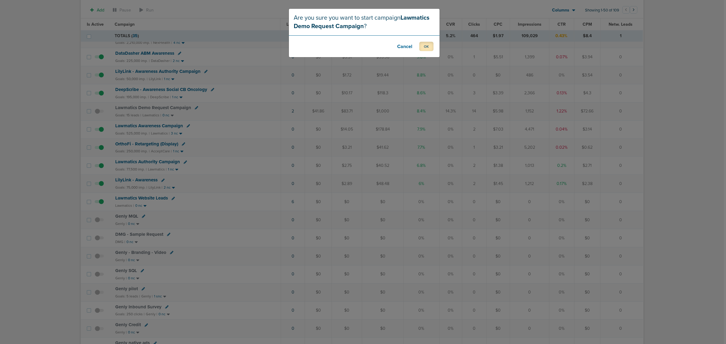
click at [429, 47] on button "OK" at bounding box center [427, 46] width 14 height 9
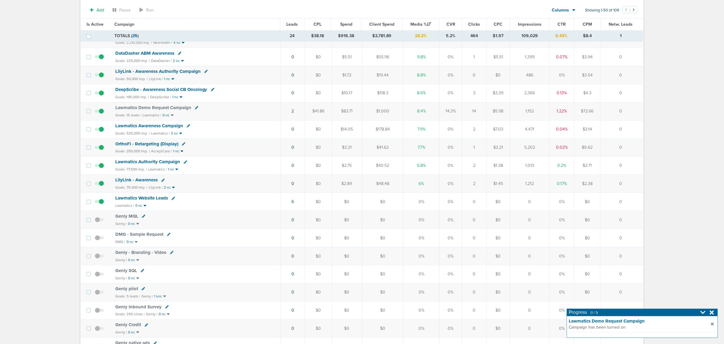
click at [153, 110] on span "Lawmatics Demo Request Campaign" at bounding box center [153, 107] width 76 height 5
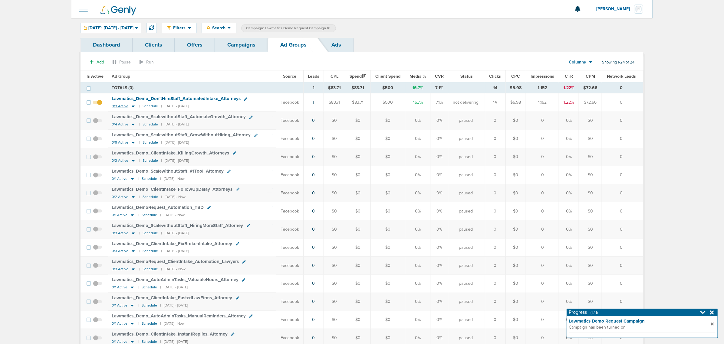
click at [132, 107] on icon at bounding box center [133, 107] width 3 height 2
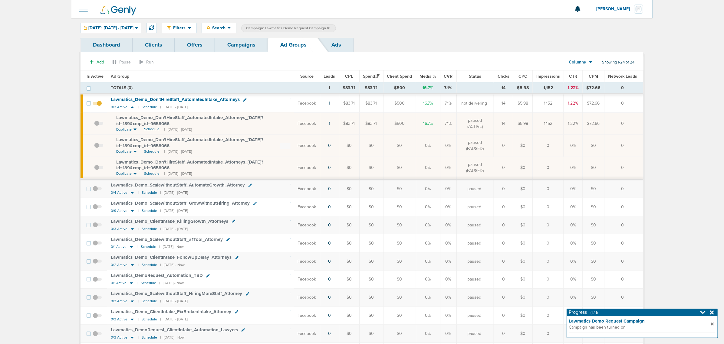
click at [97, 127] on span at bounding box center [98, 127] width 9 height 0
click at [94, 125] on input "checkbox" at bounding box center [94, 125] width 0 height 0
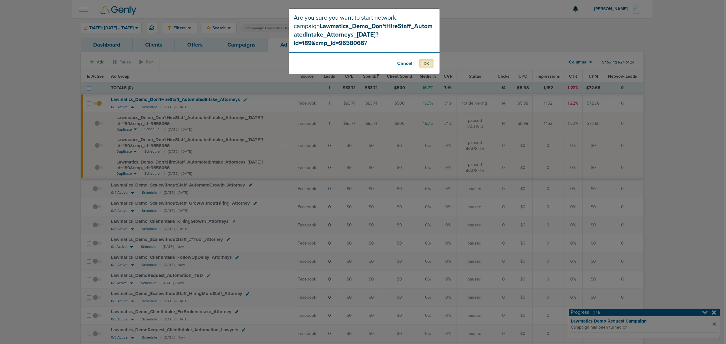
click at [428, 59] on button "OK" at bounding box center [427, 63] width 14 height 9
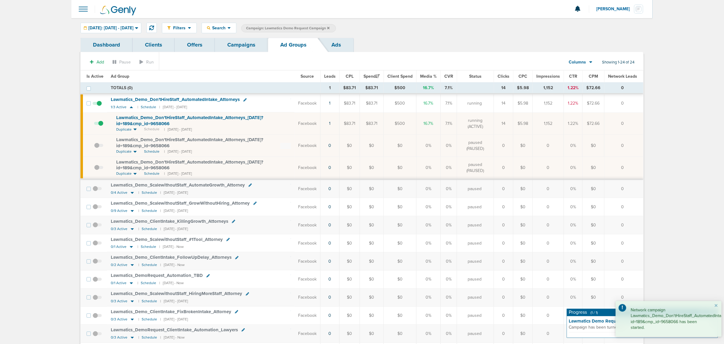
click at [232, 46] on link "Campaigns" at bounding box center [241, 45] width 53 height 14
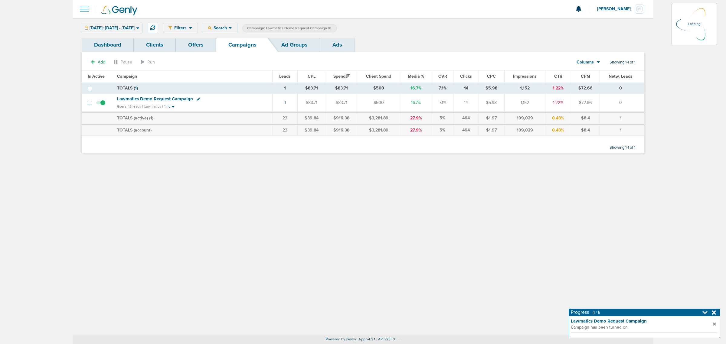
click at [331, 28] on icon at bounding box center [329, 28] width 2 height 2
click at [331, 26] on icon at bounding box center [329, 28] width 2 height 4
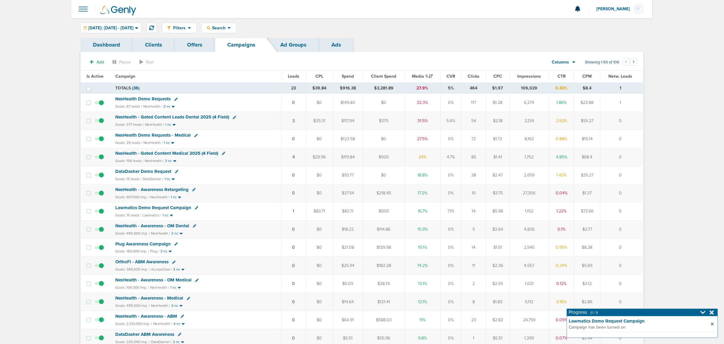
drag, startPoint x: 248, startPoint y: 100, endPoint x: 629, endPoint y: 104, distance: 380.5
click at [629, 104] on tr "NexHealth Demo Requests Goals: 87 leads | NexHealth | 2 nc 0 $0 $149.83 $0 33.3…" at bounding box center [362, 103] width 563 height 18
click at [629, 104] on td "1" at bounding box center [621, 103] width 43 height 18
click at [277, 118] on td "NexHealth - Gated Content Leads Dental 2025 (4 Field) Goals: 377 leads | NexHea…" at bounding box center [197, 121] width 170 height 18
click at [192, 113] on td "NexHealth - Gated Content Leads Dental 2025 (4 Field) Goals: 377 leads | NexHea…" at bounding box center [197, 121] width 170 height 18
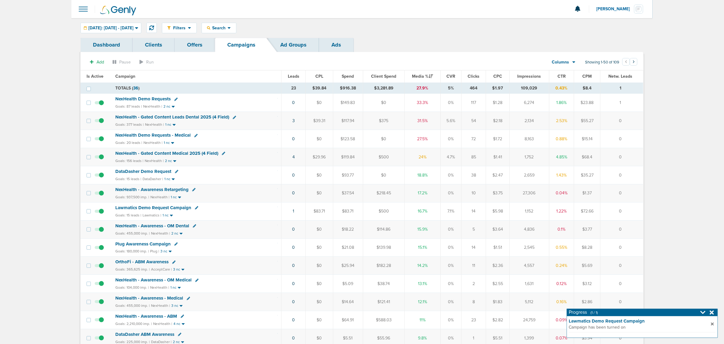
click at [188, 117] on span "NexHealth - Gated Content Leads Dental 2025 (4 Field)" at bounding box center [172, 116] width 114 height 5
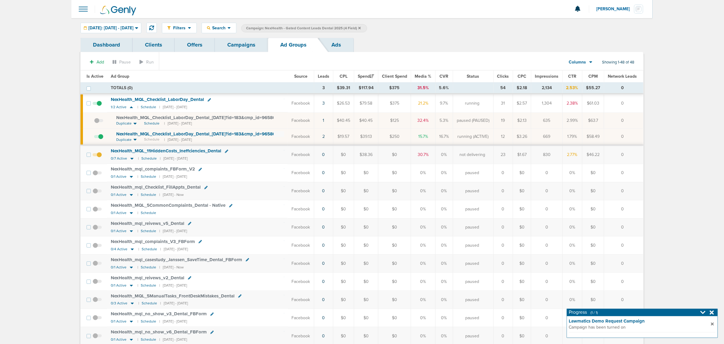
click at [243, 42] on link "Campaigns" at bounding box center [241, 45] width 53 height 14
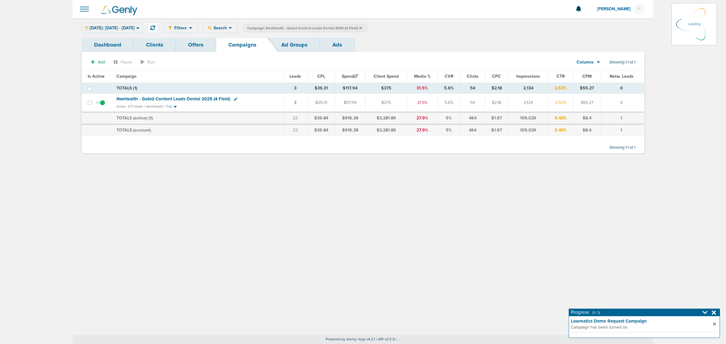
click at [362, 28] on icon at bounding box center [361, 28] width 2 height 2
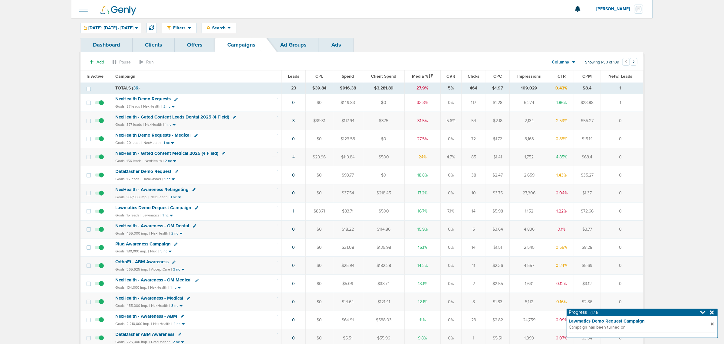
click at [713, 314] on icon at bounding box center [712, 313] width 4 height 4
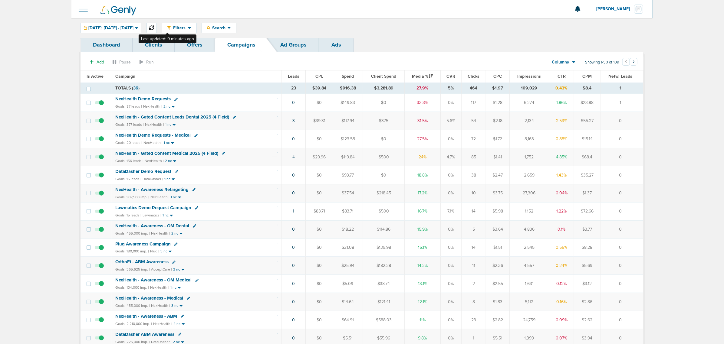
click at [154, 27] on icon at bounding box center [151, 27] width 5 height 5
click at [291, 102] on td "1" at bounding box center [293, 103] width 24 height 18
click at [293, 104] on td "1" at bounding box center [293, 103] width 24 height 18
click at [293, 104] on link "1" at bounding box center [293, 102] width 2 height 5
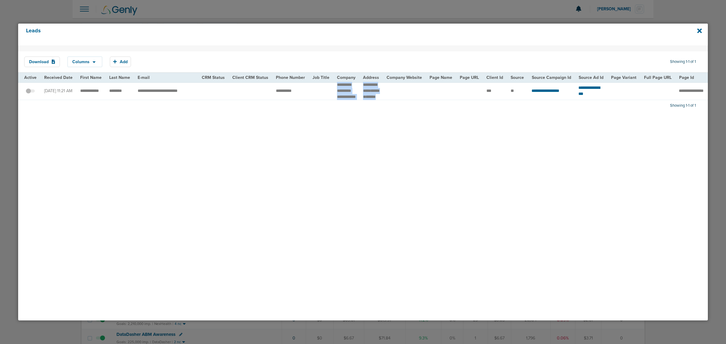
drag, startPoint x: 329, startPoint y: 84, endPoint x: 388, endPoint y: 107, distance: 63.0
click at [388, 100] on tr "**********" at bounding box center [622, 91] width 1209 height 18
click at [388, 100] on td at bounding box center [404, 91] width 43 height 18
drag, startPoint x: 332, startPoint y: 85, endPoint x: 374, endPoint y: 101, distance: 45.1
click at [374, 100] on tr "**********" at bounding box center [622, 91] width 1209 height 18
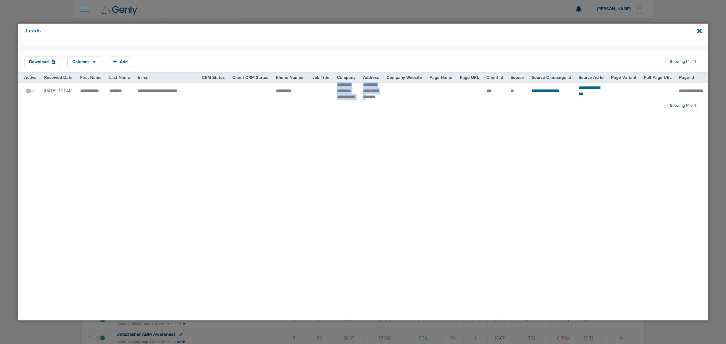
copy tr "**********"
click at [358, 145] on div "Download Columns Save selections Reset to defaults Is Active Received Date Firs…" at bounding box center [363, 182] width 690 height 275
click at [698, 30] on icon at bounding box center [700, 31] width 5 height 7
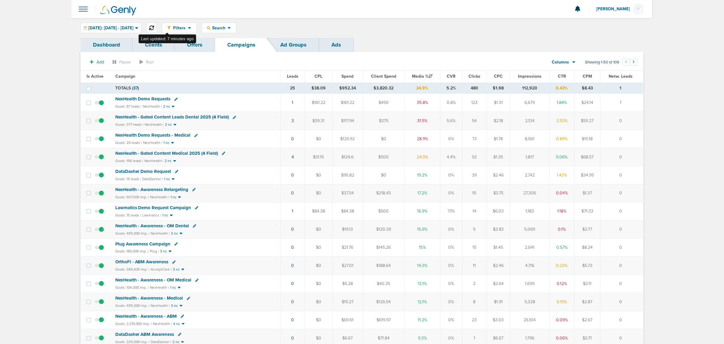
click at [157, 23] on button at bounding box center [151, 28] width 10 height 10
click at [182, 117] on span "NexHealth - Gated Content Leads Dental 2025 (4 Field)" at bounding box center [172, 116] width 114 height 5
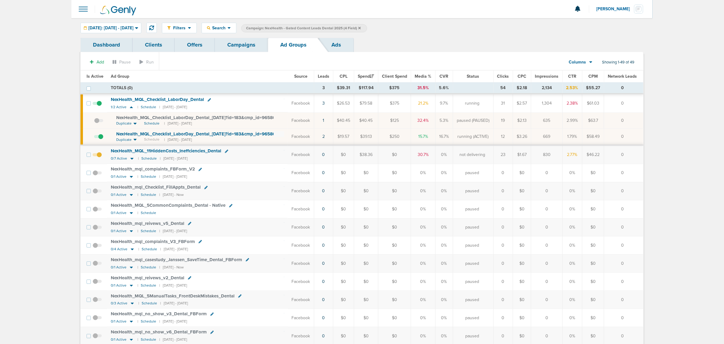
click at [100, 140] on span at bounding box center [98, 140] width 9 height 0
click at [94, 138] on input "checkbox" at bounding box center [94, 138] width 0 height 0
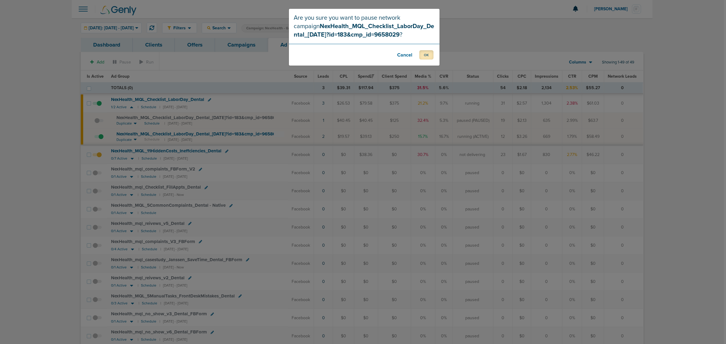
click at [428, 57] on button "OK" at bounding box center [427, 54] width 14 height 9
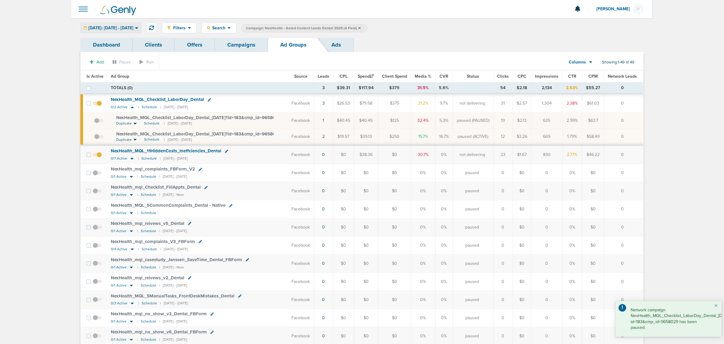
click at [135, 32] on div "[DATE]: [DATE] - [DATE]" at bounding box center [111, 28] width 60 height 10
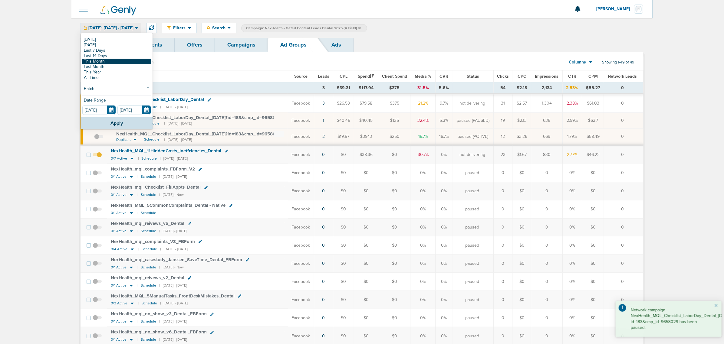
click at [126, 60] on link "This Month" at bounding box center [116, 61] width 69 height 5
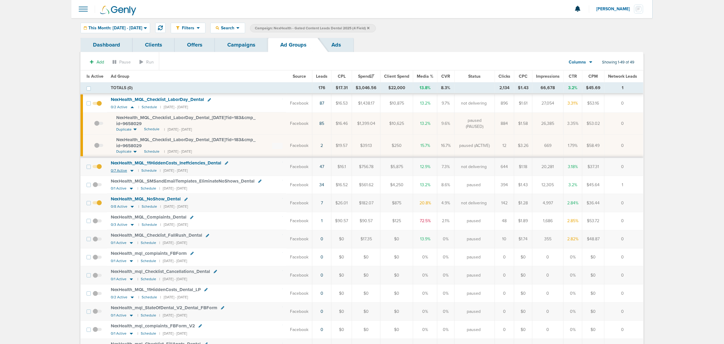
click at [131, 171] on icon at bounding box center [131, 171] width 3 height 2
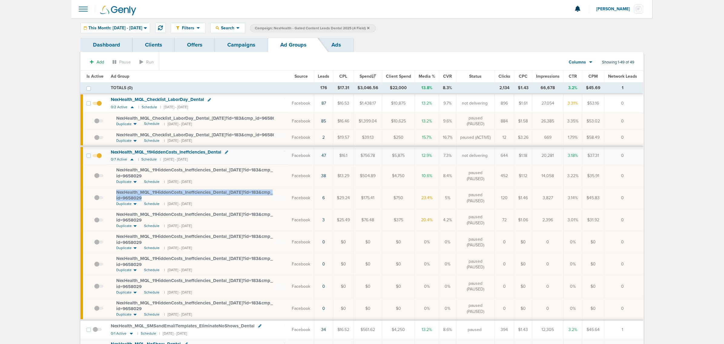
drag, startPoint x: 150, startPoint y: 206, endPoint x: 114, endPoint y: 197, distance: 38.0
click at [114, 197] on td "NexHealth_ MQL_ 11HiddenCosts_ Ineffciencies_ Dental_ [DATE]?id=183&cmp_ id=965…" at bounding box center [197, 198] width 181 height 22
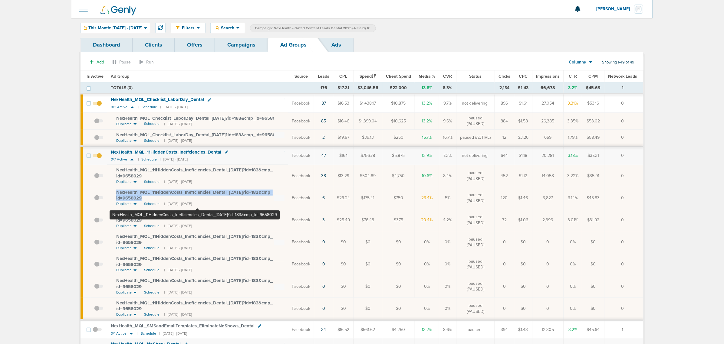
copy span "NexHealth_ MQL_ 11HiddenCosts_ Ineffciencies_ Dental_ [DATE]?id=183&cmp_ id=965…"
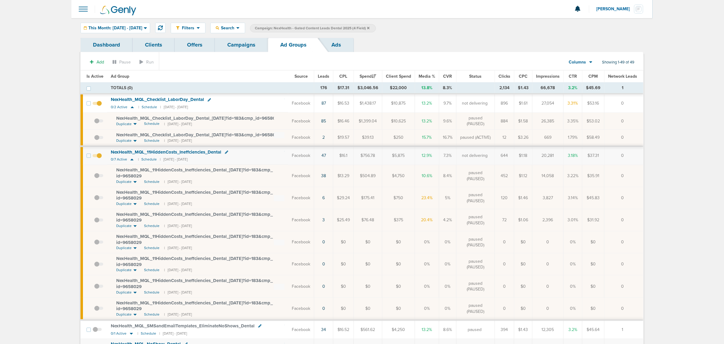
click at [240, 43] on link "Campaigns" at bounding box center [241, 45] width 53 height 14
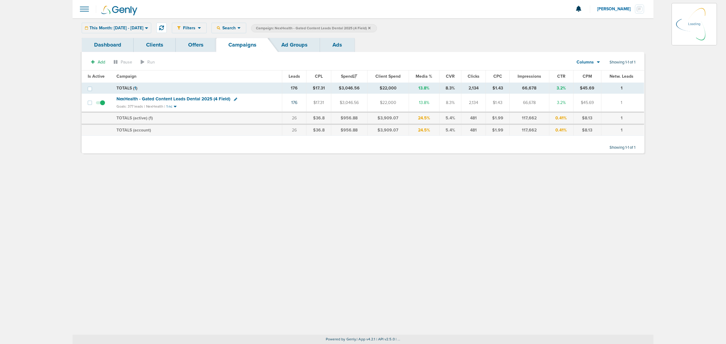
click at [371, 26] on icon at bounding box center [369, 28] width 2 height 4
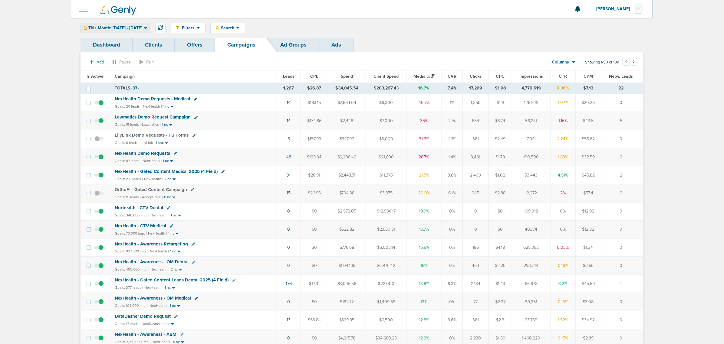
click at [132, 30] on div "This Month: [DATE] - [DATE]" at bounding box center [115, 28] width 69 height 10
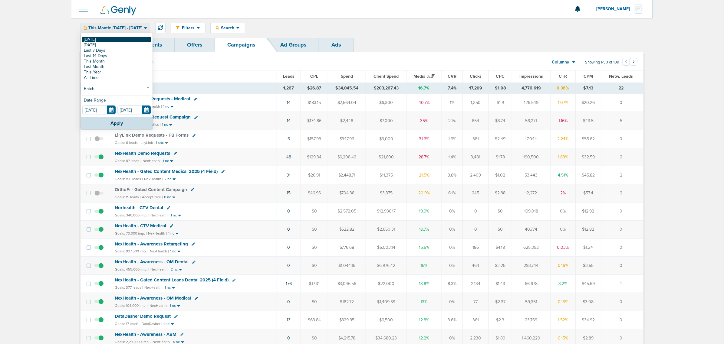
click at [127, 42] on link "[DATE]" at bounding box center [116, 39] width 69 height 5
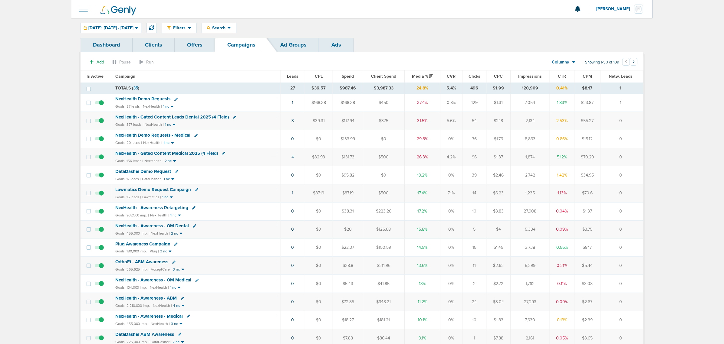
click at [188, 118] on span "NexHealth - Gated Content Leads Dental 2025 (4 Field)" at bounding box center [172, 116] width 114 height 5
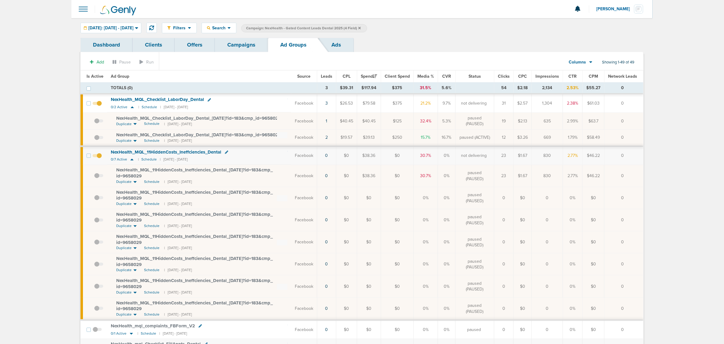
click at [96, 77] on span "Is Active" at bounding box center [95, 76] width 17 height 5
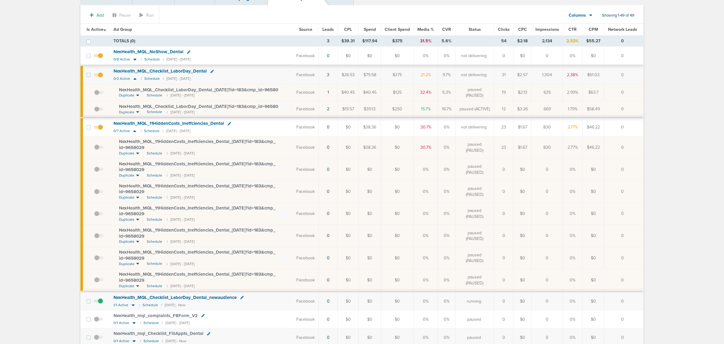
scroll to position [151, 0]
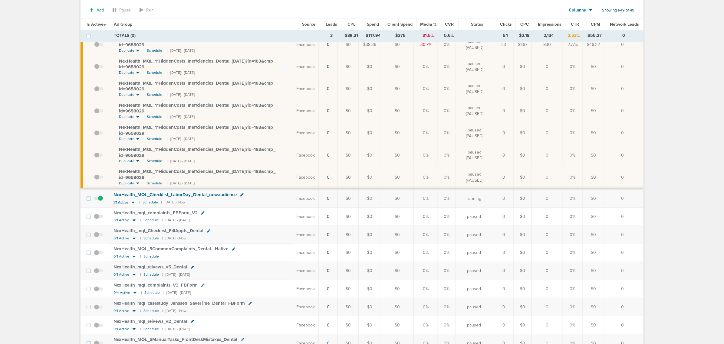
click at [133, 204] on icon at bounding box center [133, 203] width 3 height 2
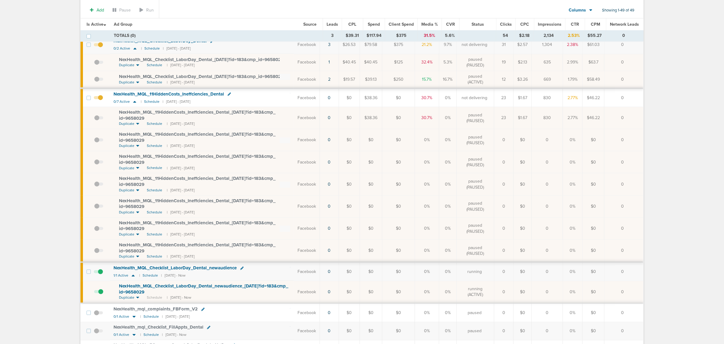
scroll to position [0, 0]
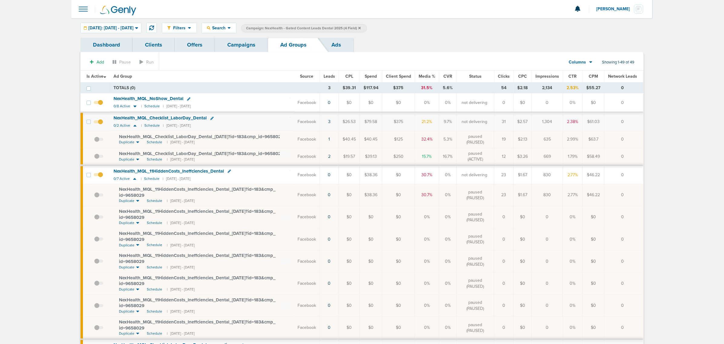
click at [245, 48] on link "Campaigns" at bounding box center [241, 45] width 53 height 14
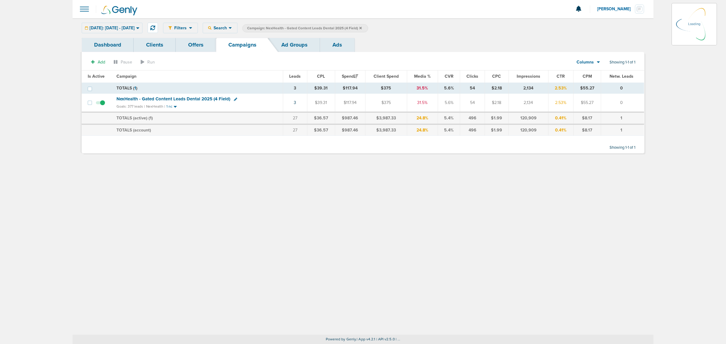
click at [362, 28] on icon at bounding box center [361, 28] width 2 height 4
click at [362, 29] on icon at bounding box center [361, 28] width 2 height 2
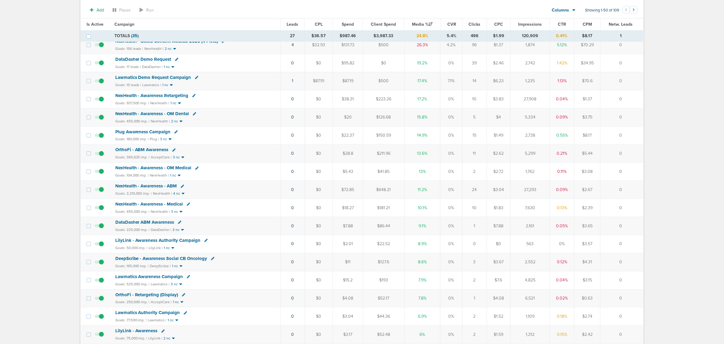
scroll to position [38, 0]
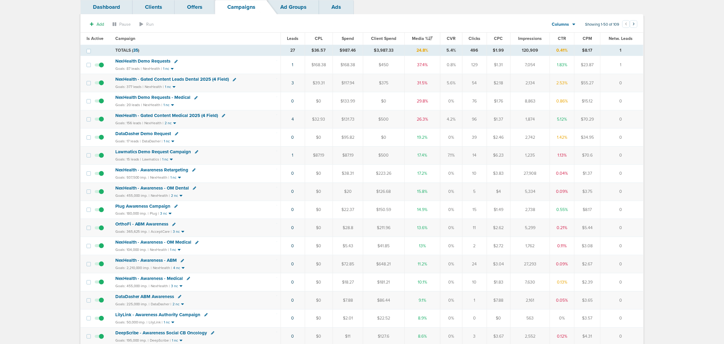
click at [188, 116] on span "NexHealth - Gated Content Medical 2025 (4 Field)" at bounding box center [166, 115] width 103 height 5
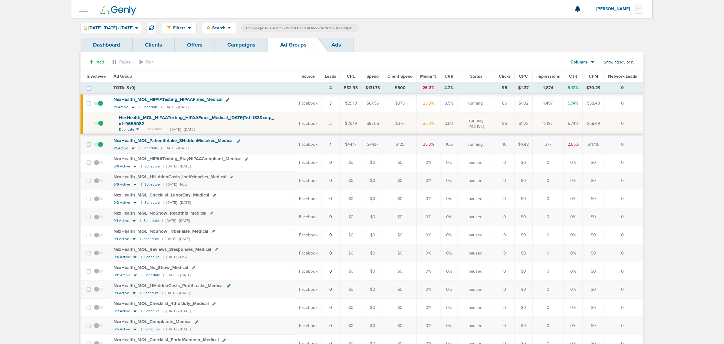
click at [133, 149] on icon at bounding box center [133, 149] width 3 height 2
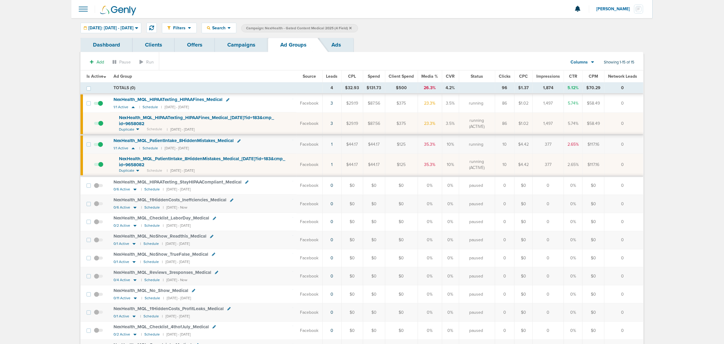
click at [205, 160] on span "NexHealth_ MQL_ PatientIntake_ 8HiddenMistakes_ Medical_ [DATE]?id=183&cmp_ id=…" at bounding box center [202, 162] width 166 height 12
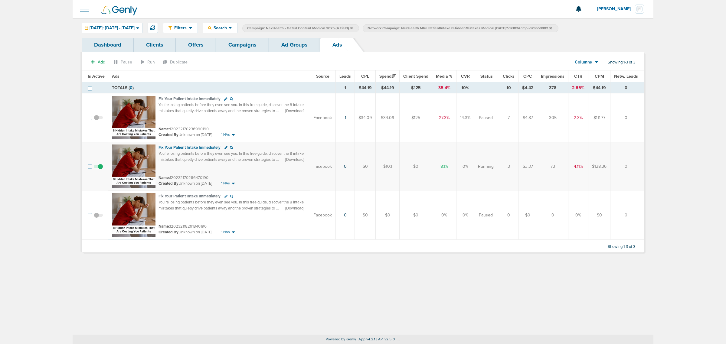
click at [253, 47] on link "Campaigns" at bounding box center [242, 45] width 53 height 14
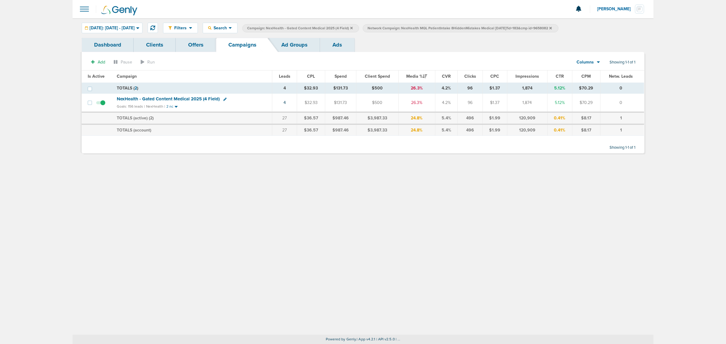
click at [353, 27] on icon at bounding box center [351, 28] width 2 height 2
click at [432, 29] on icon at bounding box center [430, 28] width 2 height 2
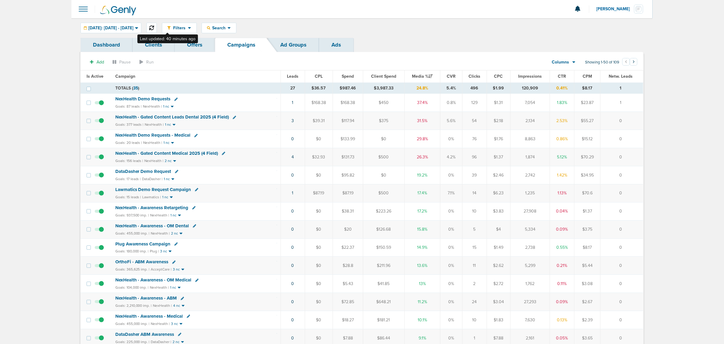
click at [157, 25] on button at bounding box center [151, 28] width 10 height 10
click at [193, 117] on span "NexHealth - Gated Content Leads Dental 2025 (4 Field)" at bounding box center [172, 116] width 114 height 5
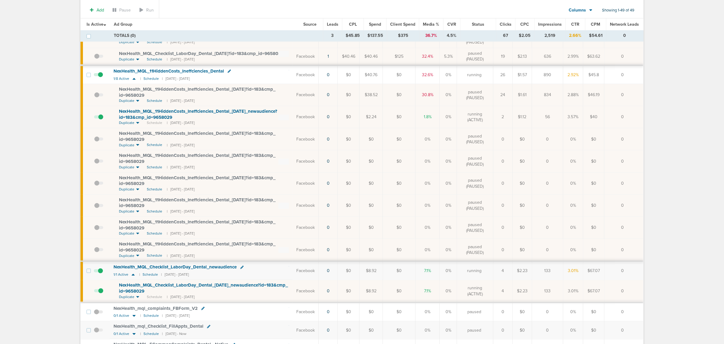
scroll to position [114, 0]
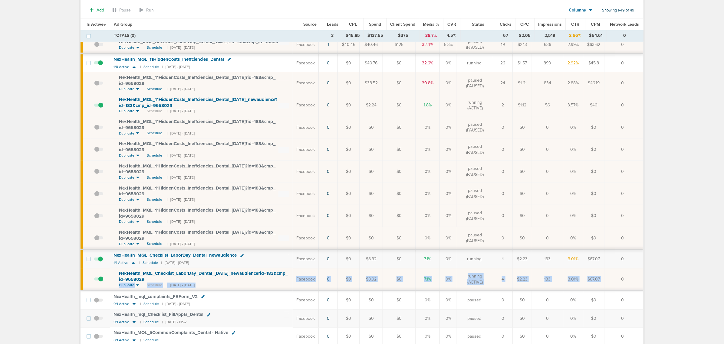
drag, startPoint x: 608, startPoint y: 281, endPoint x: 266, endPoint y: 283, distance: 342.0
click at [266, 283] on tr "NexHealth_ MQL_ Checklist_ LaborDay_ Dental_ [DATE]_ newaudience?id=183&cmp_ id…" at bounding box center [362, 279] width 563 height 22
click at [266, 283] on div "NexHealth_ MQL_ Checklist_ LaborDay_ Dental_ [DATE]_ newaudience?id=183&cmp_ id…" at bounding box center [204, 277] width 170 height 12
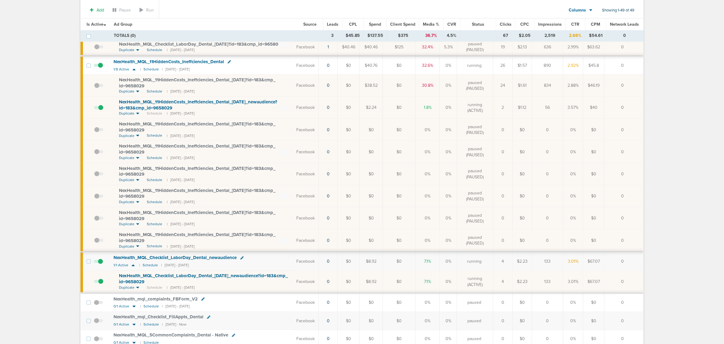
scroll to position [0, 0]
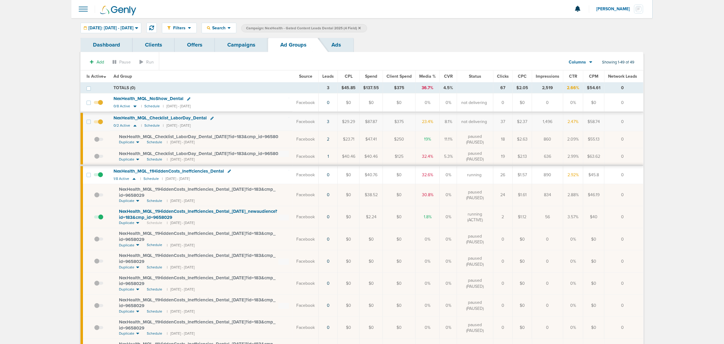
click at [102, 106] on span at bounding box center [98, 106] width 9 height 0
click at [98, 104] on input "checkbox" at bounding box center [98, 104] width 0 height 0
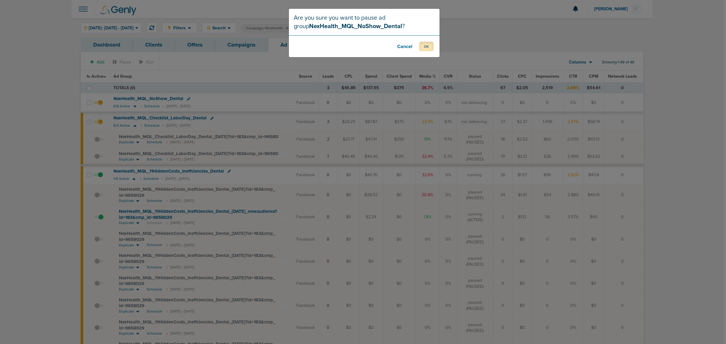
click at [429, 46] on button "OK" at bounding box center [427, 46] width 14 height 9
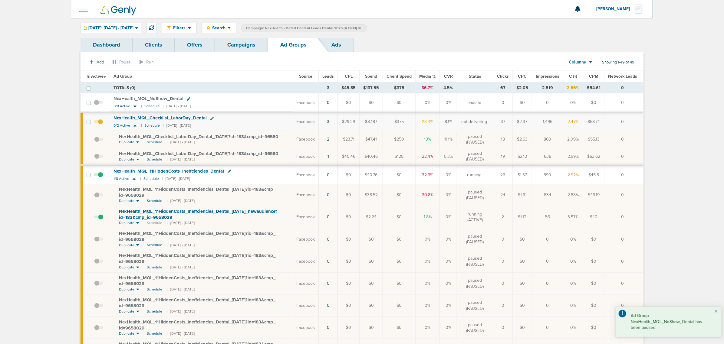
click at [135, 126] on icon at bounding box center [134, 126] width 3 height 2
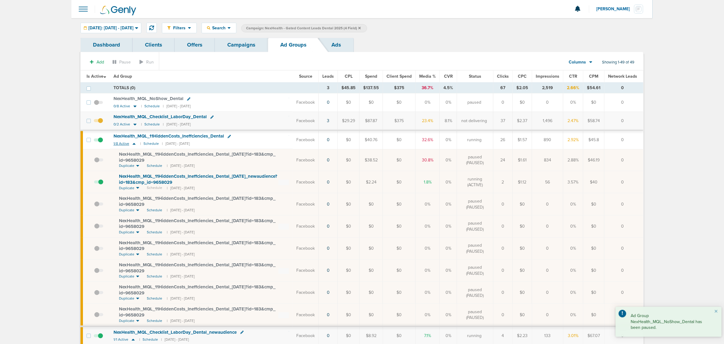
click at [135, 144] on icon at bounding box center [134, 143] width 6 height 5
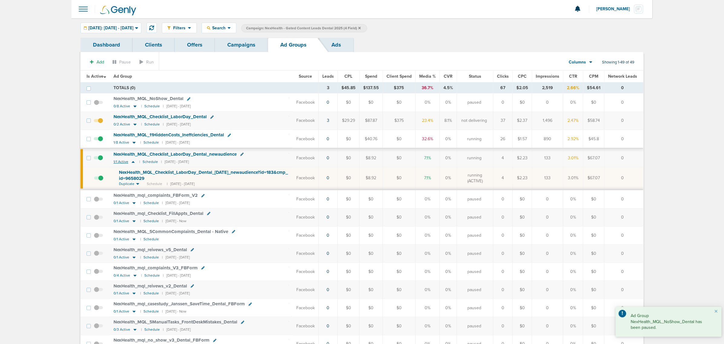
click at [132, 163] on icon at bounding box center [133, 162] width 6 height 5
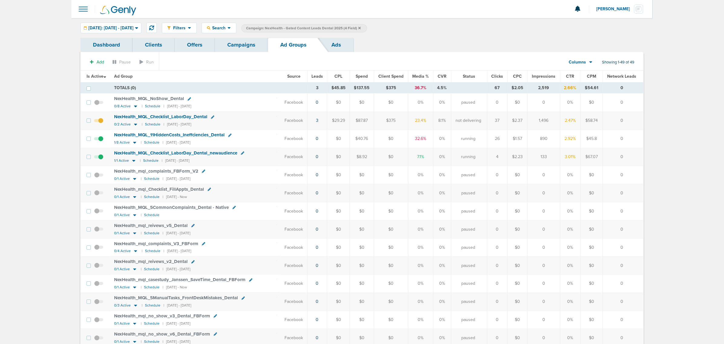
click at [253, 48] on link "Campaigns" at bounding box center [241, 45] width 53 height 14
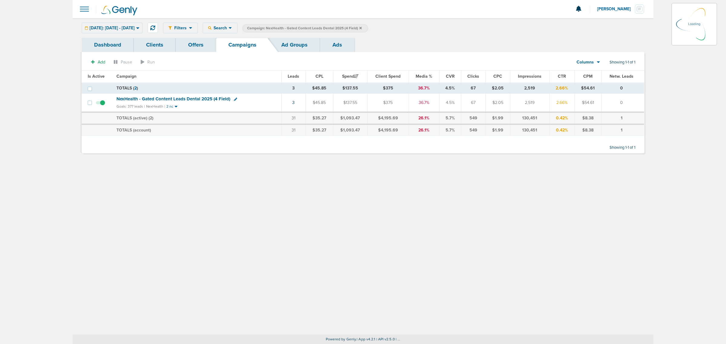
click at [362, 28] on icon at bounding box center [361, 28] width 2 height 4
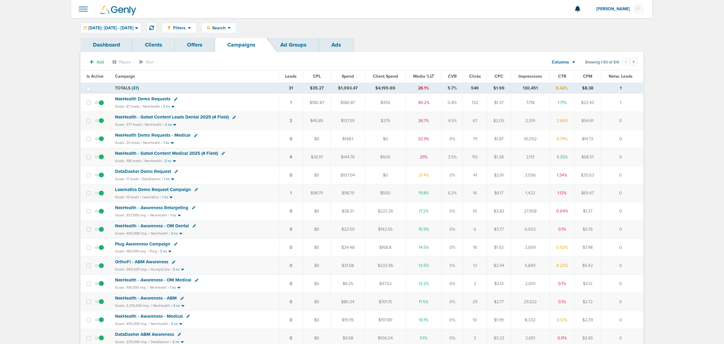
click at [149, 97] on span "NexHealth Demo Requests" at bounding box center [142, 98] width 55 height 5
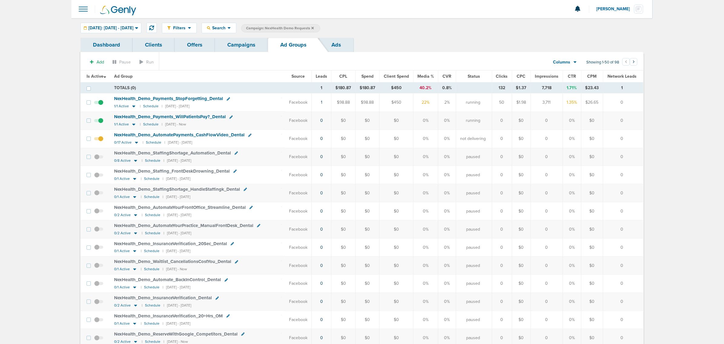
click at [99, 142] on span at bounding box center [98, 142] width 9 height 0
click at [99, 140] on input "checkbox" at bounding box center [99, 140] width 0 height 0
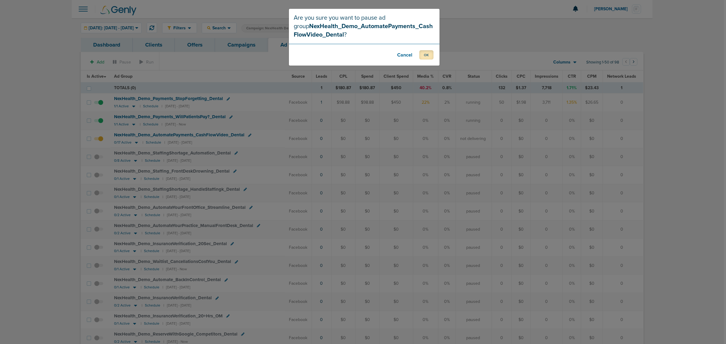
click at [425, 54] on button "OK" at bounding box center [427, 54] width 14 height 9
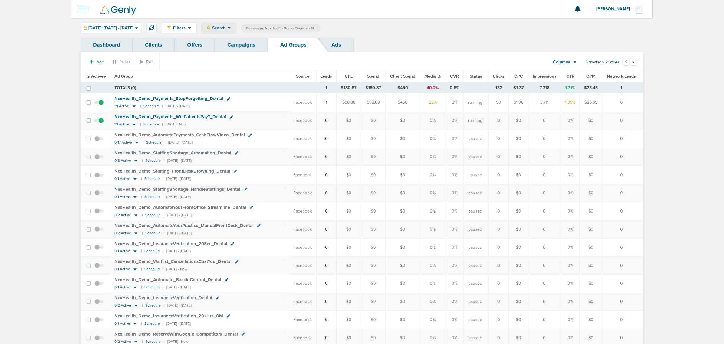
click at [228, 28] on span "Search" at bounding box center [218, 27] width 17 height 5
click at [253, 84] on link "Network Campaign" at bounding box center [233, 86] width 63 height 8
select select "netCmpName"
type input "08.21"
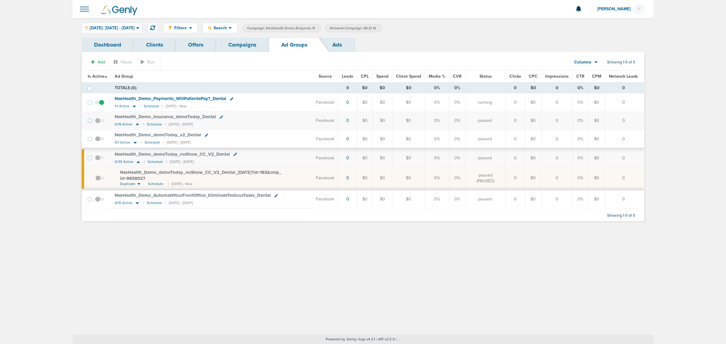
click at [99, 181] on span at bounding box center [99, 181] width 9 height 0
click at [95, 179] on input "checkbox" at bounding box center [95, 179] width 0 height 0
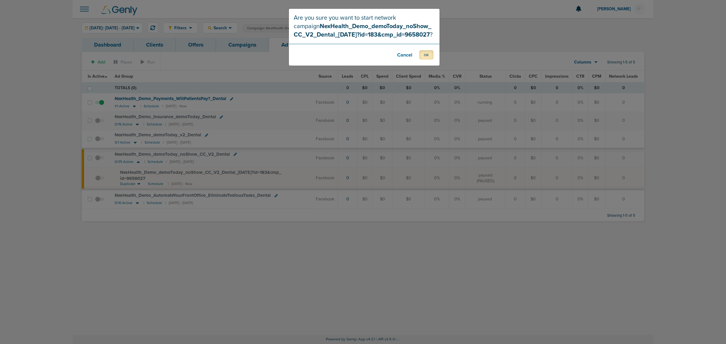
click at [427, 55] on button "OK" at bounding box center [427, 54] width 14 height 9
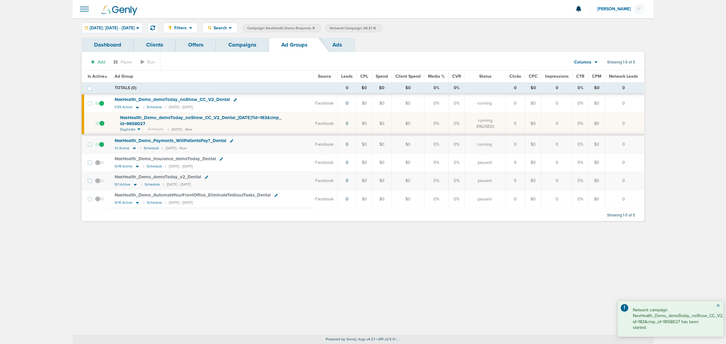
click at [718, 307] on button "×" at bounding box center [719, 306] width 4 height 7
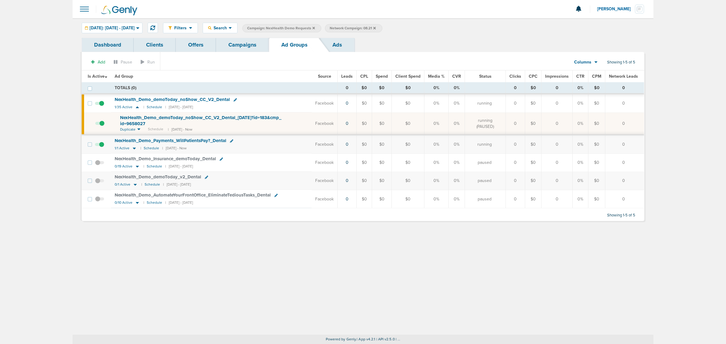
click at [220, 273] on div "Filters Active Only Settings Status Active Inactive Objectives MQL SQL Traffic …" at bounding box center [363, 176] width 581 height 317
click at [236, 43] on link "Campaigns" at bounding box center [242, 45] width 53 height 14
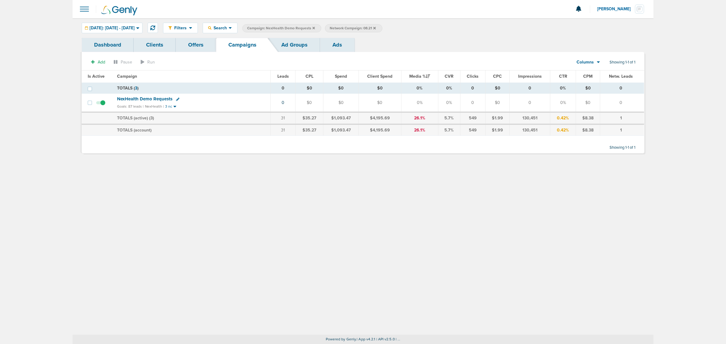
click at [145, 100] on span "NexHealth Demo Requests" at bounding box center [144, 98] width 55 height 5
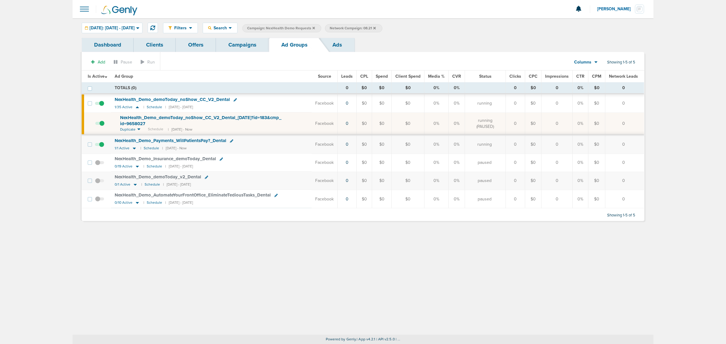
click at [376, 29] on icon at bounding box center [374, 28] width 2 height 4
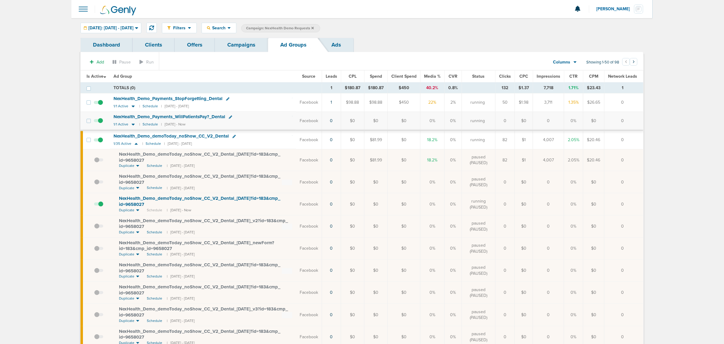
click at [434, 77] on span "Media %" at bounding box center [432, 76] width 17 height 5
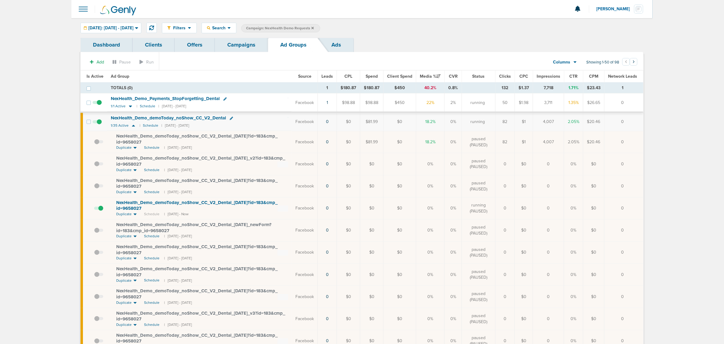
click at [254, 46] on link "Campaigns" at bounding box center [241, 45] width 53 height 14
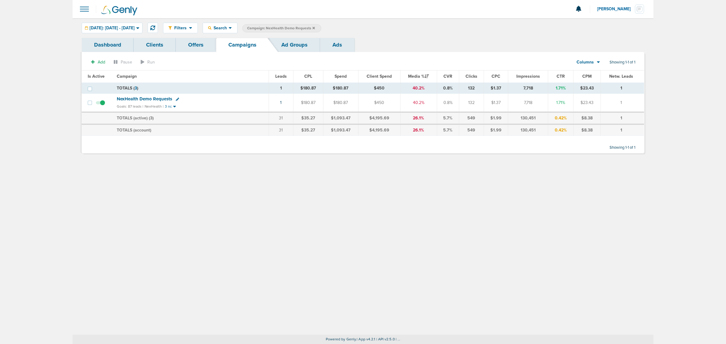
click at [150, 98] on span "NexHealth Demo Requests" at bounding box center [144, 98] width 55 height 5
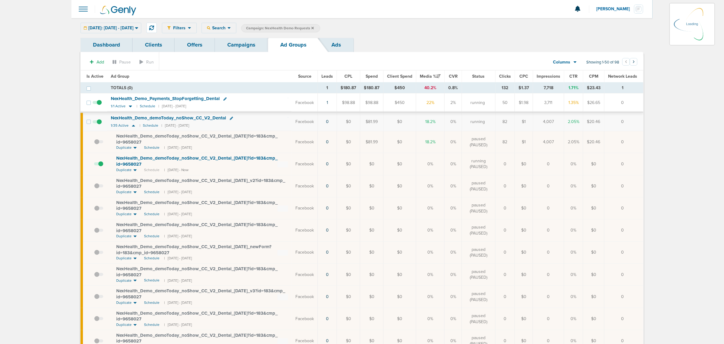
click at [320, 27] on label "Campaign: NexHealth Demo Requests" at bounding box center [280, 28] width 79 height 8
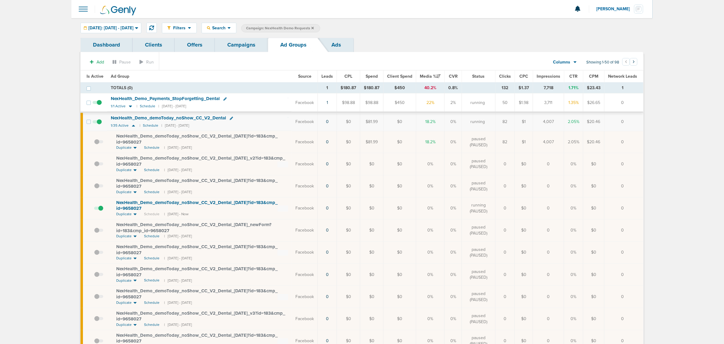
click at [246, 42] on link "Campaigns" at bounding box center [241, 45] width 53 height 14
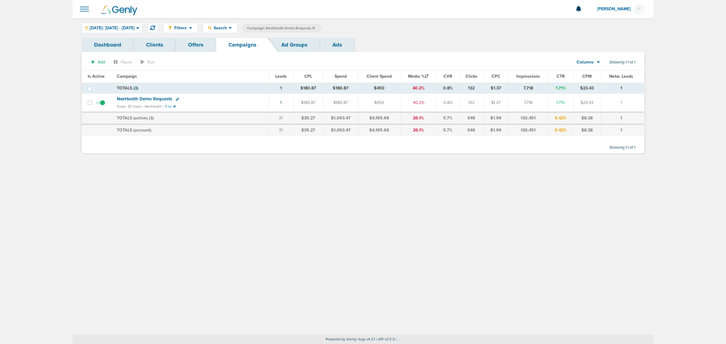
click at [315, 29] on icon at bounding box center [314, 28] width 2 height 2
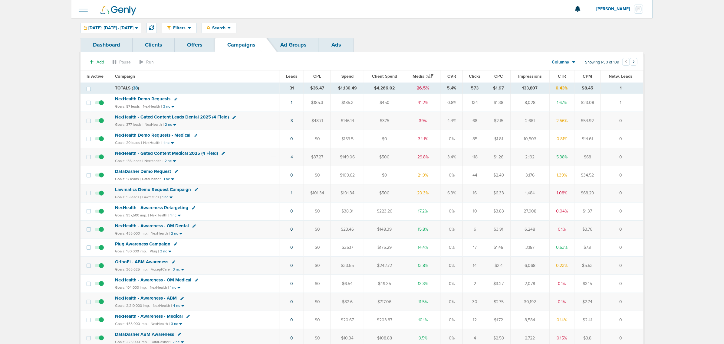
drag, startPoint x: 268, startPoint y: 196, endPoint x: 636, endPoint y: 198, distance: 367.8
click at [636, 198] on tr "Lawmatics Demo Request Campaign Goals: 15 leads | Lawmatics | 1 nc 1 $101.34 $1…" at bounding box center [362, 193] width 563 height 18
click at [633, 196] on td "0" at bounding box center [622, 193] width 43 height 18
click at [169, 117] on span "NexHealth - Gated Content Leads Dental 2025 (4 Field)" at bounding box center [172, 116] width 114 height 5
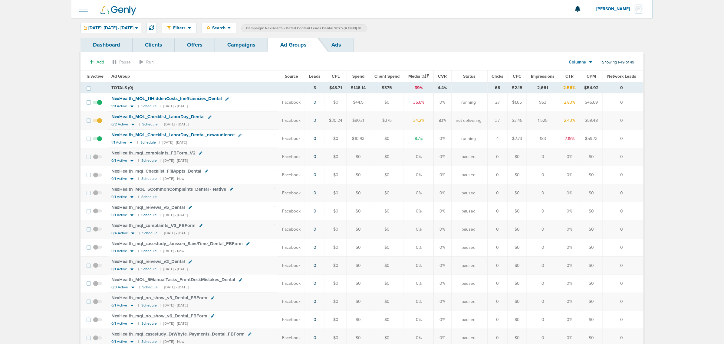
click at [129, 144] on icon at bounding box center [131, 142] width 6 height 5
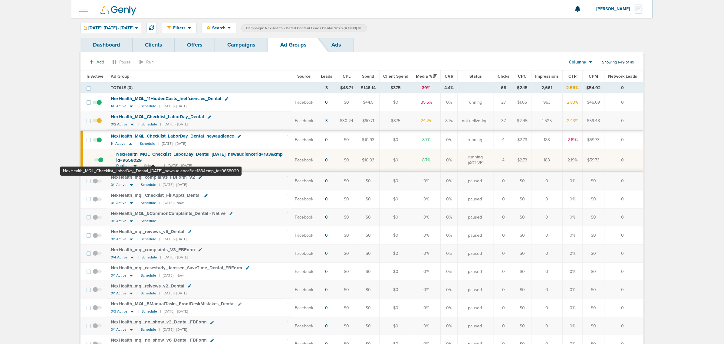
click at [153, 156] on span "NexHealth_ MQL_ Checklist_ LaborDay_ Dental_ [DATE]_ newaudience?id=183&cmp_ id…" at bounding box center [200, 158] width 169 height 12
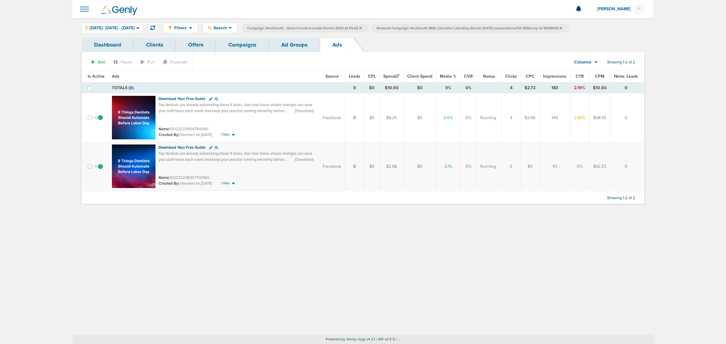
click at [246, 48] on link "Campaigns" at bounding box center [242, 45] width 53 height 14
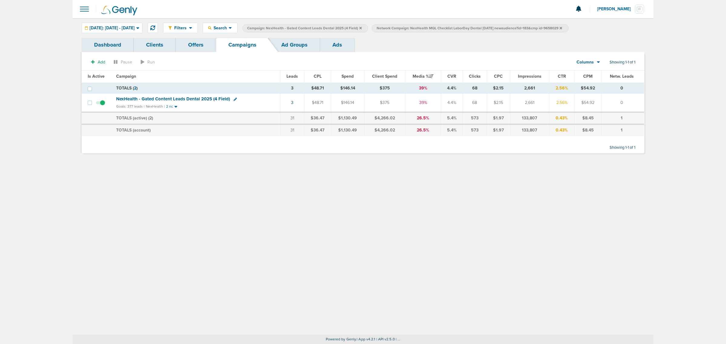
click at [562, 28] on icon at bounding box center [561, 28] width 2 height 2
click at [362, 29] on icon at bounding box center [361, 28] width 2 height 2
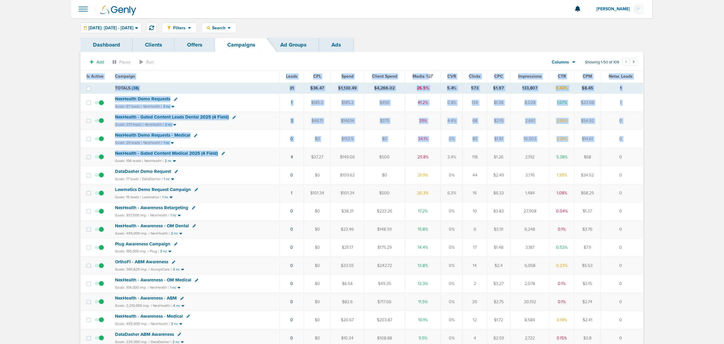
drag, startPoint x: 269, startPoint y: 158, endPoint x: 644, endPoint y: 162, distance: 374.4
click at [637, 160] on td "0" at bounding box center [622, 157] width 43 height 18
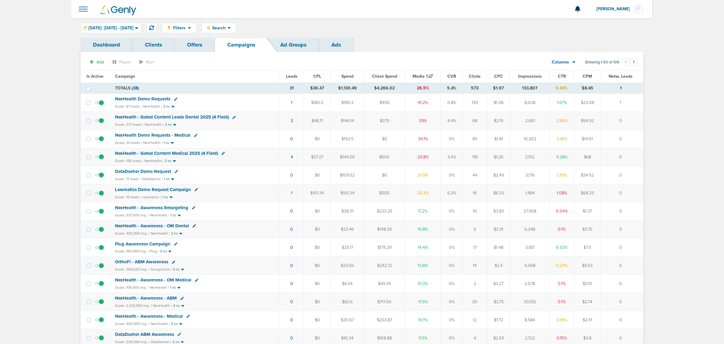
click at [164, 117] on span "NexHealth - Gated Content Leads Dental 2025 (4 Field)" at bounding box center [172, 116] width 114 height 5
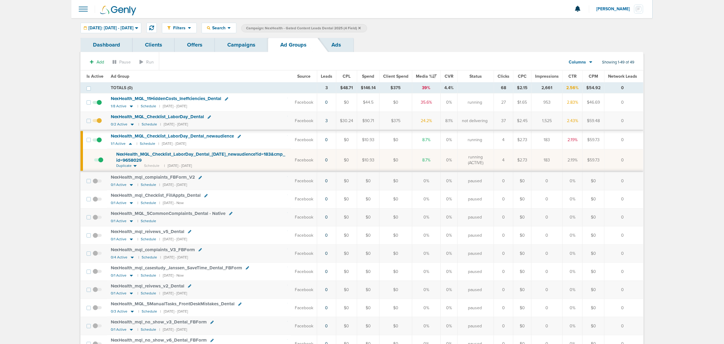
click at [258, 40] on link "Campaigns" at bounding box center [241, 45] width 53 height 14
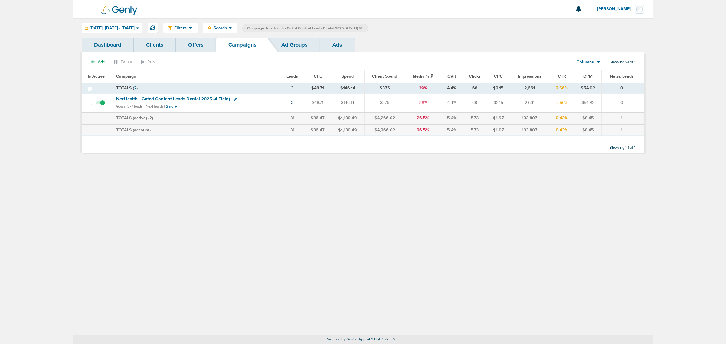
click at [362, 28] on icon at bounding box center [361, 28] width 2 height 4
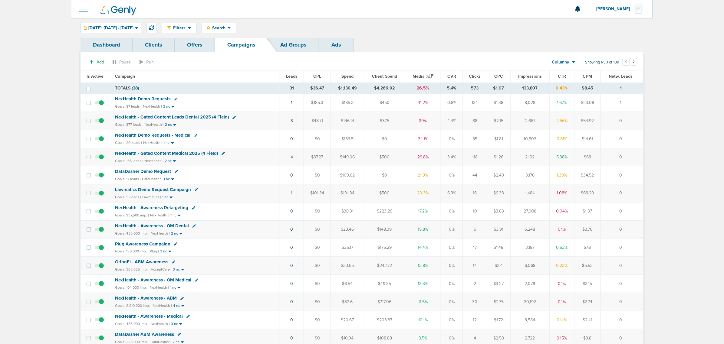
drag, startPoint x: 624, startPoint y: 160, endPoint x: 45, endPoint y: 57, distance: 587.5
drag, startPoint x: 67, startPoint y: 23, endPoint x: 686, endPoint y: 181, distance: 638.4
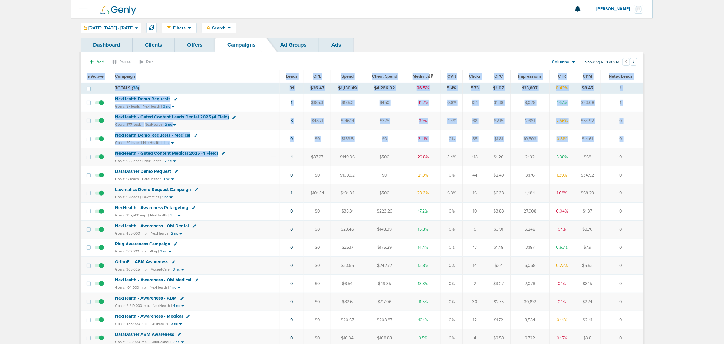
drag, startPoint x: 268, startPoint y: 156, endPoint x: 653, endPoint y: 155, distance: 384.1
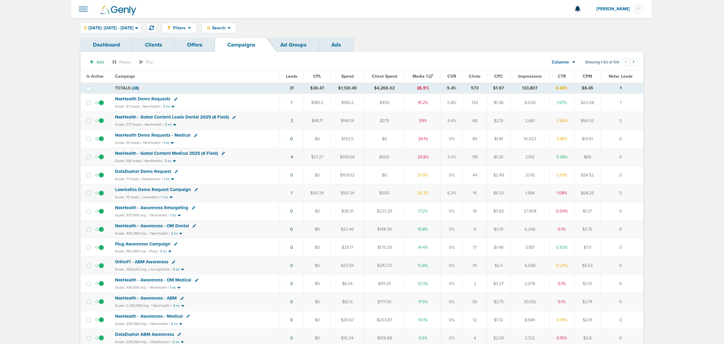
drag, startPoint x: 577, startPoint y: 158, endPoint x: 25, endPoint y: 151, distance: 552.7
drag, startPoint x: 23, startPoint y: 150, endPoint x: 14, endPoint y: 154, distance: 10.2
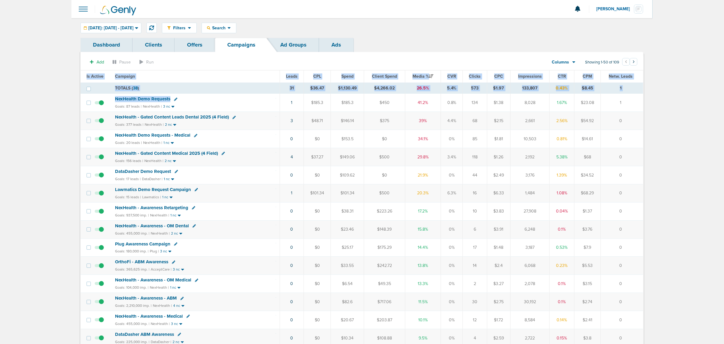
drag, startPoint x: 209, startPoint y: 101, endPoint x: 685, endPoint y: 177, distance: 481.3
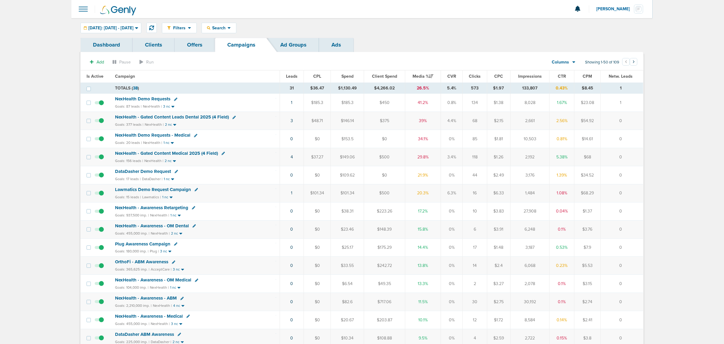
click at [146, 97] on span "NexHealth Demo Requests" at bounding box center [142, 98] width 55 height 5
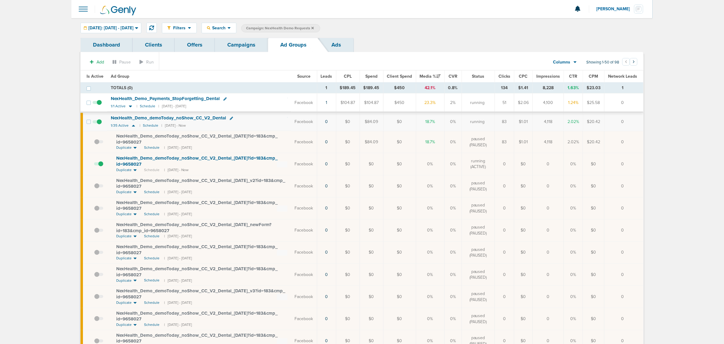
drag, startPoint x: 155, startPoint y: 164, endPoint x: 626, endPoint y: 160, distance: 470.7
click at [627, 160] on tr "NexHealth_ Demo_ demoToday_ noShow_ CC_ V2_ Dental_ [DATE]?id=183&cmp_ id=96580…" at bounding box center [362, 164] width 563 height 22
click at [235, 167] on div "NexHealth_ Demo_ demoToday_ noShow_ CC_ V2_ Dental_ [DATE]?id=183&cmp_ id=96580…" at bounding box center [201, 162] width 171 height 12
drag, startPoint x: 223, startPoint y: 168, endPoint x: 112, endPoint y: 159, distance: 111.1
click at [112, 159] on td "NexHealth_ Demo_ demoToday_ noShow_ CC_ V2_ Dental_ [DATE]?id=183&cmp_ id=96580…" at bounding box center [199, 164] width 184 height 22
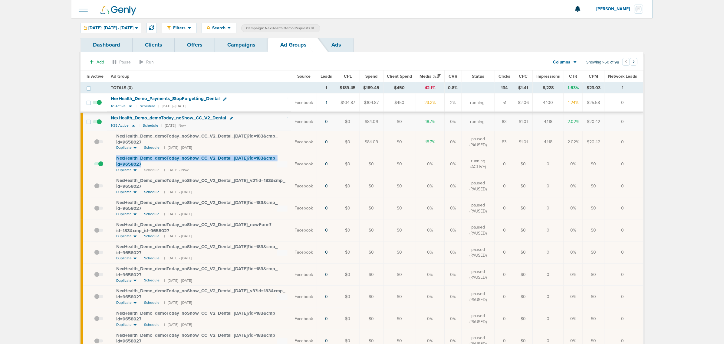
click at [112, 157] on td "NexHealth_ Demo_ demoToday_ noShow_ CC_ V2_ Dental_ [DATE]?id=183&cmp_ id=96580…" at bounding box center [199, 164] width 184 height 22
click at [99, 106] on span at bounding box center [97, 106] width 9 height 0
click at [97, 104] on input "checkbox" at bounding box center [97, 104] width 0 height 0
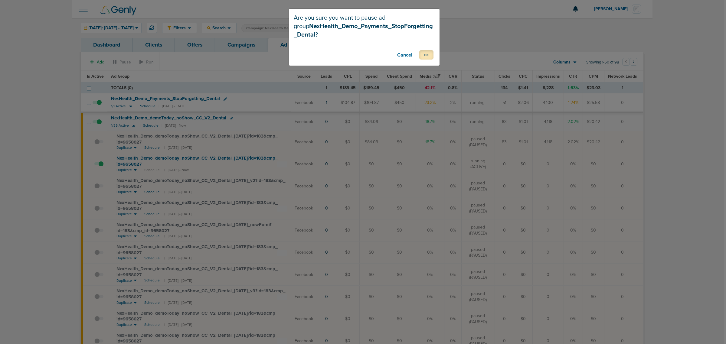
click at [426, 52] on button "OK" at bounding box center [427, 54] width 14 height 9
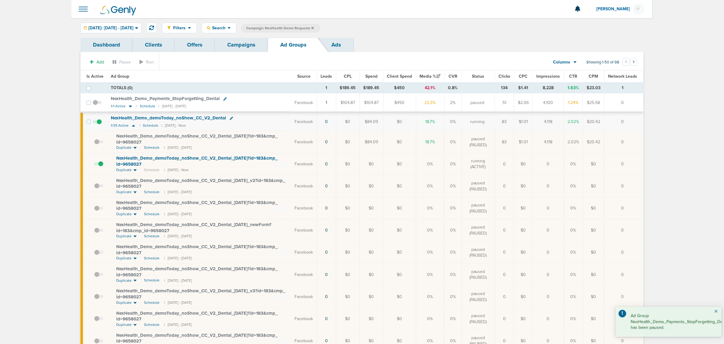
click at [716, 311] on button "×" at bounding box center [716, 311] width 4 height 7
click at [132, 126] on icon at bounding box center [133, 125] width 6 height 5
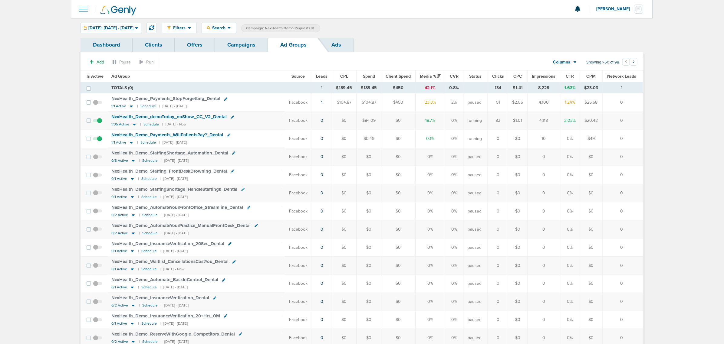
drag, startPoint x: 617, startPoint y: 142, endPoint x: 255, endPoint y: 137, distance: 361.4
click at [255, 137] on tr "NexHealth_ Demo_ Payments_ WillPatientsPay?_ Dental 1/1 Active | Schedule | [DA…" at bounding box center [362, 139] width 563 height 18
click at [257, 137] on div "NexHealth_ Demo_ Payments_ WillPatientsPay?_ Dental" at bounding box center [197, 135] width 170 height 6
click at [133, 124] on icon at bounding box center [134, 124] width 6 height 5
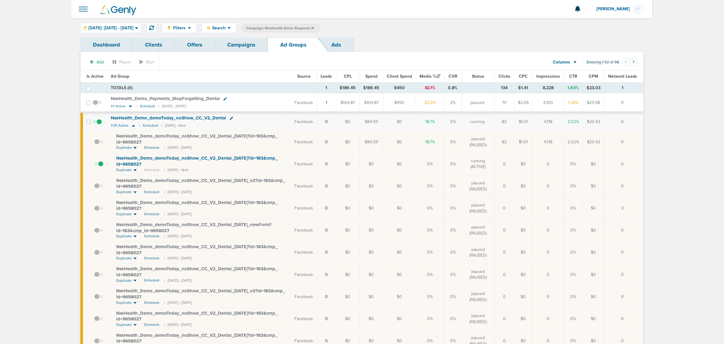
click at [248, 46] on link "Campaigns" at bounding box center [241, 45] width 53 height 14
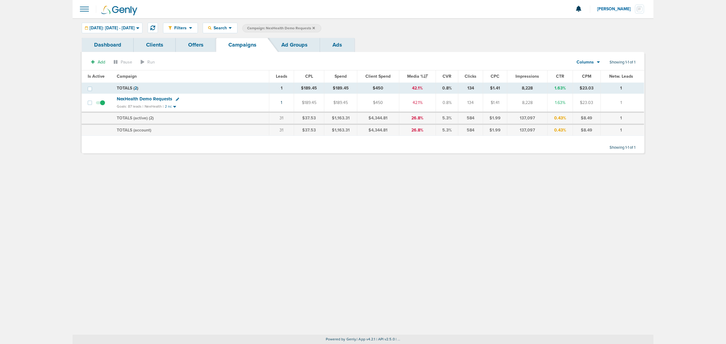
click at [315, 26] on icon at bounding box center [314, 28] width 2 height 4
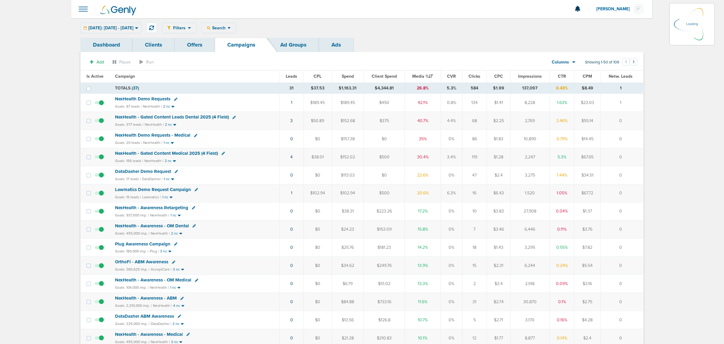
drag, startPoint x: 288, startPoint y: 87, endPoint x: 683, endPoint y: 135, distance: 397.9
drag, startPoint x: 68, startPoint y: 64, endPoint x: 726, endPoint y: 258, distance: 685.2
click at [724, 258] on html "Notifications You have no unread notifications [PERSON_NAME] Profile Sign Out C…" at bounding box center [362, 172] width 724 height 344
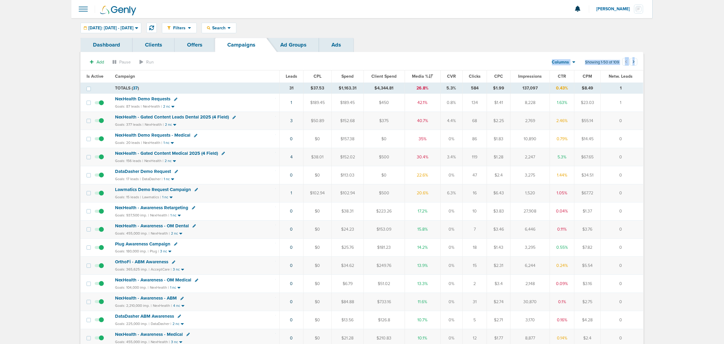
drag, startPoint x: 64, startPoint y: 81, endPoint x: 689, endPoint y: 209, distance: 638.9
drag, startPoint x: 415, startPoint y: 102, endPoint x: 645, endPoint y: 104, distance: 229.4
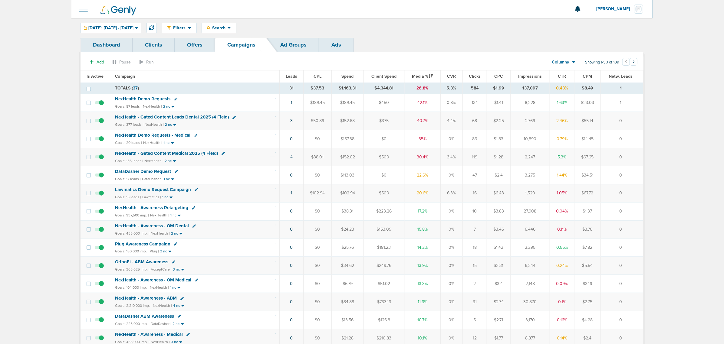
click at [635, 105] on td "1" at bounding box center [622, 103] width 42 height 18
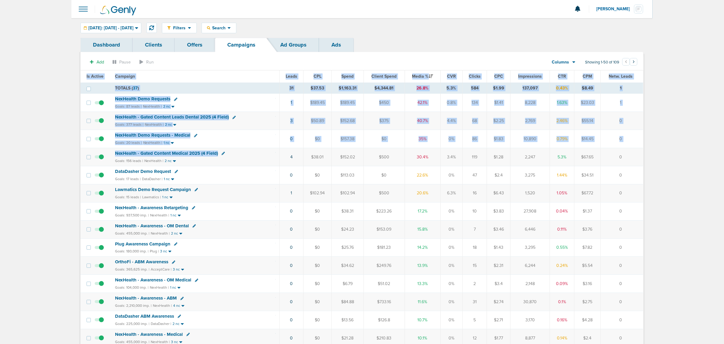
drag, startPoint x: 256, startPoint y: 157, endPoint x: 659, endPoint y: 156, distance: 402.3
drag, startPoint x: 262, startPoint y: 157, endPoint x: 672, endPoint y: 159, distance: 409.8
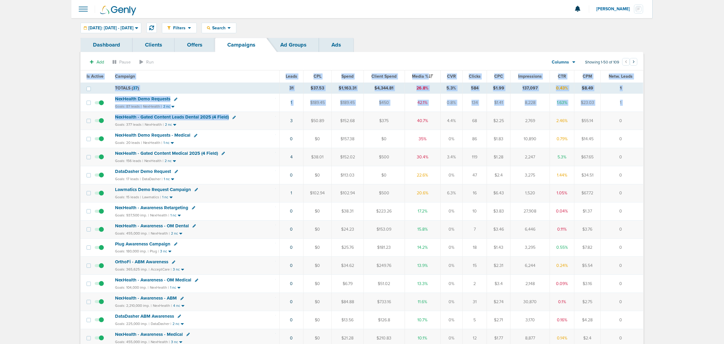
drag, startPoint x: 267, startPoint y: 120, endPoint x: 721, endPoint y: 123, distance: 454.0
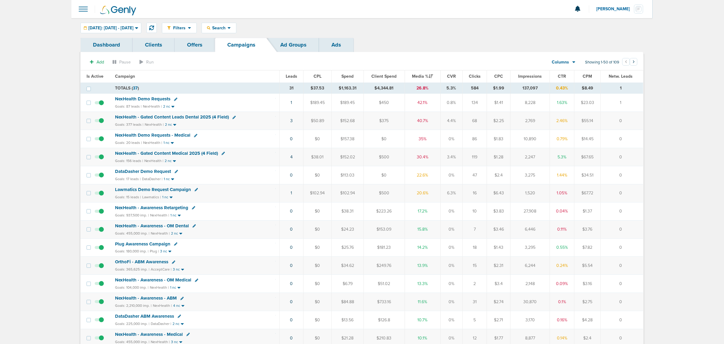
click at [416, 76] on span "Media %" at bounding box center [422, 76] width 21 height 5
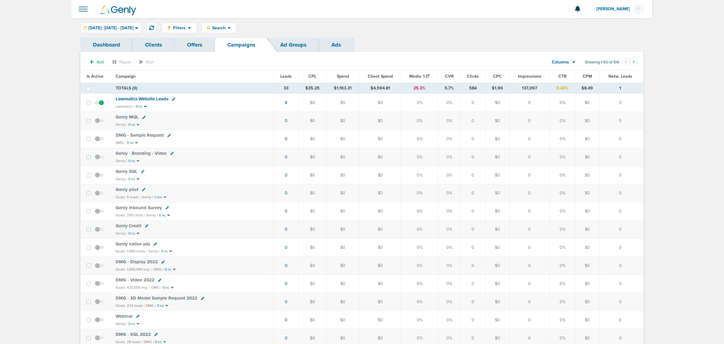
click at [416, 76] on span "Media %" at bounding box center [419, 76] width 21 height 5
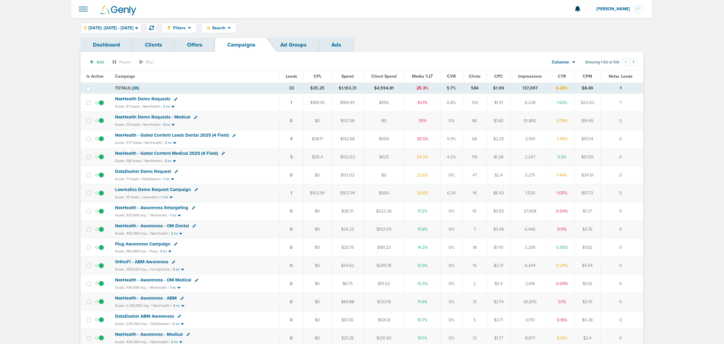
click at [293, 157] on td "5" at bounding box center [291, 157] width 24 height 18
click at [291, 157] on link "5" at bounding box center [291, 157] width 2 height 5
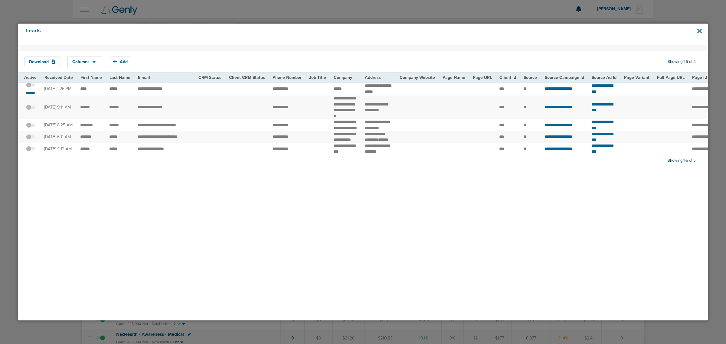
click at [698, 32] on icon at bounding box center [700, 31] width 5 height 7
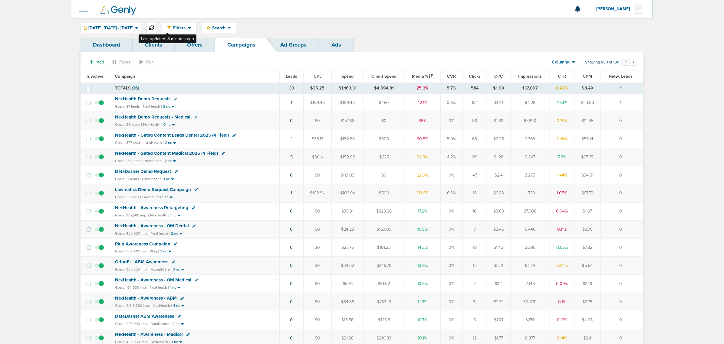
click at [157, 23] on button at bounding box center [151, 28] width 10 height 10
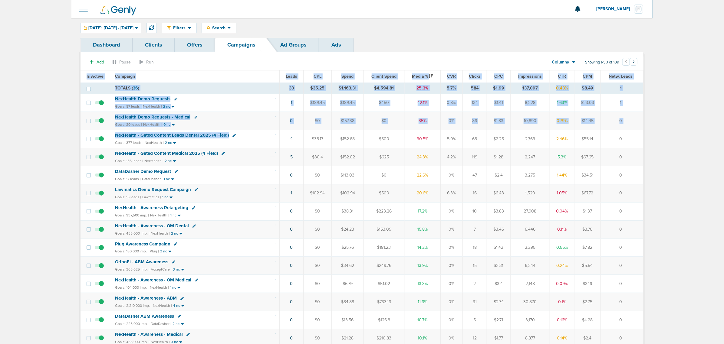
drag, startPoint x: 272, startPoint y: 134, endPoint x: 658, endPoint y: 142, distance: 386.0
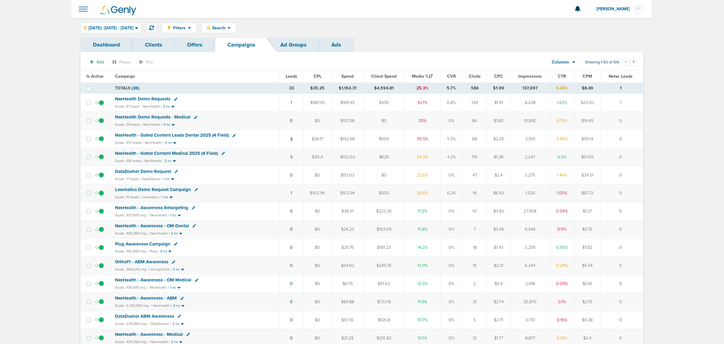
click at [291, 140] on link "4" at bounding box center [291, 139] width 2 height 5
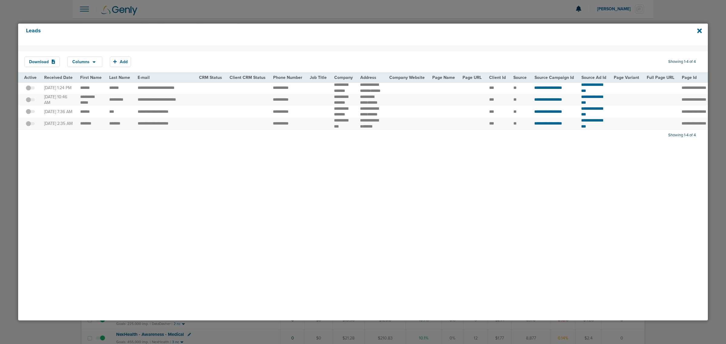
click at [377, 31] on h4 "Leads" at bounding box center [330, 35] width 609 height 14
click at [699, 29] on icon at bounding box center [700, 30] width 5 height 5
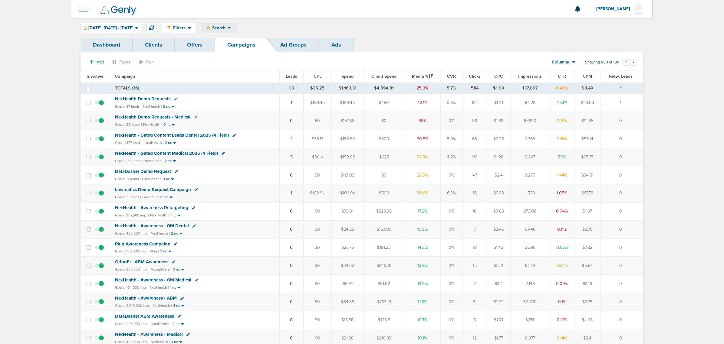
click at [228, 28] on span "Search" at bounding box center [218, 27] width 17 height 5
click at [250, 108] on link "Network Campaign Status" at bounding box center [233, 108] width 63 height 8
drag, startPoint x: 335, startPoint y: 27, endPoint x: 331, endPoint y: 29, distance: 4.5
click at [320, 29] on div "Select:" at bounding box center [305, 28] width 30 height 8
click at [280, 26] on div "Network Campaign Status" at bounding box center [265, 28] width 48 height 8
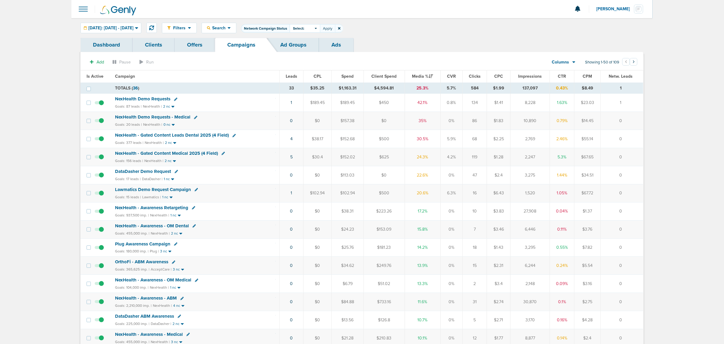
click at [280, 27] on div "Network Campaign Status" at bounding box center [265, 28] width 48 height 8
click at [290, 29] on div "Network Campaign Status" at bounding box center [265, 28] width 48 height 8
click at [320, 25] on div "Select:" at bounding box center [305, 28] width 30 height 8
click at [343, 28] on span at bounding box center [339, 28] width 8 height 8
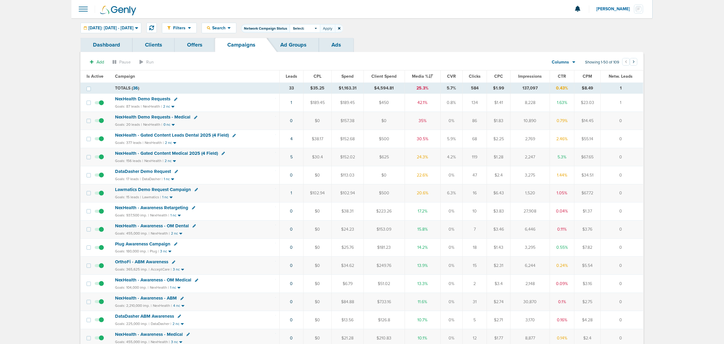
click at [341, 29] on icon at bounding box center [339, 28] width 2 height 2
click at [228, 28] on span "Search" at bounding box center [218, 27] width 17 height 5
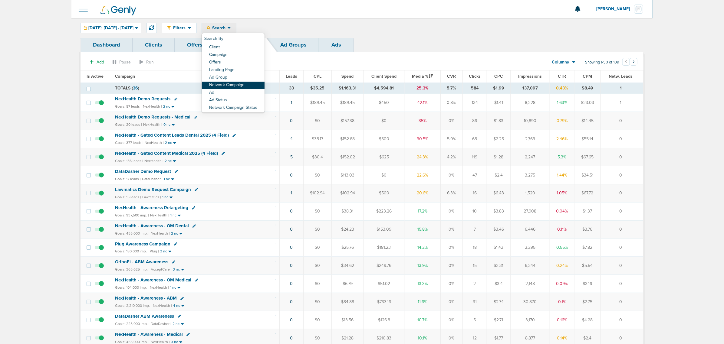
click at [242, 82] on link "Network Campaign" at bounding box center [233, 86] width 63 height 8
select select "netCmpName"
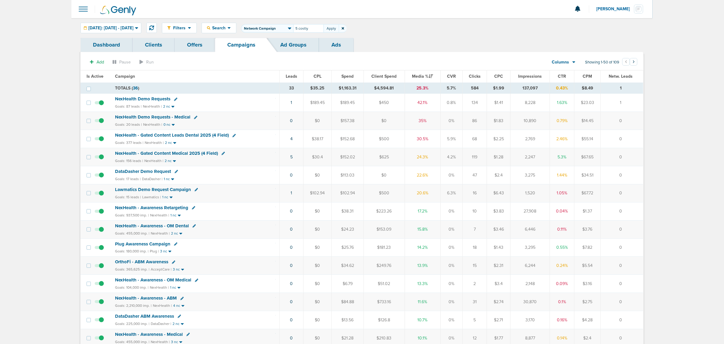
type input "5 costly"
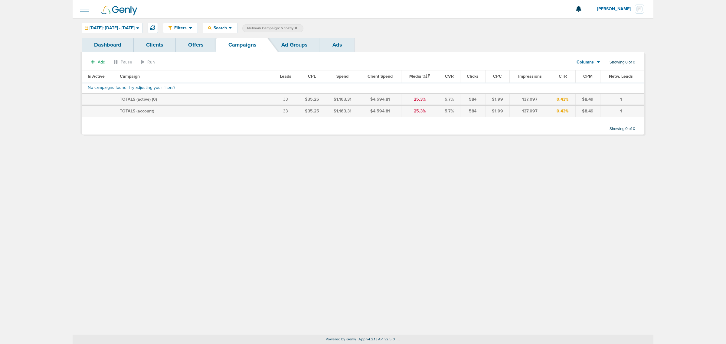
click at [297, 27] on span "Network Campaign: 5 costly" at bounding box center [272, 28] width 50 height 5
select select "netCmpName"
drag, startPoint x: 324, startPoint y: 28, endPoint x: 300, endPoint y: 28, distance: 24.5
click at [300, 28] on span "Client Campaign Offers Landing Page Ad Group Network Campaign Ad Ad Status Netw…" at bounding box center [295, 28] width 106 height 8
type input "5"
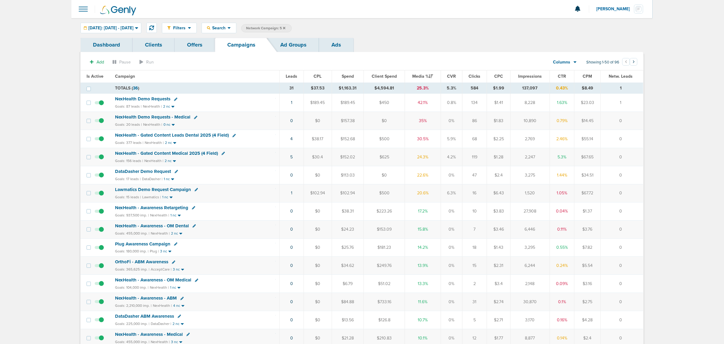
click at [291, 43] on link "Ad Groups" at bounding box center [293, 45] width 51 height 14
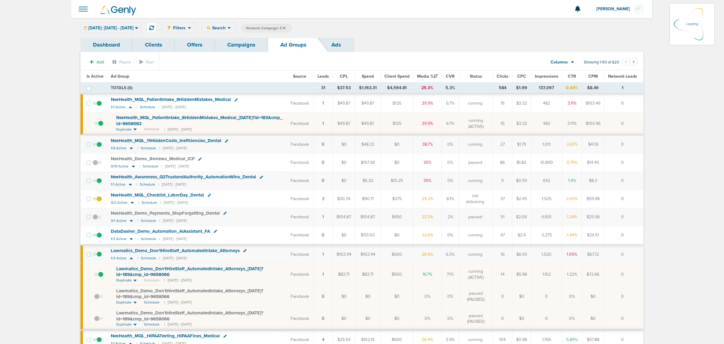
click at [232, 44] on link "Campaigns" at bounding box center [241, 45] width 53 height 14
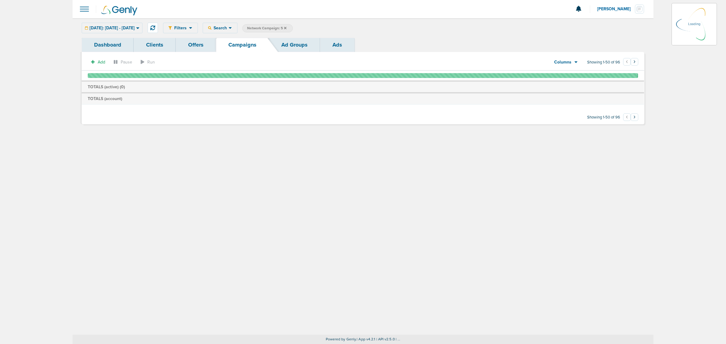
click at [287, 28] on icon at bounding box center [285, 28] width 2 height 2
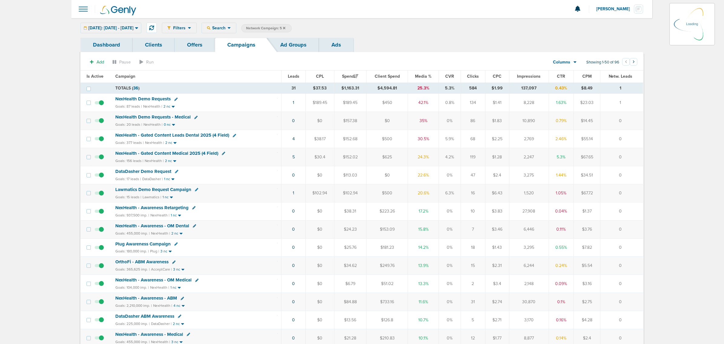
click at [285, 27] on icon at bounding box center [284, 28] width 2 height 2
click at [184, 138] on span "NexHealth - Gated Content Leads Dental 2025 (4 Field)" at bounding box center [172, 135] width 114 height 5
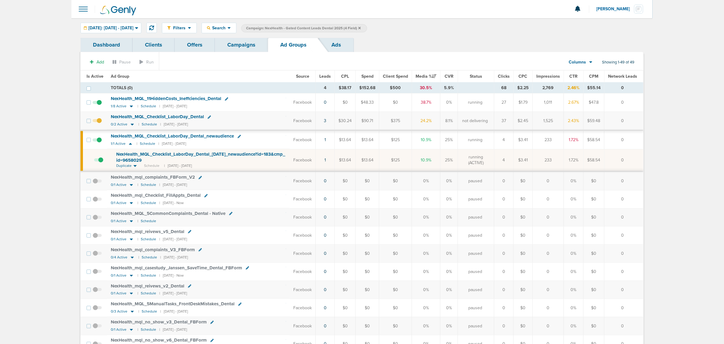
click at [185, 306] on span "NexHealth_ MQL_ 5ManualTasks_ FrontDeskMistakes_ Dental" at bounding box center [173, 303] width 124 height 5
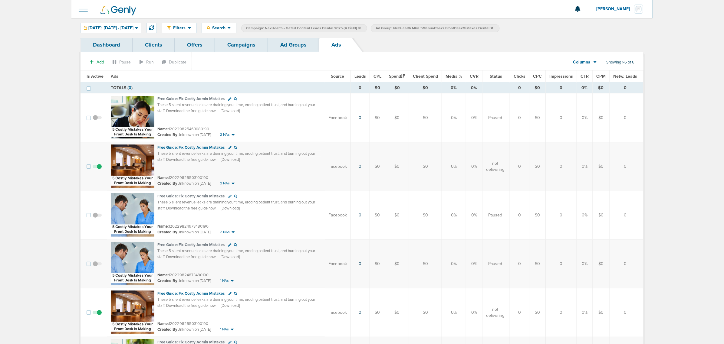
click at [361, 28] on icon at bounding box center [359, 28] width 2 height 2
click at [364, 27] on icon at bounding box center [362, 28] width 2 height 2
click at [364, 28] on icon at bounding box center [362, 28] width 2 height 4
click at [252, 44] on link "Campaigns" at bounding box center [241, 45] width 53 height 14
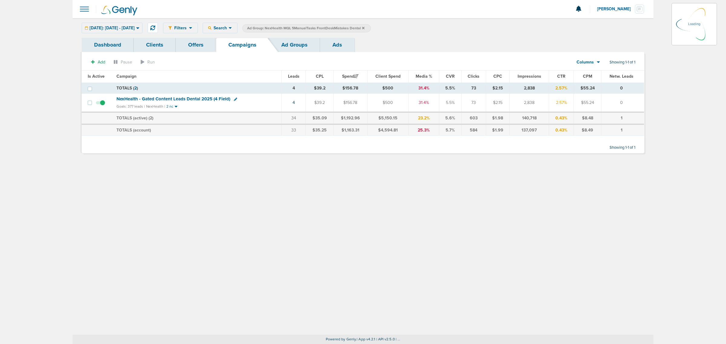
click at [365, 28] on icon at bounding box center [363, 28] width 2 height 2
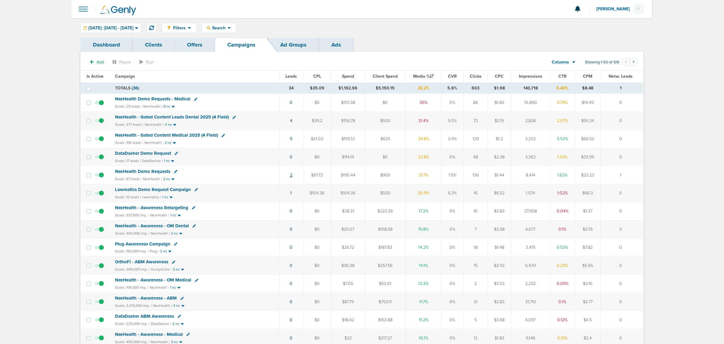
click at [291, 175] on link "2" at bounding box center [291, 175] width 2 height 5
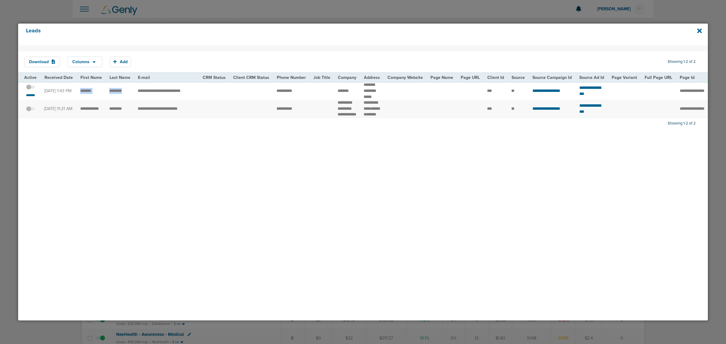
drag, startPoint x: 79, startPoint y: 92, endPoint x: 132, endPoint y: 90, distance: 53.3
click at [132, 90] on tr "**********" at bounding box center [623, 91] width 1211 height 18
click at [236, 94] on td at bounding box center [251, 91] width 44 height 18
drag, startPoint x: 269, startPoint y: 88, endPoint x: 298, endPoint y: 89, distance: 29.4
click at [298, 89] on tr "**********" at bounding box center [623, 91] width 1211 height 18
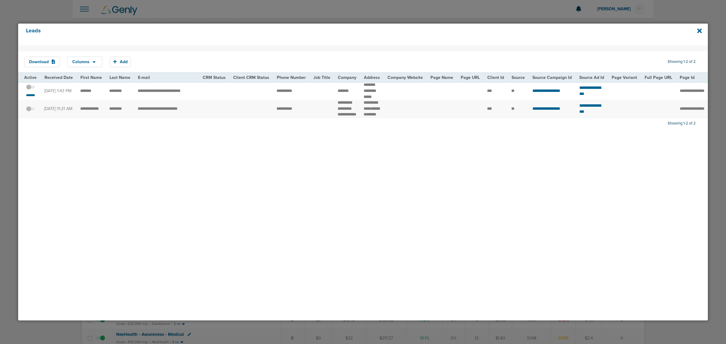
click at [370, 97] on span "*****" at bounding box center [368, 97] width 8 height 4
drag, startPoint x: 332, startPoint y: 89, endPoint x: 380, endPoint y: 96, distance: 48.3
click at [380, 96] on tr "**********" at bounding box center [623, 91] width 1211 height 18
copy tr "******* ******** *****"
click at [180, 153] on div "Download Columns Save selections Reset to defaults Is Active Received Date Firs…" at bounding box center [363, 182] width 690 height 275
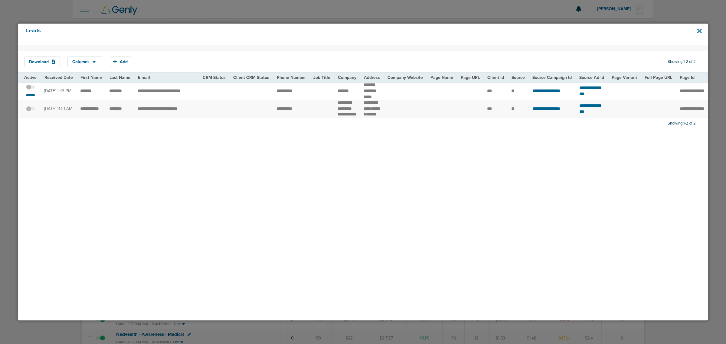
click at [701, 31] on icon at bounding box center [700, 30] width 5 height 5
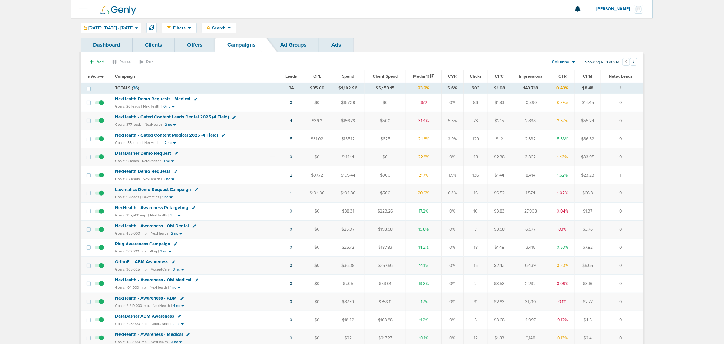
click at [148, 173] on span "NexHealth Demo Requests" at bounding box center [142, 171] width 55 height 5
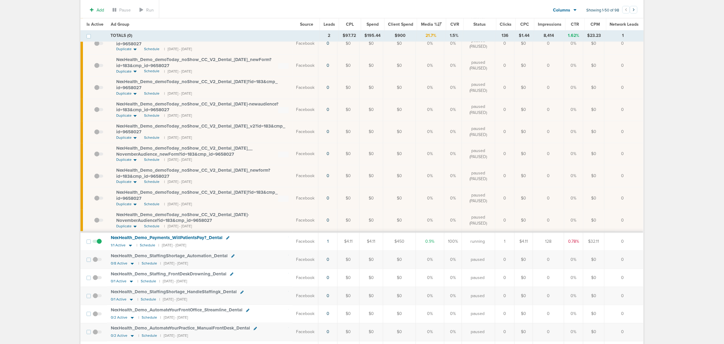
scroll to position [719, 0]
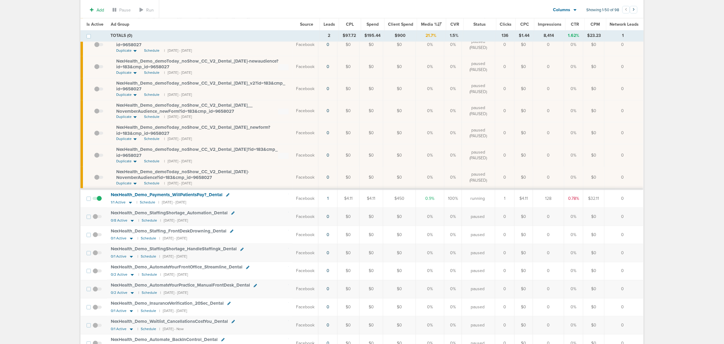
click at [330, 203] on td "1" at bounding box center [327, 198] width 19 height 19
click at [329, 202] on link "1" at bounding box center [328, 198] width 2 height 5
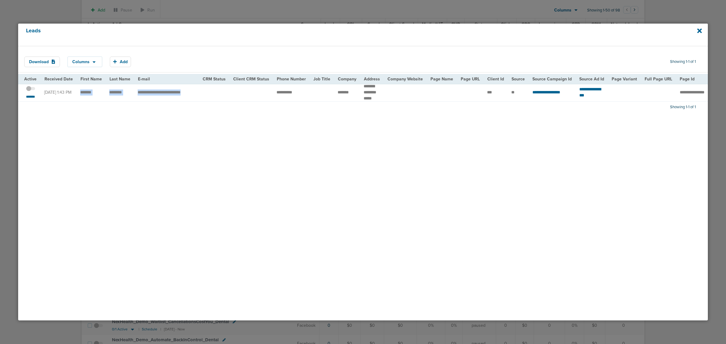
drag, startPoint x: 80, startPoint y: 90, endPoint x: 209, endPoint y: 91, distance: 128.6
click at [209, 91] on tr "**********" at bounding box center [623, 93] width 1211 height 18
copy tr "**********"
click at [93, 94] on td "*******" at bounding box center [91, 93] width 29 height 18
drag, startPoint x: 106, startPoint y: 90, endPoint x: 203, endPoint y: 90, distance: 96.9
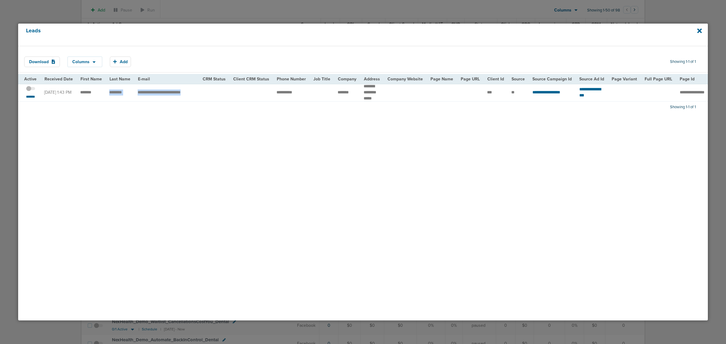
click at [203, 90] on tr "**********" at bounding box center [623, 93] width 1211 height 18
click at [320, 89] on td at bounding box center [322, 93] width 25 height 18
drag, startPoint x: 137, startPoint y: 91, endPoint x: 209, endPoint y: 88, distance: 72.7
click at [209, 88] on tr "**********" at bounding box center [623, 93] width 1211 height 18
click at [346, 93] on td "*******" at bounding box center [347, 93] width 26 height 18
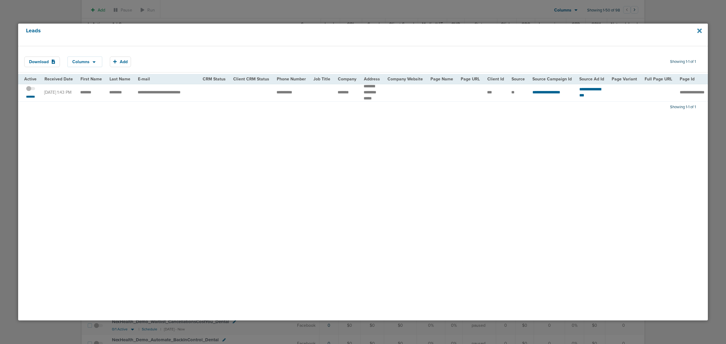
click at [700, 31] on icon at bounding box center [700, 30] width 5 height 5
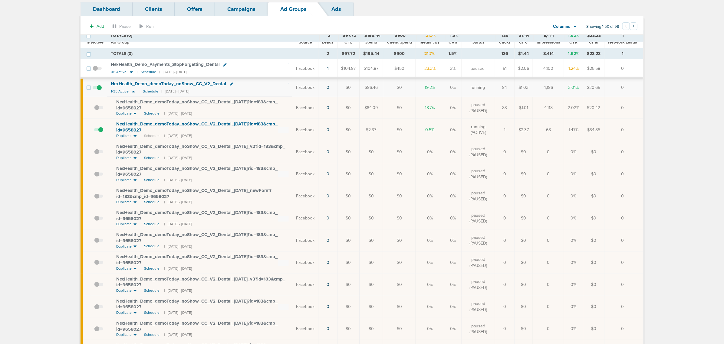
scroll to position [0, 0]
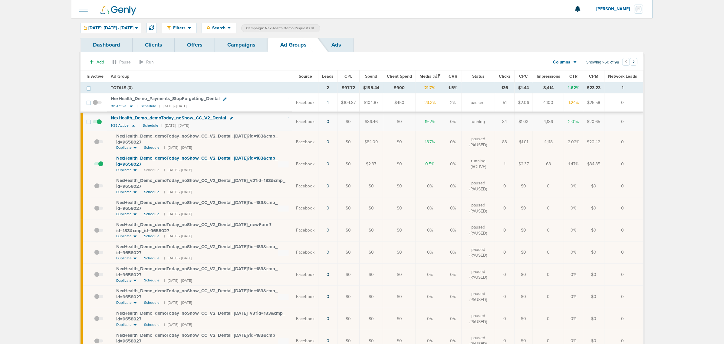
click at [244, 52] on link "Campaigns" at bounding box center [241, 45] width 53 height 14
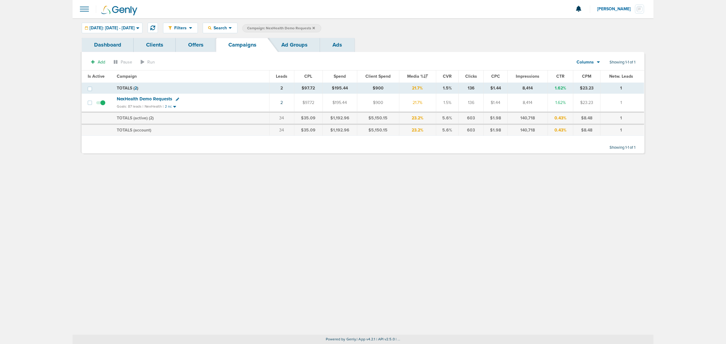
click at [315, 27] on icon at bounding box center [314, 28] width 2 height 4
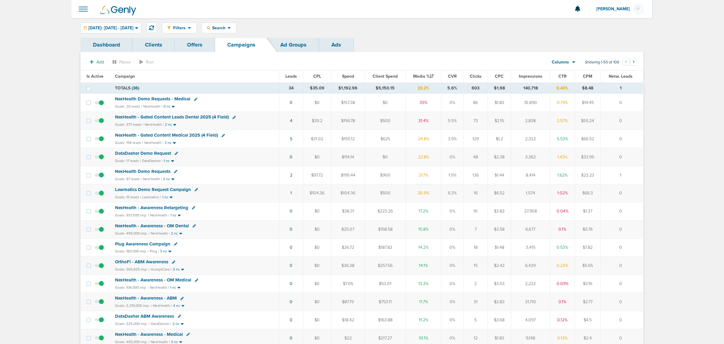
drag, startPoint x: 627, startPoint y: 194, endPoint x: 251, endPoint y: 197, distance: 376.2
click at [257, 197] on tr "Lawmatics Demo Request Campaign Goals: 15 leads | Lawmatics | 1 nc 1 $104.36 $1…" at bounding box center [362, 193] width 563 height 18
click at [249, 197] on div "Goals: 15 leads | Lawmatics | 1 nc" at bounding box center [195, 197] width 160 height 5
click at [179, 99] on span "NexHealth Demo Requests - Medical" at bounding box center [152, 98] width 75 height 5
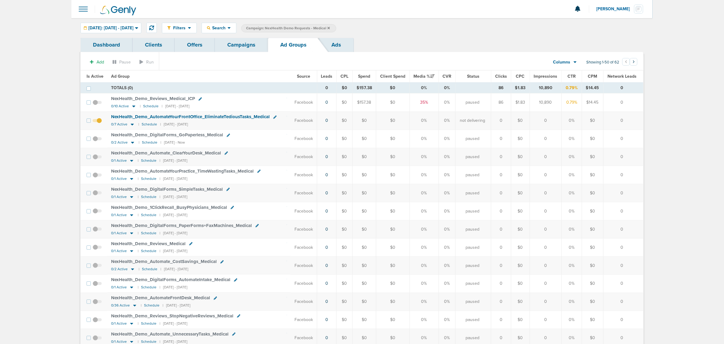
click at [95, 77] on span "Is Active" at bounding box center [95, 76] width 17 height 5
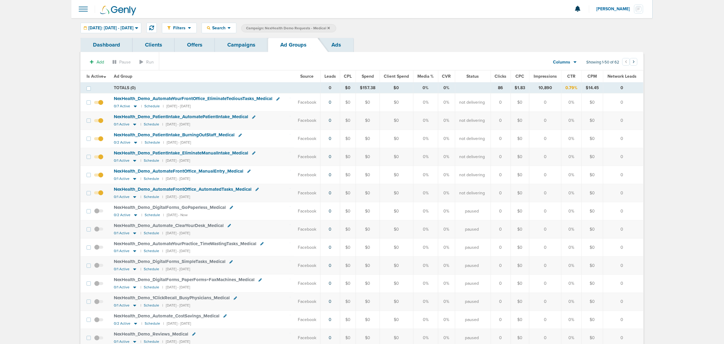
click at [258, 40] on link "Campaigns" at bounding box center [241, 45] width 53 height 14
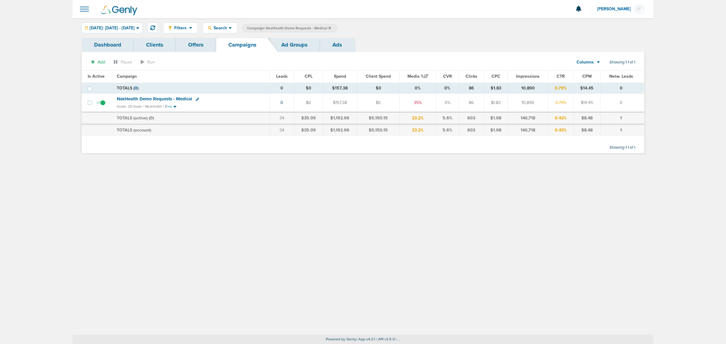
click at [331, 28] on icon at bounding box center [330, 28] width 2 height 2
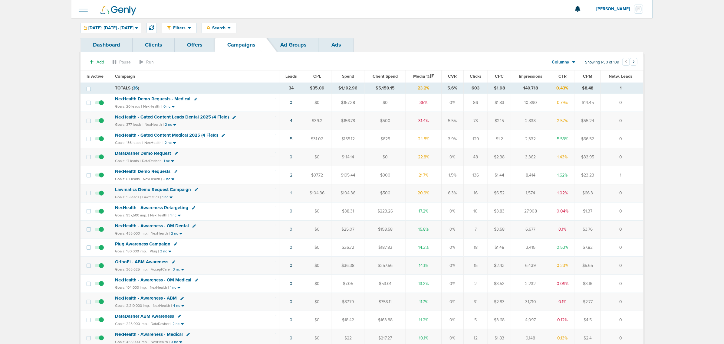
click at [158, 99] on span "NexHealth Demo Requests - Medical" at bounding box center [152, 98] width 75 height 5
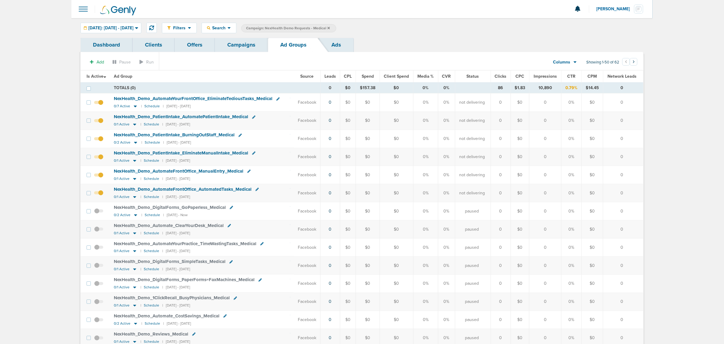
click at [423, 74] on span "Media %" at bounding box center [425, 76] width 17 height 5
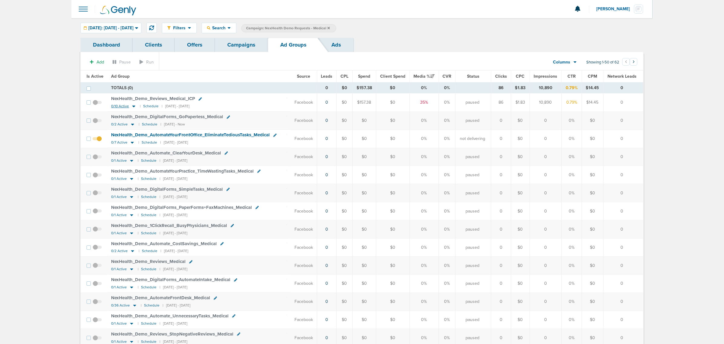
click at [133, 107] on icon at bounding box center [133, 107] width 3 height 2
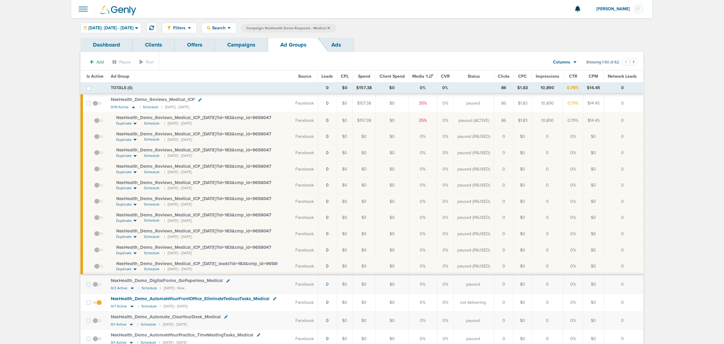
click at [252, 40] on link "Campaigns" at bounding box center [241, 45] width 53 height 14
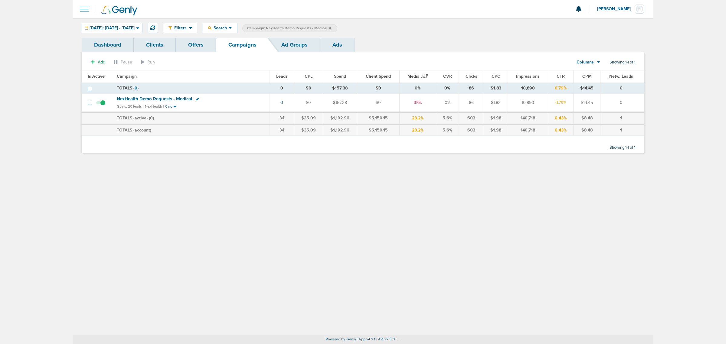
click at [331, 28] on icon at bounding box center [330, 28] width 2 height 2
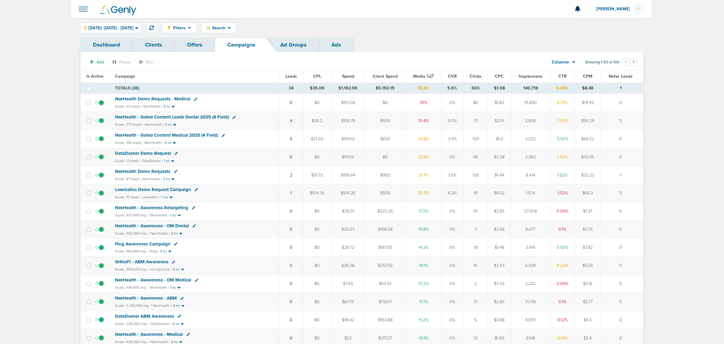
drag, startPoint x: 72, startPoint y: 102, endPoint x: 676, endPoint y: 195, distance: 611.6
click at [149, 172] on span "NexHealth Demo Requests" at bounding box center [142, 171] width 55 height 5
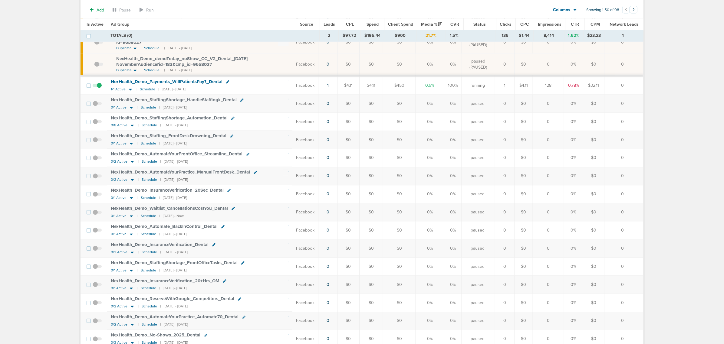
scroll to position [757, 0]
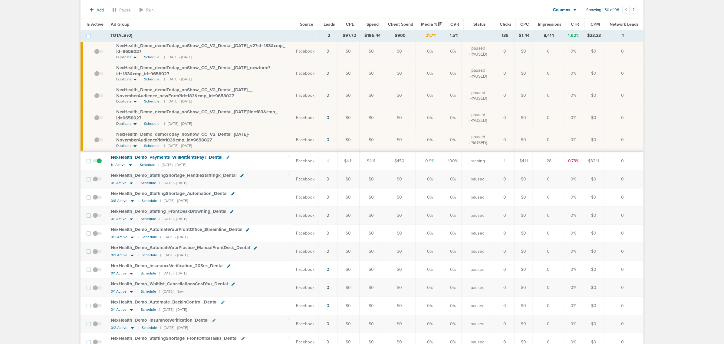
click at [328, 164] on link "1" at bounding box center [328, 161] width 2 height 5
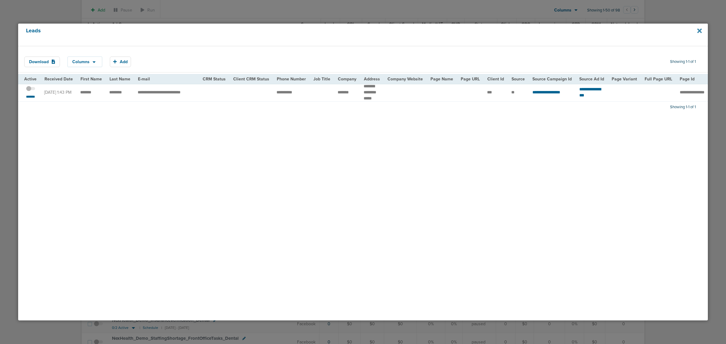
click at [699, 30] on icon at bounding box center [700, 30] width 5 height 5
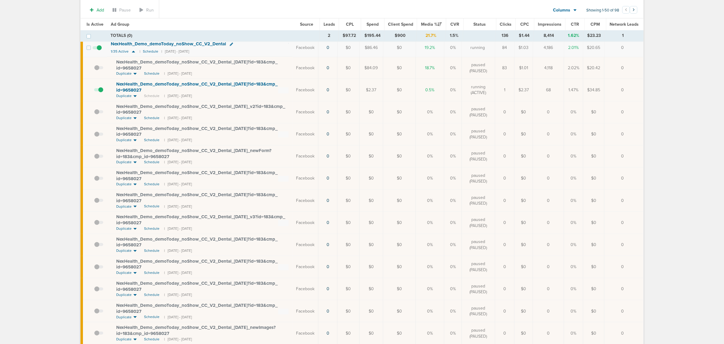
scroll to position [0, 0]
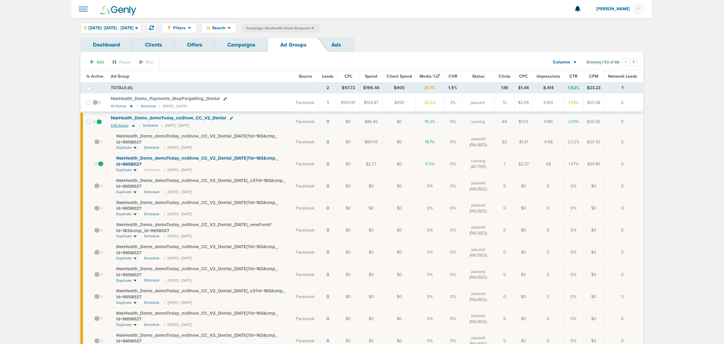
click at [133, 127] on icon at bounding box center [133, 126] width 3 height 2
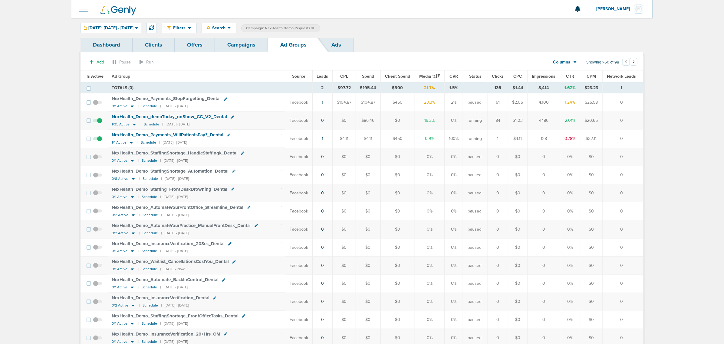
drag, startPoint x: 630, startPoint y: 138, endPoint x: 167, endPoint y: 98, distance: 464.8
click at [109, 97] on td "NexHealth_ Demo_ Payments_ StopForgetting_ Dental 0/1 Active | Schedule | [DATE…" at bounding box center [196, 103] width 177 height 18
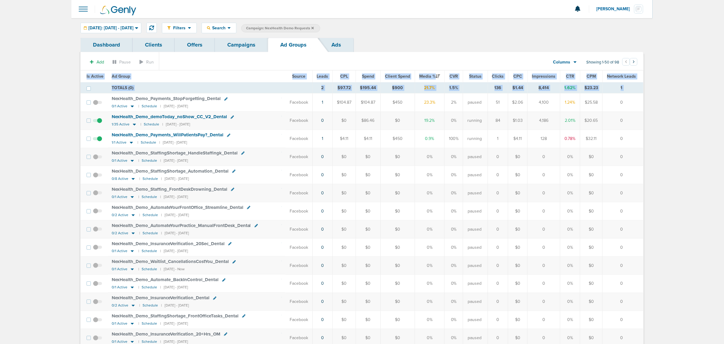
drag, startPoint x: 108, startPoint y: 96, endPoint x: 665, endPoint y: 139, distance: 559.2
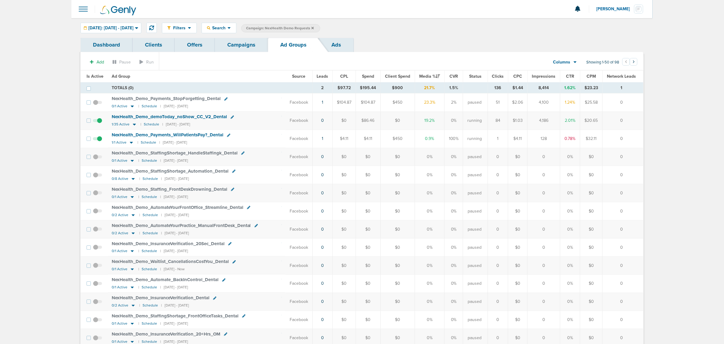
drag, startPoint x: 634, startPoint y: 141, endPoint x: 131, endPoint y: 94, distance: 505.9
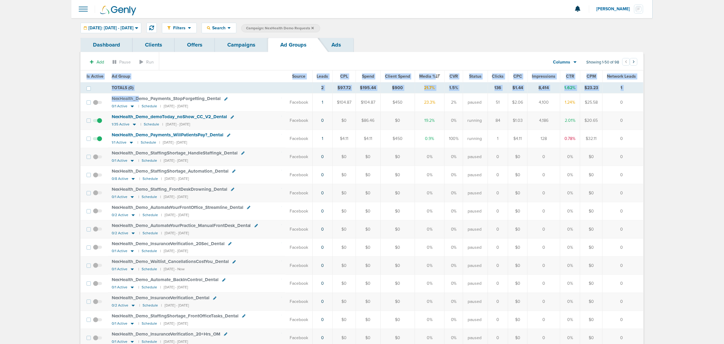
drag, startPoint x: 131, startPoint y: 94, endPoint x: 52, endPoint y: 74, distance: 81.1
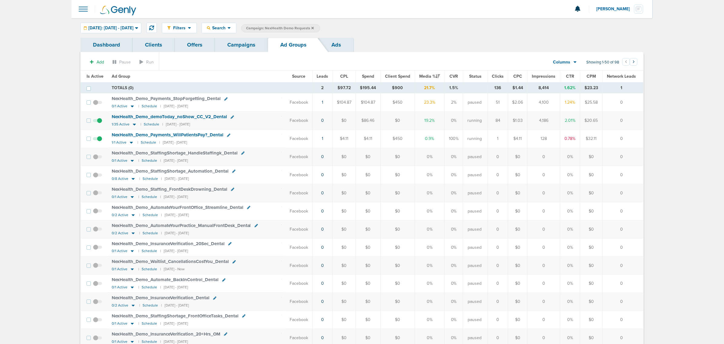
drag, startPoint x: 51, startPoint y: 63, endPoint x: 35, endPoint y: 61, distance: 15.2
drag, startPoint x: 58, startPoint y: 91, endPoint x: 685, endPoint y: 132, distance: 628.2
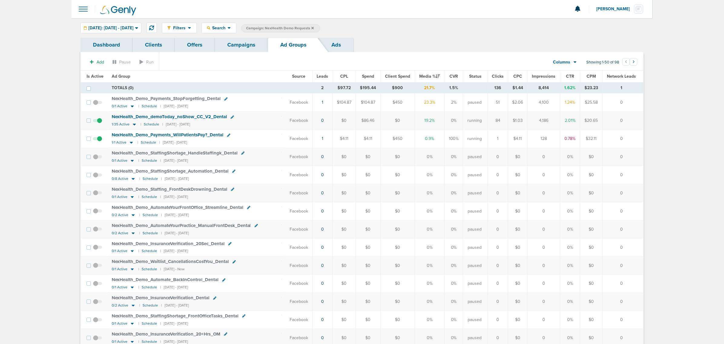
click at [259, 49] on link "Campaigns" at bounding box center [241, 45] width 53 height 14
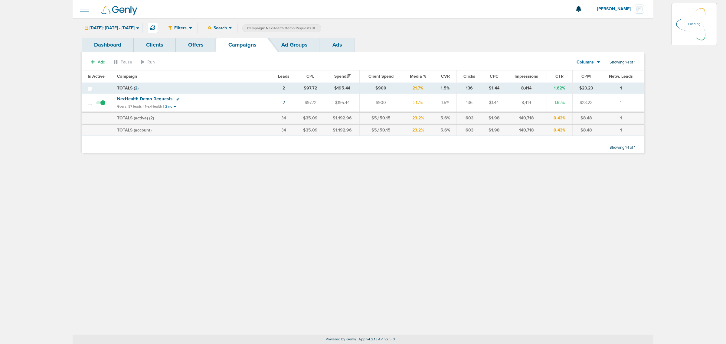
click at [315, 28] on icon at bounding box center [314, 28] width 2 height 4
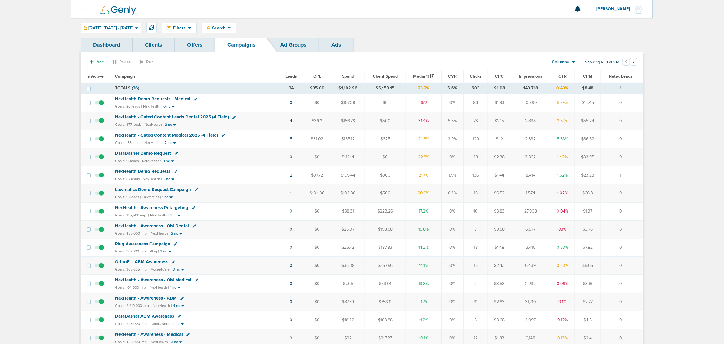
click at [147, 172] on span "NexHealth Demo Requests" at bounding box center [142, 171] width 55 height 5
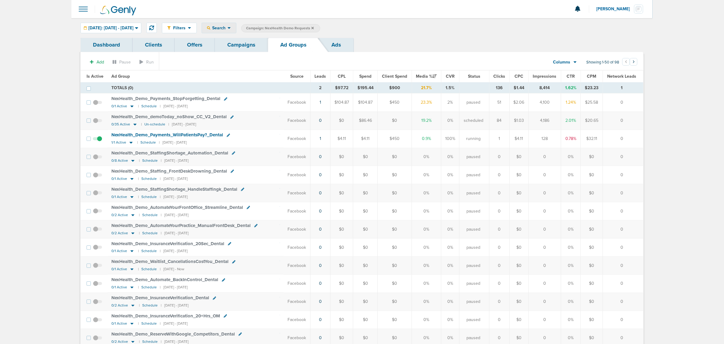
click at [228, 29] on span "Search" at bounding box center [218, 27] width 17 height 5
click at [247, 87] on link "Network Campaign" at bounding box center [233, 86] width 63 height 8
select select "netCmpName"
type input "08.21"
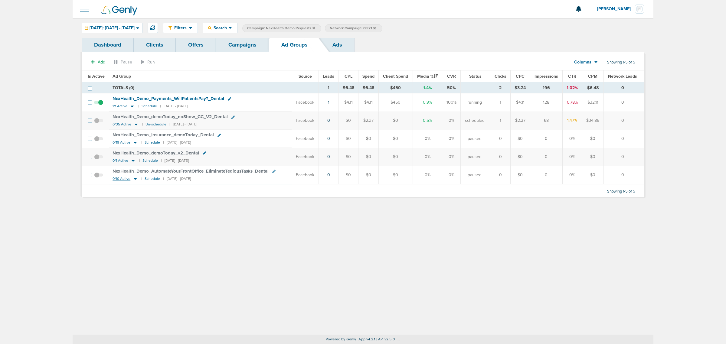
click at [136, 179] on icon at bounding box center [135, 178] width 6 height 5
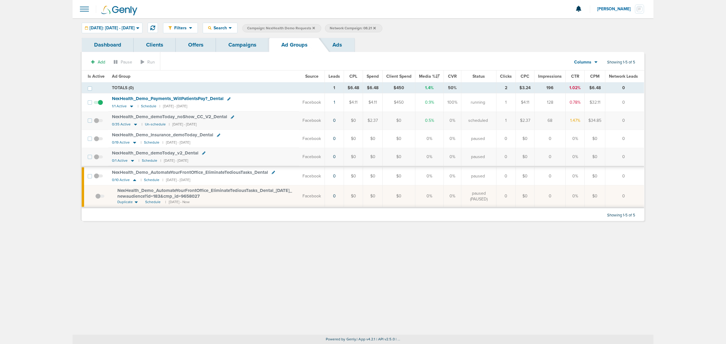
click at [97, 199] on span at bounding box center [99, 199] width 9 height 0
click at [95, 198] on input "checkbox" at bounding box center [95, 198] width 0 height 0
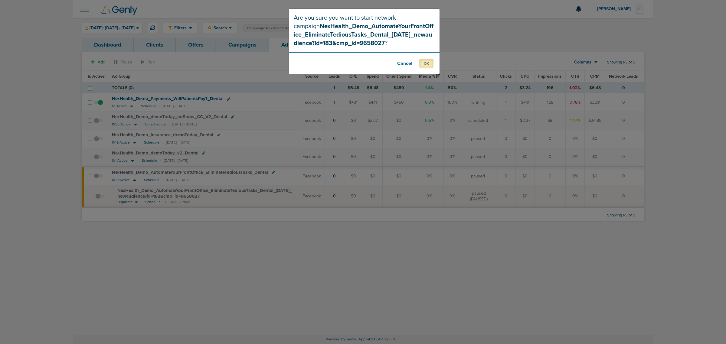
click at [422, 63] on button "OK" at bounding box center [427, 63] width 14 height 9
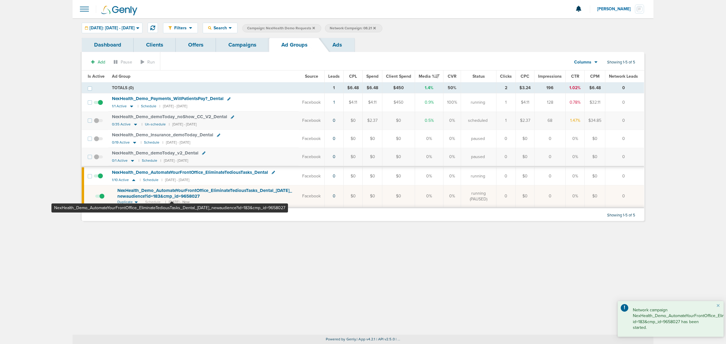
click at [172, 191] on span "NexHealth_ Demo_ AutomateYourFrontOffice_ EliminateTediousTasks_ Dental_ [DATE]…" at bounding box center [204, 194] width 175 height 12
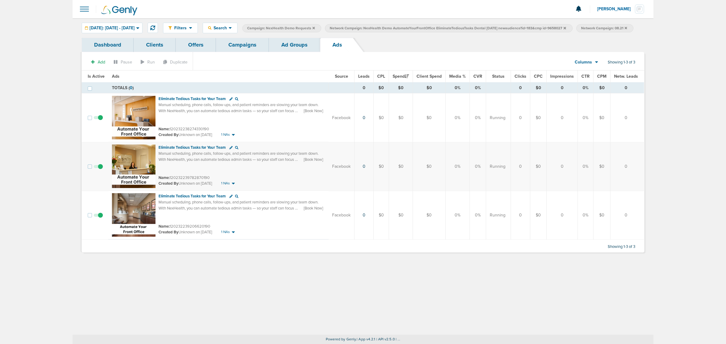
click at [244, 51] on link "Campaigns" at bounding box center [242, 45] width 53 height 14
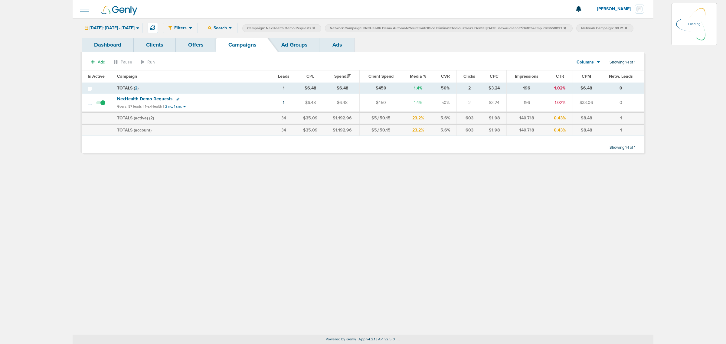
click at [625, 29] on icon at bounding box center [626, 28] width 2 height 2
click at [315, 27] on span "Campaign: NexHealth Demo Requests" at bounding box center [281, 28] width 68 height 5
click at [315, 28] on icon at bounding box center [314, 28] width 2 height 2
click at [484, 28] on icon at bounding box center [482, 28] width 2 height 2
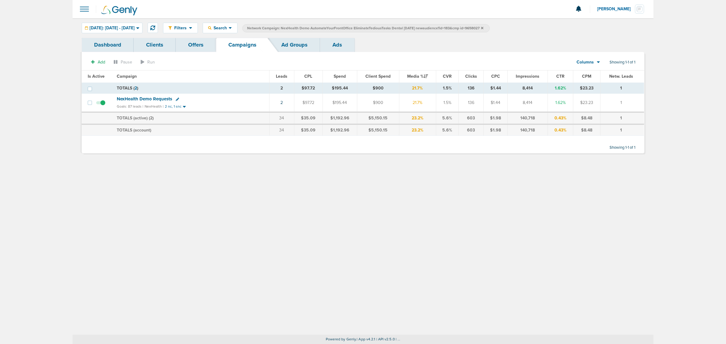
click at [484, 28] on icon at bounding box center [482, 28] width 2 height 2
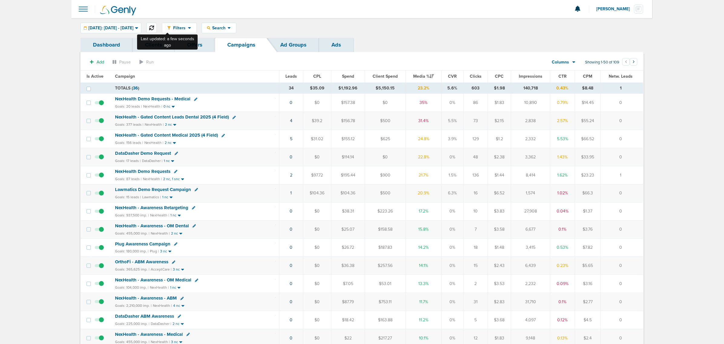
click at [154, 27] on icon at bounding box center [151, 27] width 5 height 5
click at [292, 178] on link "2" at bounding box center [291, 175] width 2 height 5
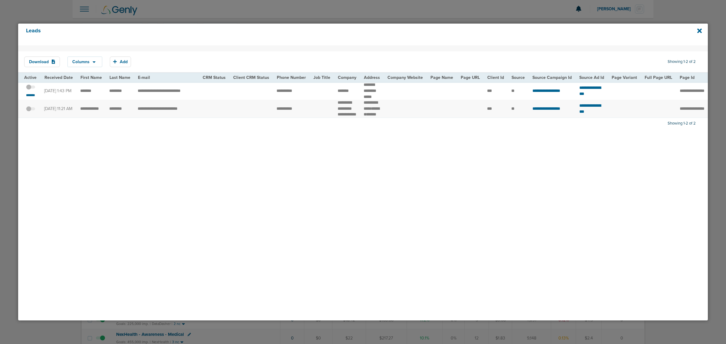
click at [32, 90] on span at bounding box center [30, 90] width 9 height 0
click at [31, 88] on input "checkbox" at bounding box center [31, 88] width 0 height 0
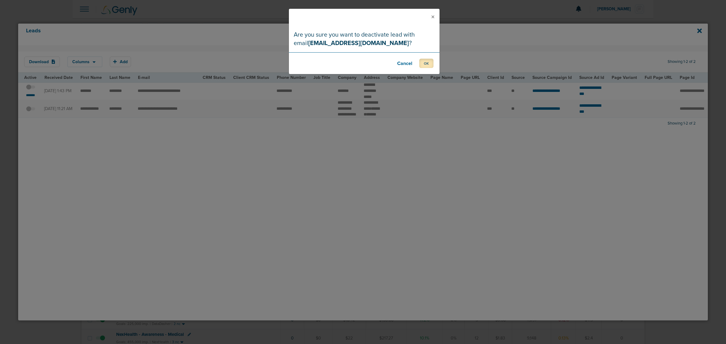
click at [429, 64] on button "OK" at bounding box center [427, 63] width 14 height 9
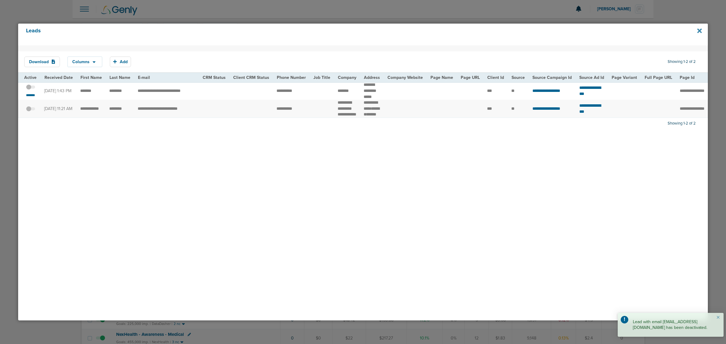
click at [701, 32] on icon at bounding box center [700, 30] width 5 height 5
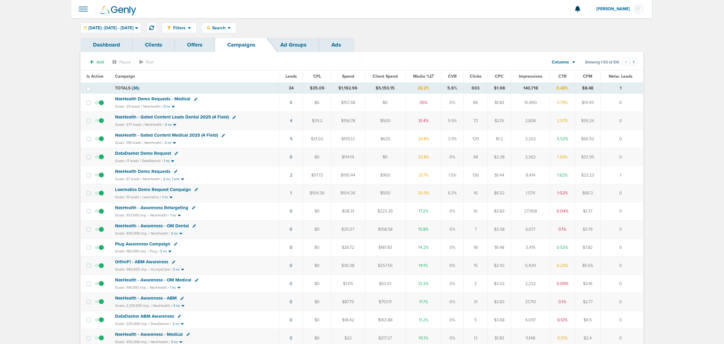
click at [194, 136] on span "NexHealth - Gated Content Medical 2025 (4 Field)" at bounding box center [166, 135] width 103 height 5
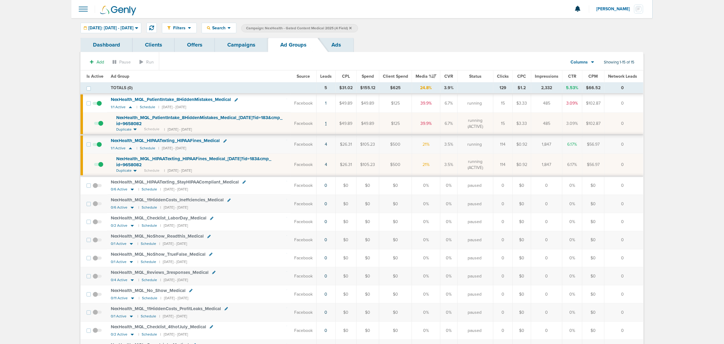
click at [327, 124] on link "1" at bounding box center [326, 123] width 2 height 5
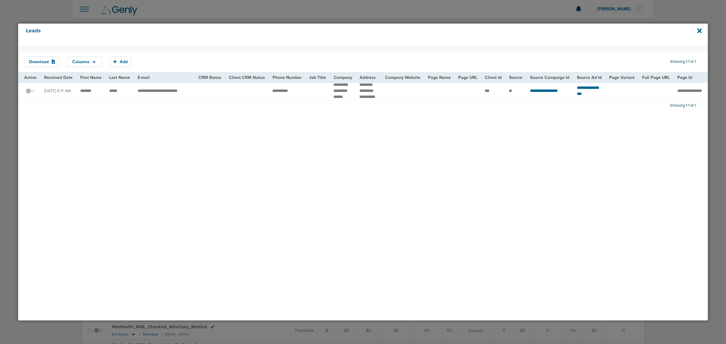
click at [439, 13] on div at bounding box center [363, 172] width 726 height 344
click at [702, 29] on div "Leads" at bounding box center [363, 35] width 690 height 22
click at [701, 30] on icon at bounding box center [700, 30] width 5 height 5
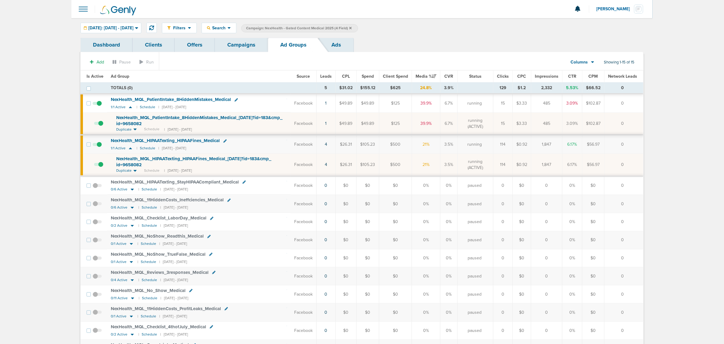
click at [101, 127] on span at bounding box center [98, 127] width 9 height 0
click at [94, 125] on input "checkbox" at bounding box center [94, 125] width 0 height 0
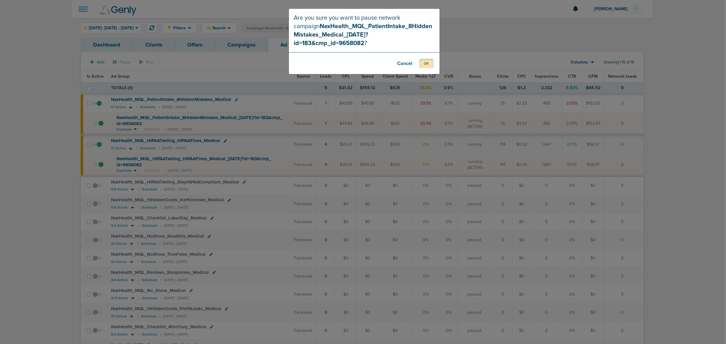
click at [424, 59] on button "OK" at bounding box center [427, 63] width 14 height 9
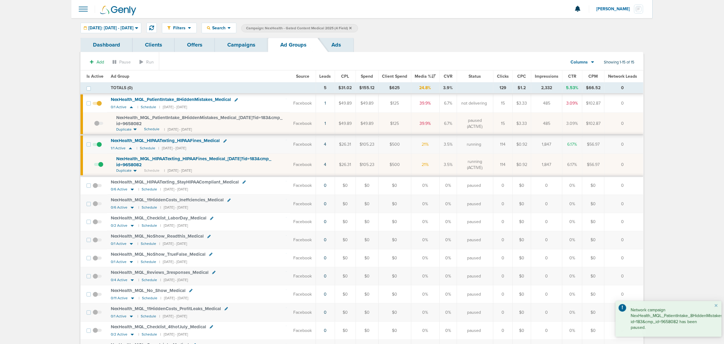
click at [240, 50] on link "Campaigns" at bounding box center [241, 45] width 53 height 14
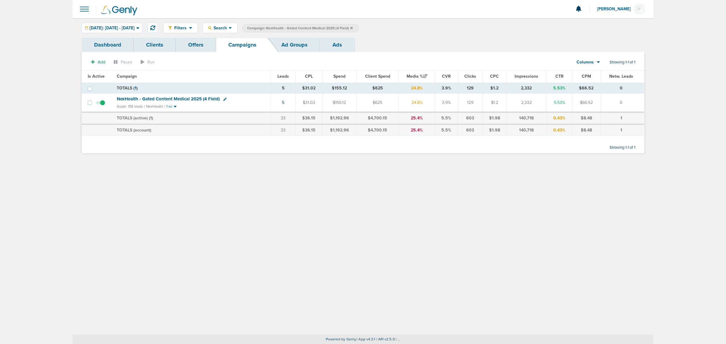
click at [353, 26] on icon at bounding box center [351, 28] width 2 height 4
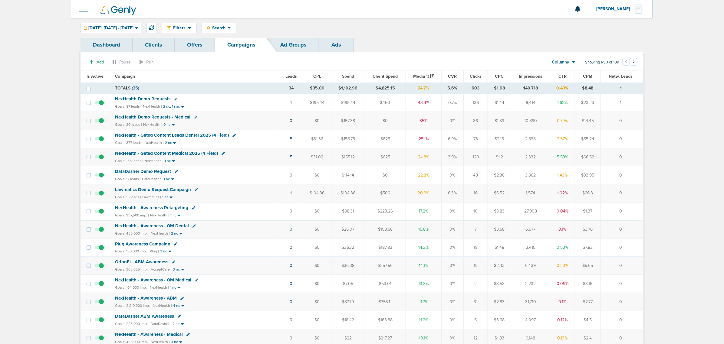
click at [426, 77] on span "Media %" at bounding box center [423, 76] width 21 height 5
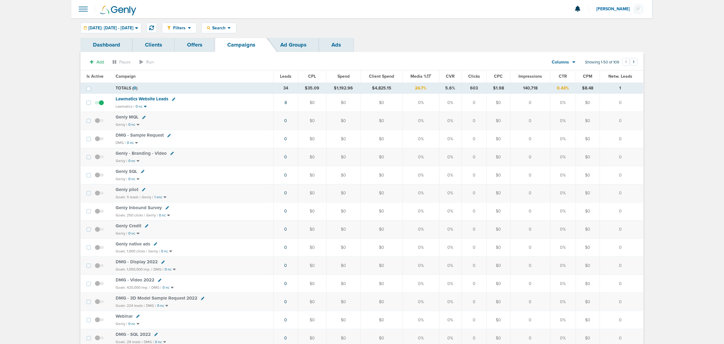
click at [422, 76] on span "Media %" at bounding box center [420, 76] width 21 height 5
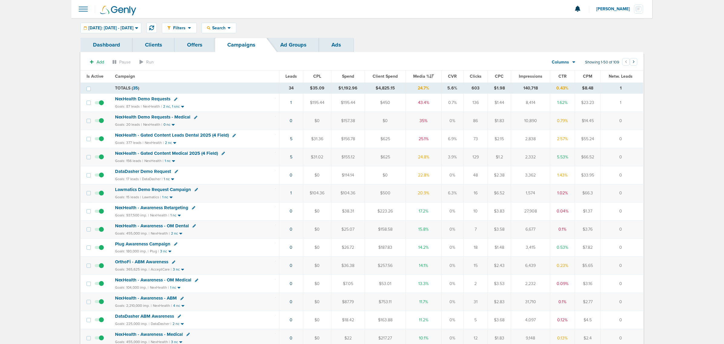
drag, startPoint x: 279, startPoint y: 195, endPoint x: 627, endPoint y: 194, distance: 348.7
click at [627, 194] on tr "Lawmatics Demo Request Campaign Goals: 15 leads | Lawmatics | 1 nc 1 $104.36 $1…" at bounding box center [362, 193] width 563 height 18
click at [627, 194] on td "0" at bounding box center [622, 193] width 42 height 18
click at [290, 140] on link "5" at bounding box center [291, 139] width 2 height 5
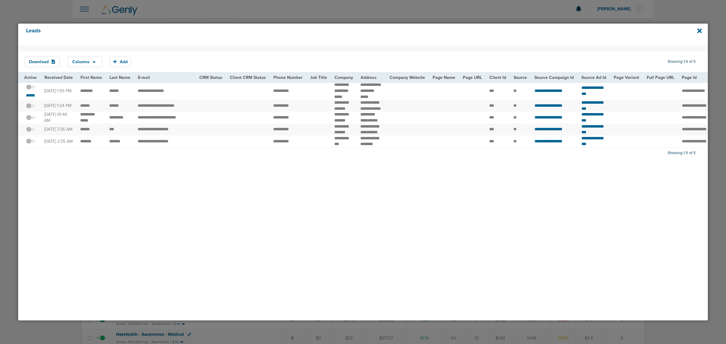
click at [30, 98] on small "*******" at bounding box center [30, 95] width 13 height 5
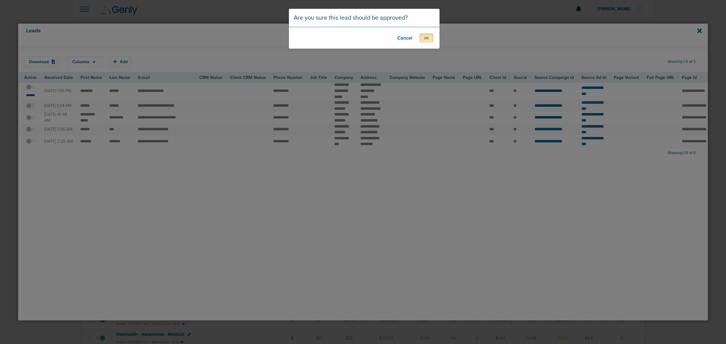
click at [429, 38] on button "OK" at bounding box center [427, 37] width 14 height 9
click at [423, 37] on button "OK" at bounding box center [427, 37] width 14 height 9
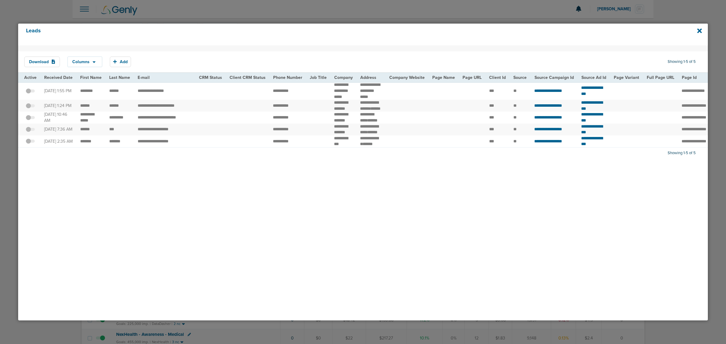
click at [441, 15] on div at bounding box center [363, 172] width 726 height 344
click at [698, 28] on icon at bounding box center [700, 31] width 5 height 7
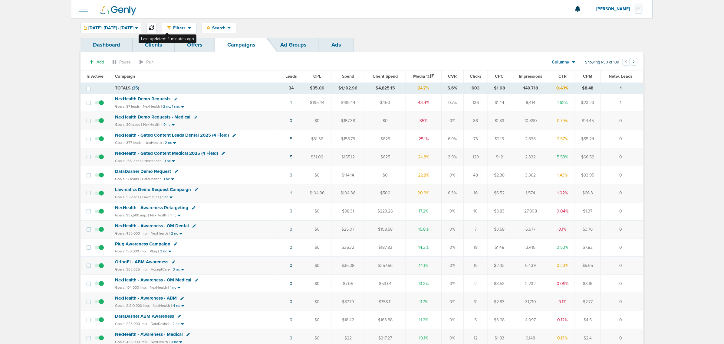
click at [154, 28] on icon at bounding box center [151, 27] width 5 height 5
click at [185, 137] on span "NexHealth - Gated Content Leads Dental 2025 (4 Field)" at bounding box center [172, 135] width 114 height 5
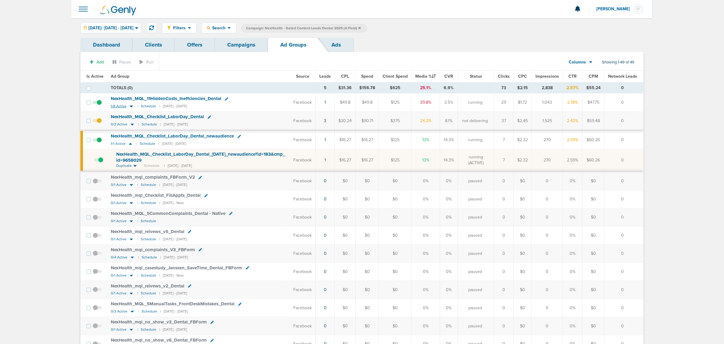
click at [131, 107] on icon at bounding box center [131, 107] width 3 height 2
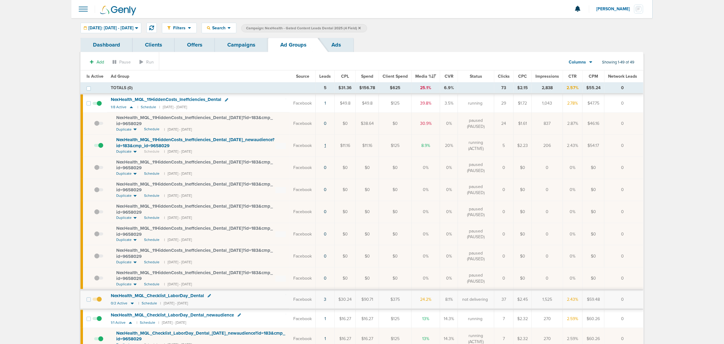
click at [326, 146] on link "1" at bounding box center [325, 145] width 2 height 5
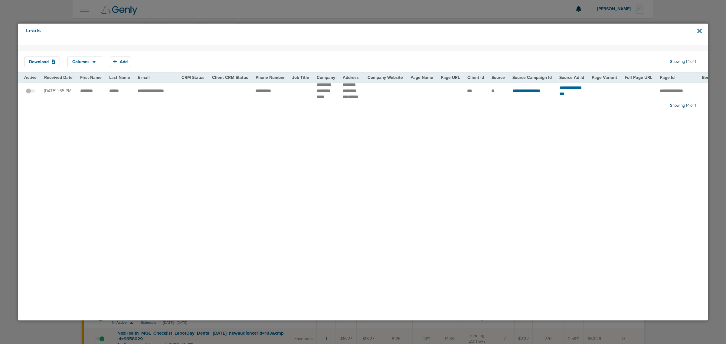
click at [699, 32] on icon at bounding box center [700, 30] width 5 height 5
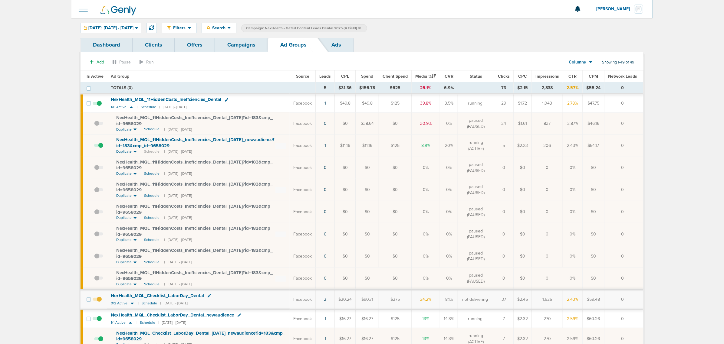
click at [250, 41] on link "Campaigns" at bounding box center [241, 45] width 53 height 14
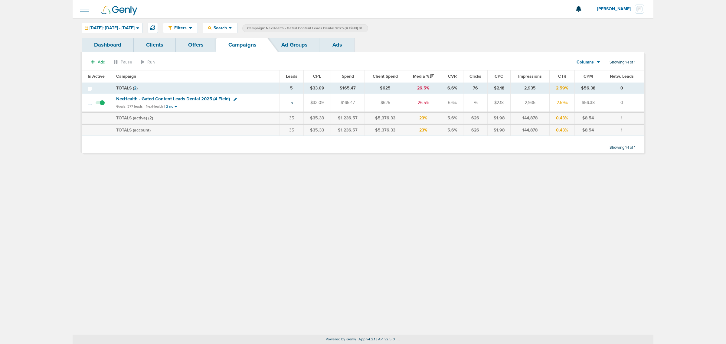
click at [362, 28] on icon at bounding box center [361, 28] width 2 height 4
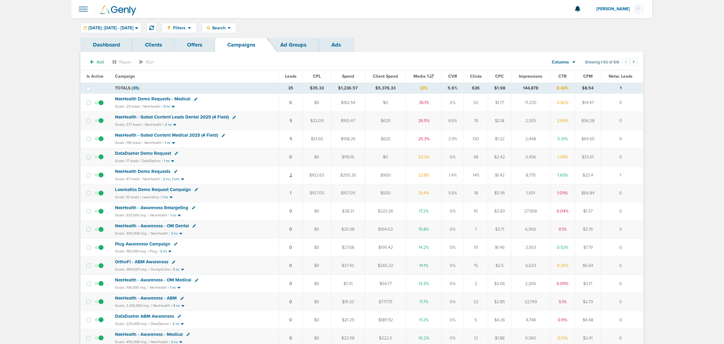
click at [290, 177] on link "2" at bounding box center [291, 175] width 2 height 5
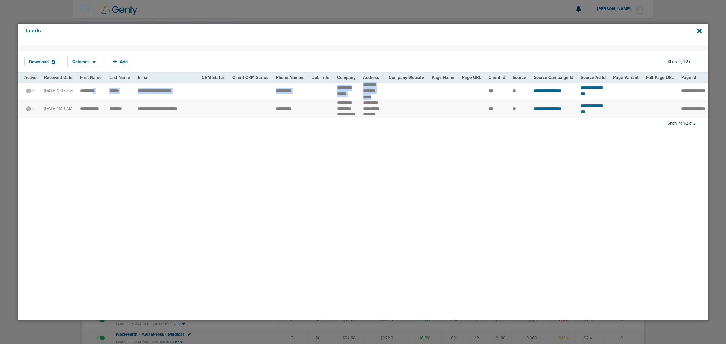
drag, startPoint x: 378, startPoint y: 96, endPoint x: 94, endPoint y: 92, distance: 284.2
click at [94, 92] on tr "**********" at bounding box center [624, 91] width 1212 height 18
drag, startPoint x: 93, startPoint y: 92, endPoint x: 438, endPoint y: 23, distance: 351.9
click at [93, 92] on td "*********" at bounding box center [91, 91] width 29 height 18
click at [701, 29] on icon at bounding box center [700, 30] width 5 height 5
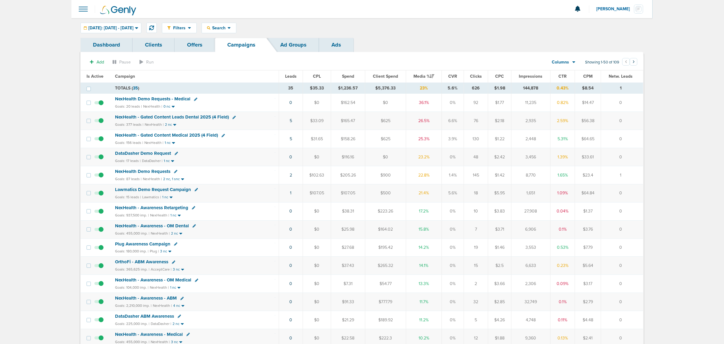
click at [146, 171] on span "NexHealth Demo Requests" at bounding box center [142, 171] width 55 height 5
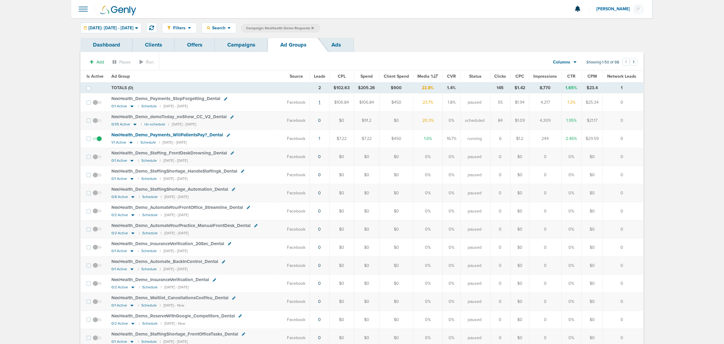
click at [319, 105] on link "1" at bounding box center [320, 102] width 2 height 5
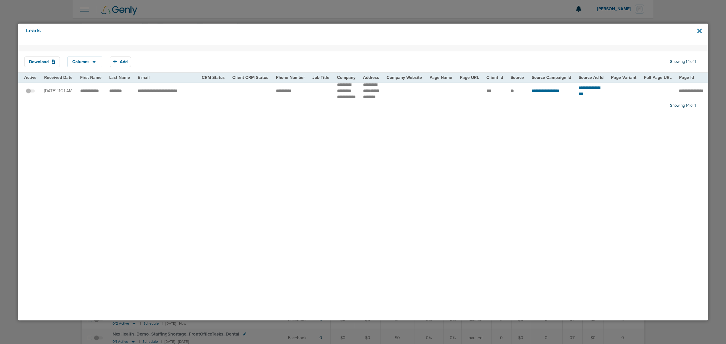
click at [701, 30] on icon at bounding box center [700, 30] width 5 height 5
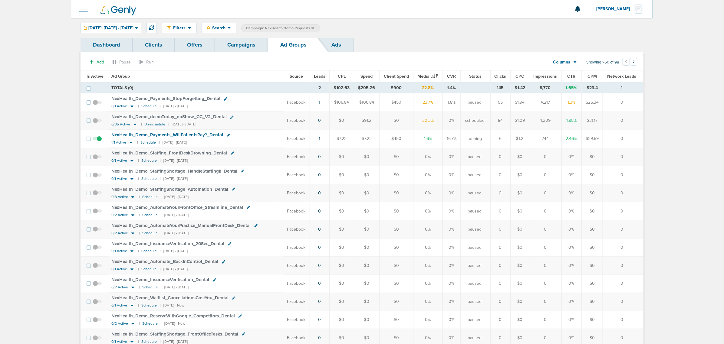
click at [318, 140] on td "1" at bounding box center [320, 139] width 20 height 18
click at [321, 140] on td "1" at bounding box center [320, 139] width 20 height 18
click at [320, 140] on link "1" at bounding box center [320, 138] width 2 height 5
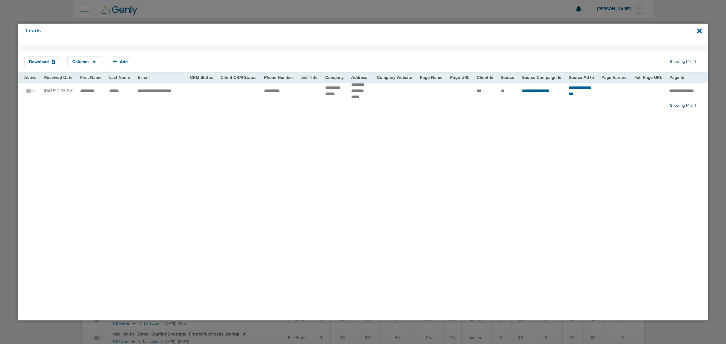
click at [699, 29] on icon at bounding box center [700, 31] width 5 height 7
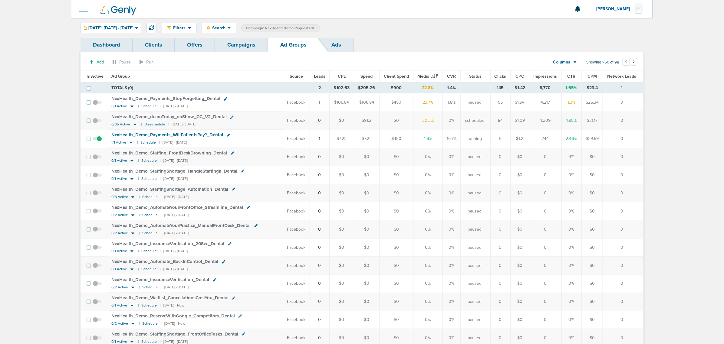
drag, startPoint x: 627, startPoint y: 139, endPoint x: 532, endPoint y: 137, distance: 95.4
click at [532, 137] on tr "NexHealth_ Demo_ Payments_ WillPatientsPay?_ Dental 1/1 Active | Schedule | 08/…" at bounding box center [362, 139] width 563 height 18
click at [638, 138] on td "0" at bounding box center [623, 139] width 40 height 18
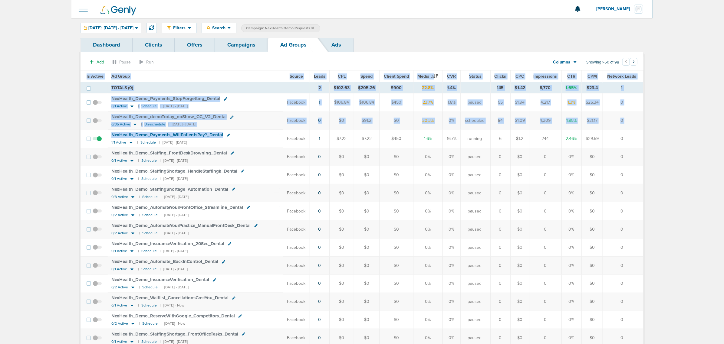
drag, startPoint x: 277, startPoint y: 137, endPoint x: 647, endPoint y: 139, distance: 369.6
drag, startPoint x: 633, startPoint y: 141, endPoint x: 105, endPoint y: 136, distance: 528.8
click at [105, 136] on tr "NexHealth_ Demo_ Payments_ WillPatientsPay?_ Dental 1/1 Active | Schedule | 08/…" at bounding box center [362, 139] width 563 height 18
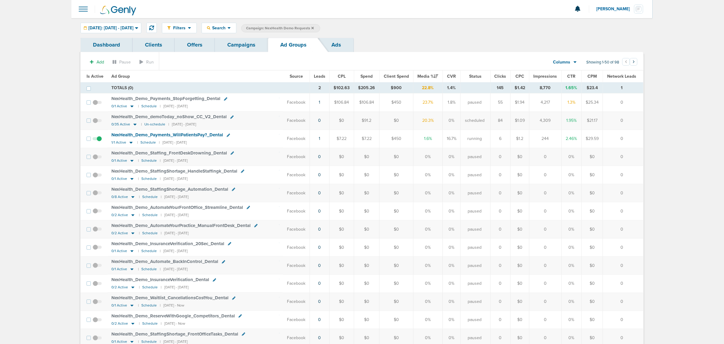
click at [247, 58] on section "Add Pause Run Columns Media Stats Sales Performance Custom Showing 1-50 of 98 ‹…" at bounding box center [362, 64] width 563 height 14
click at [250, 46] on link "Campaigns" at bounding box center [241, 45] width 53 height 14
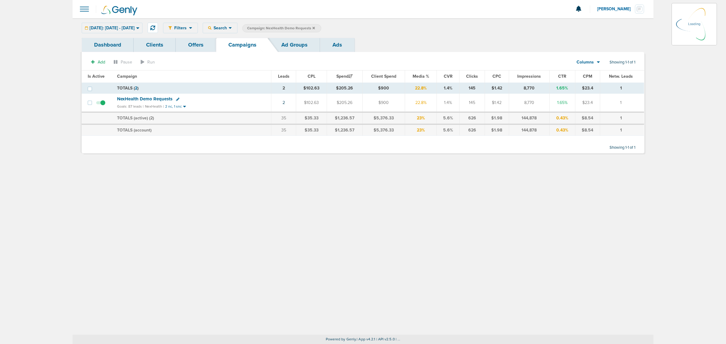
click at [315, 27] on icon at bounding box center [314, 28] width 2 height 2
click at [315, 27] on icon at bounding box center [314, 28] width 2 height 4
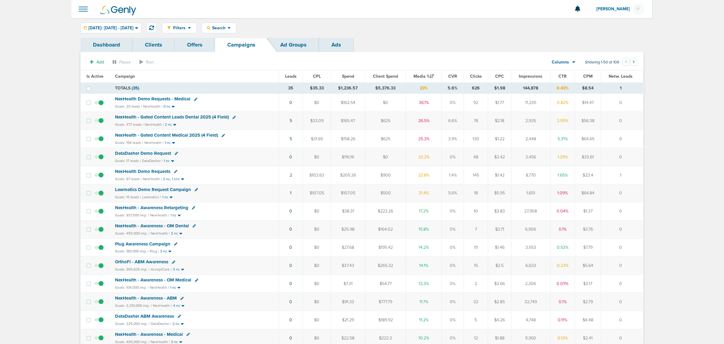
drag, startPoint x: 278, startPoint y: 112, endPoint x: 665, endPoint y: 145, distance: 388.2
click at [173, 99] on span "NexHealth Demo Requests - Medical" at bounding box center [152, 98] width 75 height 5
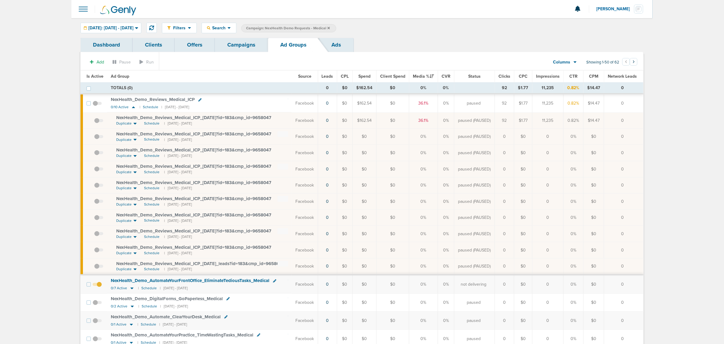
click at [242, 45] on link "Campaigns" at bounding box center [241, 45] width 53 height 14
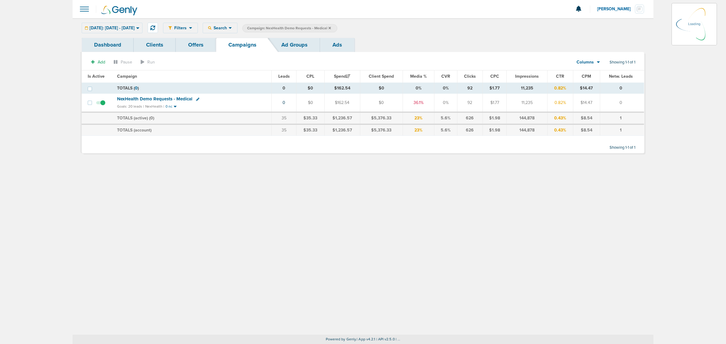
click at [331, 28] on icon at bounding box center [330, 28] width 2 height 2
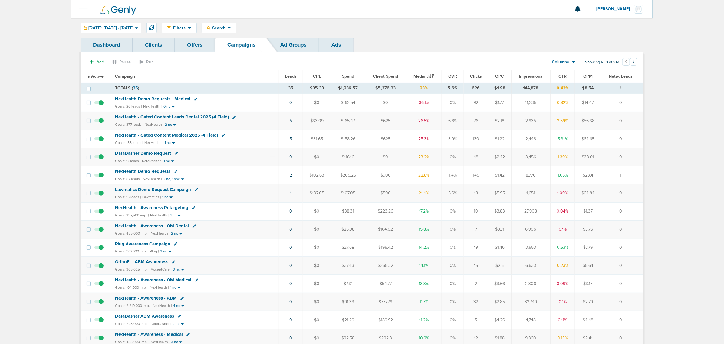
drag, startPoint x: 635, startPoint y: 179, endPoint x: 53, endPoint y: 37, distance: 598.7
drag, startPoint x: 328, startPoint y: 53, endPoint x: 663, endPoint y: 210, distance: 369.4
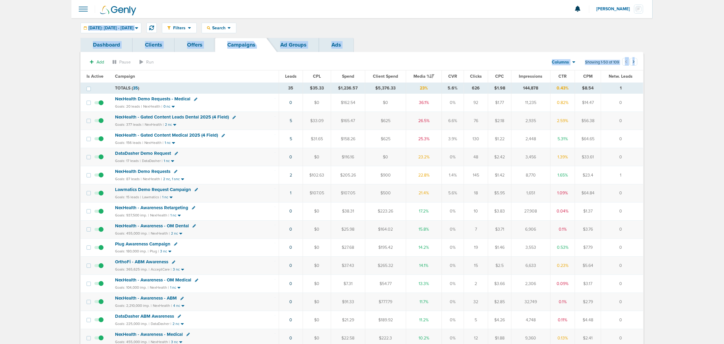
drag, startPoint x: 629, startPoint y: 177, endPoint x: 43, endPoint y: 19, distance: 607.0
drag, startPoint x: 57, startPoint y: 21, endPoint x: 726, endPoint y: 231, distance: 701.1
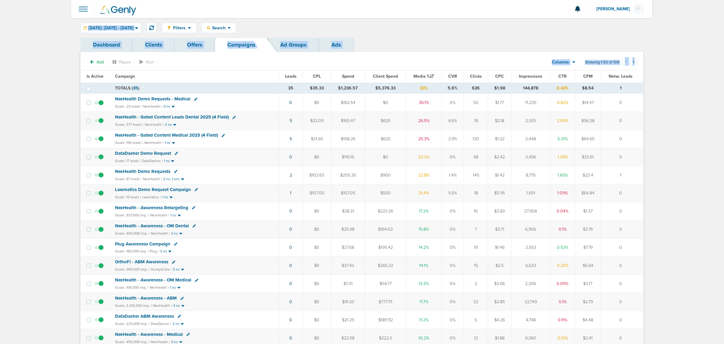
click at [724, 231] on html "Notifications You have no unread notifications [PERSON_NAME] Profile Sign Out C…" at bounding box center [362, 172] width 724 height 344
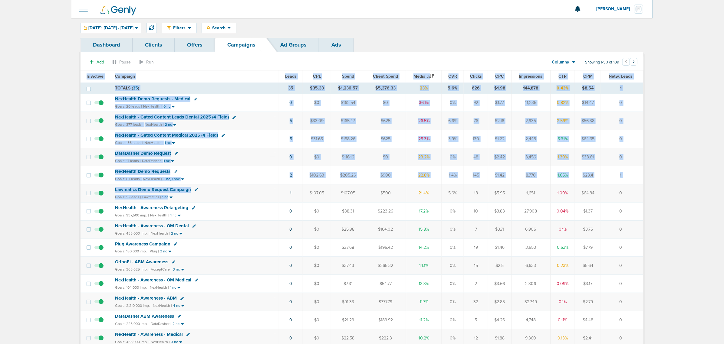
drag, startPoint x: 247, startPoint y: 196, endPoint x: 644, endPoint y: 195, distance: 397.4
click at [640, 196] on td "0" at bounding box center [622, 193] width 42 height 18
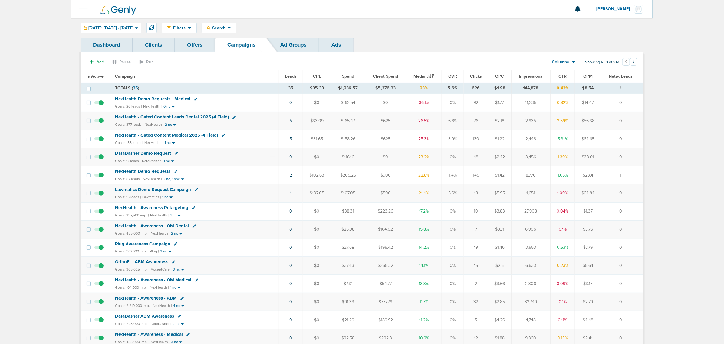
drag, startPoint x: 637, startPoint y: 226, endPoint x: 56, endPoint y: 75, distance: 600.6
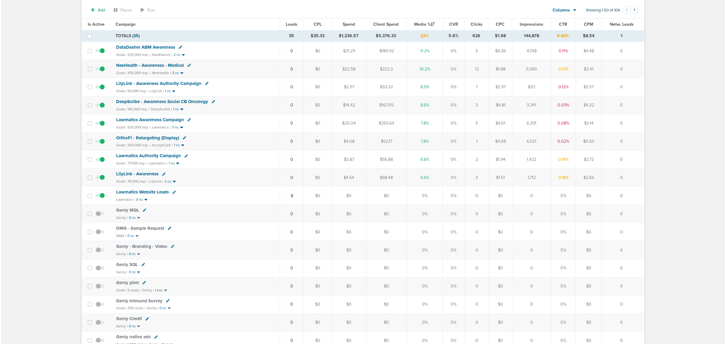
scroll to position [341, 0]
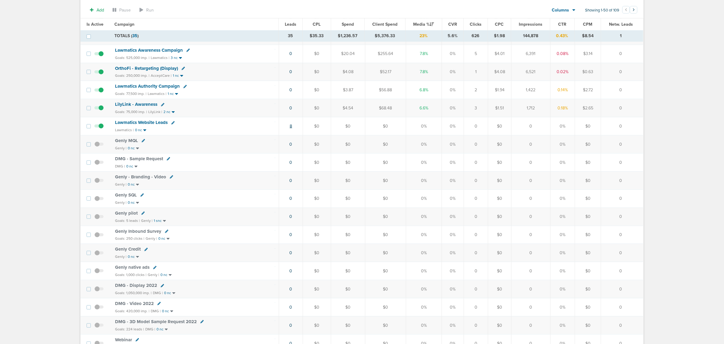
click at [291, 129] on link "8" at bounding box center [291, 126] width 2 height 5
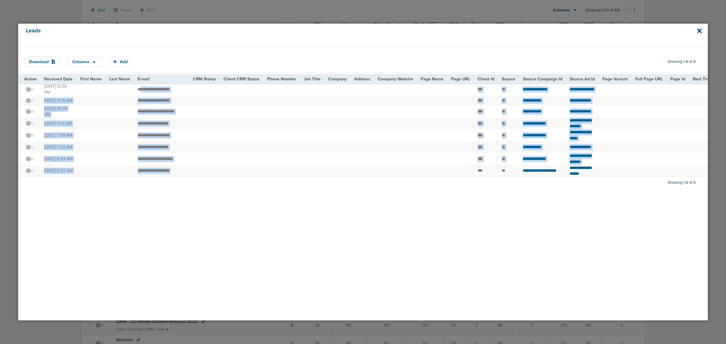
drag, startPoint x: 140, startPoint y: 85, endPoint x: 217, endPoint y: 166, distance: 112.2
click at [217, 166] on tbody "**********" at bounding box center [607, 131] width 1179 height 94
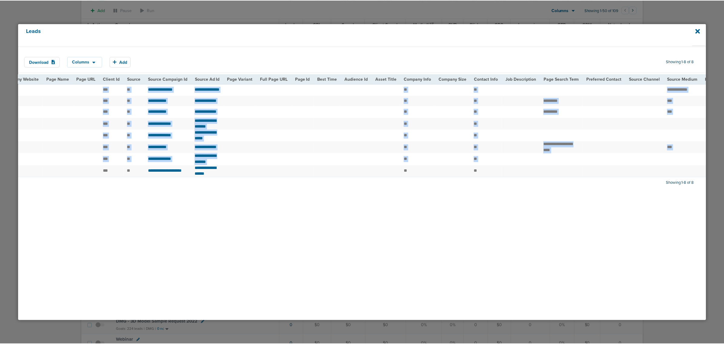
scroll to position [0, 484]
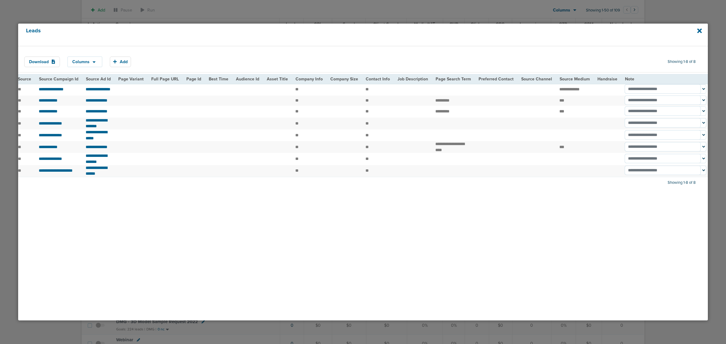
click at [618, 207] on div "Download Columns Save selections Reset to defaults Is Active Received Date Firs…" at bounding box center [363, 182] width 690 height 275
click at [701, 29] on icon at bounding box center [700, 30] width 5 height 5
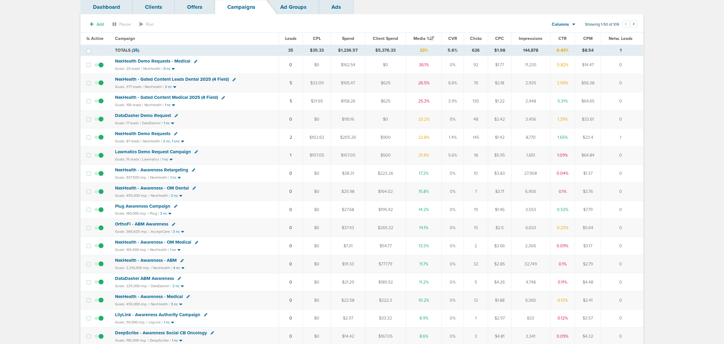
scroll to position [0, 0]
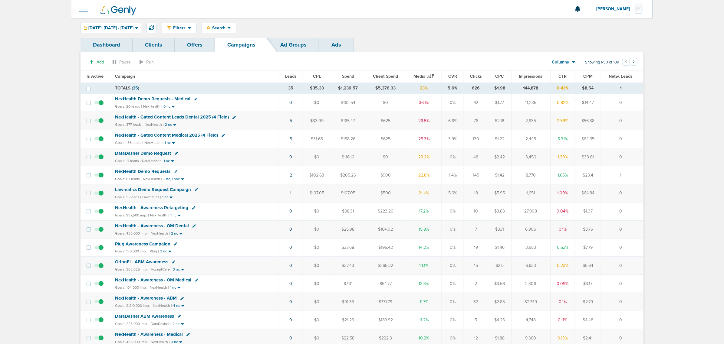
drag, startPoint x: 418, startPoint y: 192, endPoint x: 649, endPoint y: 189, distance: 231.0
click at [636, 193] on td "0" at bounding box center [622, 193] width 42 height 18
drag, startPoint x: 67, startPoint y: 21, endPoint x: 709, endPoint y: 274, distance: 690.8
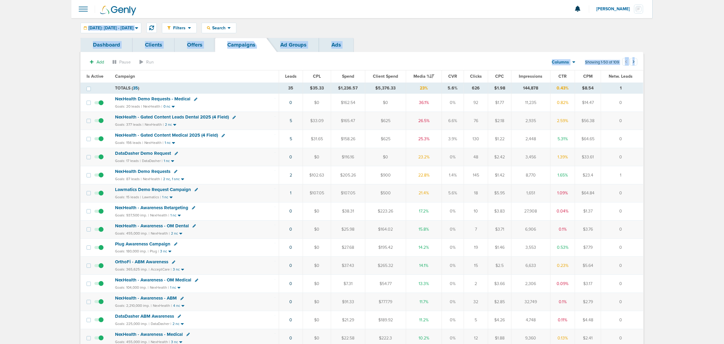
drag, startPoint x: 54, startPoint y: 24, endPoint x: 726, endPoint y: 223, distance: 700.2
click at [724, 223] on html "Notifications You have no unread notifications [PERSON_NAME] Profile Sign Out C…" at bounding box center [362, 172] width 724 height 344
drag, startPoint x: 281, startPoint y: 23, endPoint x: 681, endPoint y: 192, distance: 434.8
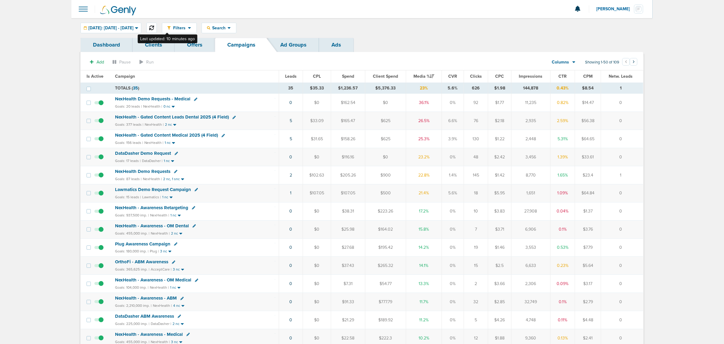
click at [154, 26] on icon at bounding box center [151, 27] width 5 height 5
drag, startPoint x: 293, startPoint y: 122, endPoint x: 628, endPoint y: 150, distance: 336.2
click at [633, 170] on td "1" at bounding box center [622, 175] width 42 height 18
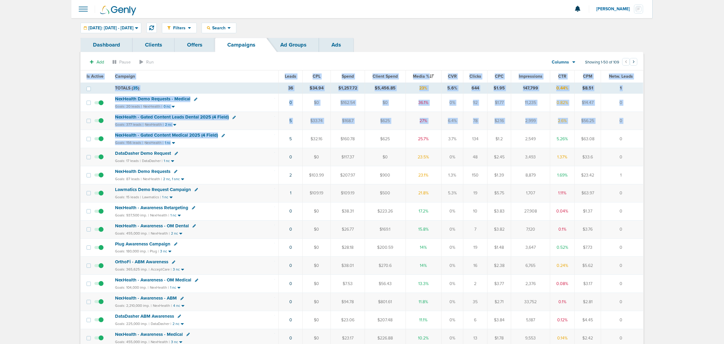
drag, startPoint x: 272, startPoint y: 144, endPoint x: 659, endPoint y: 143, distance: 386.8
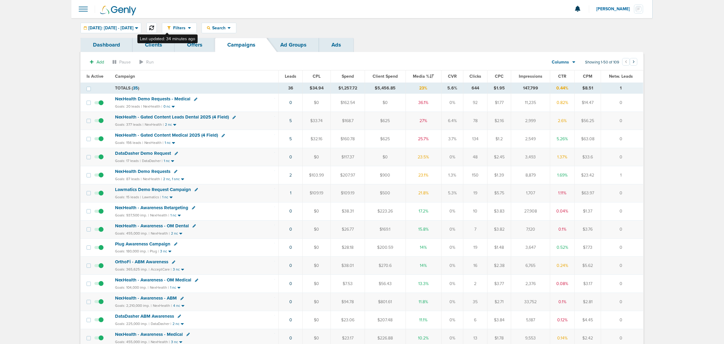
click at [154, 28] on icon at bounding box center [151, 27] width 5 height 5
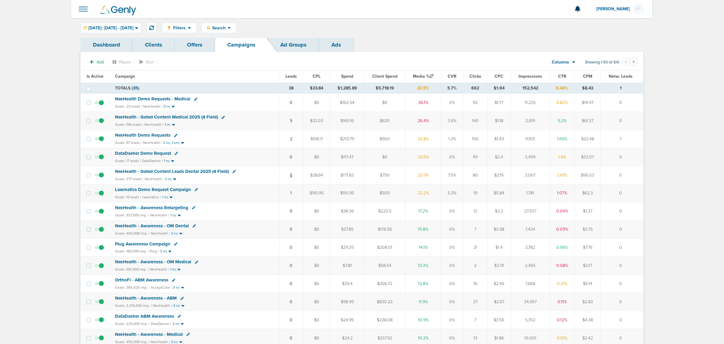
click at [291, 178] on link "6" at bounding box center [291, 175] width 2 height 5
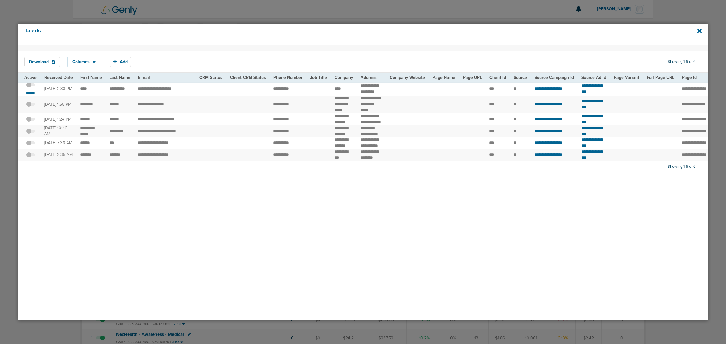
click at [34, 92] on div "*******" at bounding box center [30, 89] width 13 height 14
click at [33, 93] on small "*******" at bounding box center [30, 93] width 13 height 5
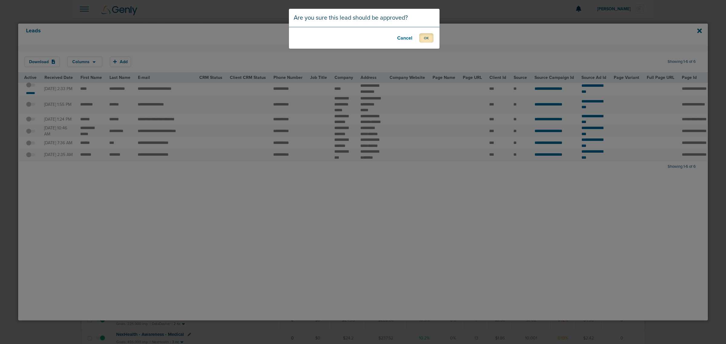
click at [425, 37] on button "OK" at bounding box center [427, 37] width 14 height 9
click at [431, 34] on button "OK" at bounding box center [427, 37] width 14 height 9
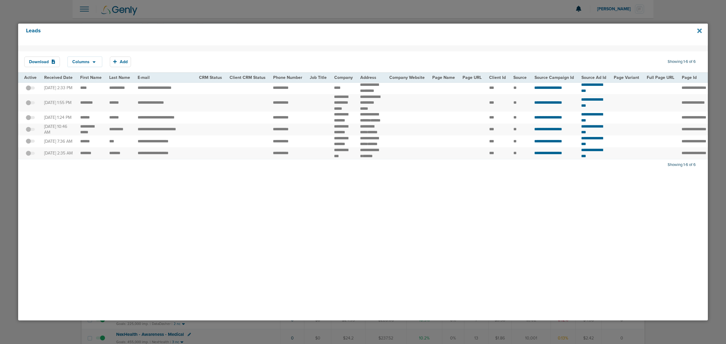
click at [700, 31] on icon at bounding box center [700, 30] width 5 height 5
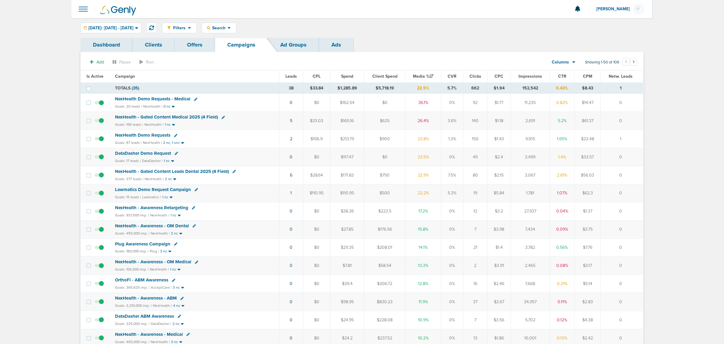
click at [166, 99] on span "NexHealth Demo Requests - Medical" at bounding box center [152, 98] width 75 height 5
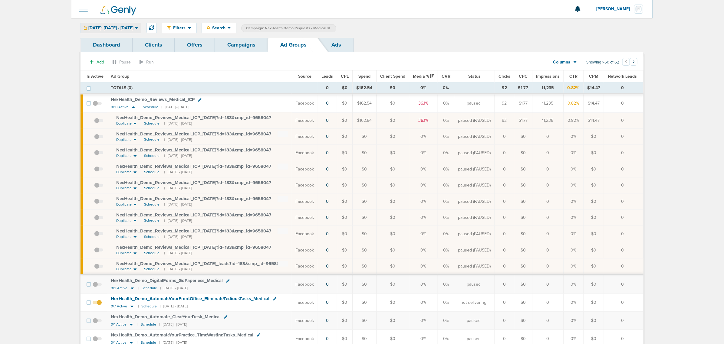
click at [129, 30] on div "[DATE]: [DATE] - [DATE]" at bounding box center [111, 28] width 60 height 10
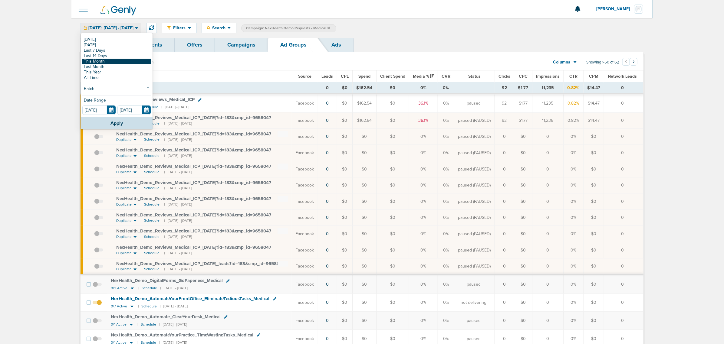
click at [120, 59] on link "This Month" at bounding box center [116, 61] width 69 height 5
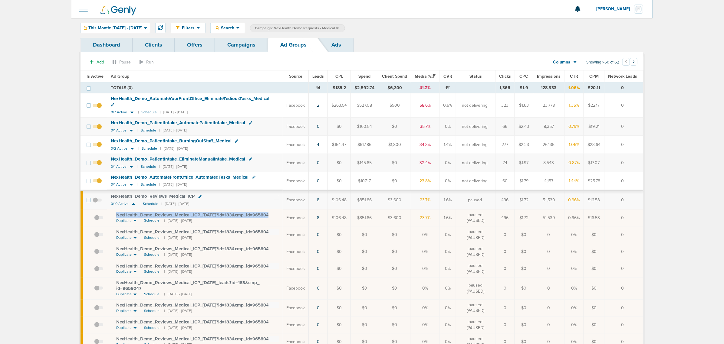
drag, startPoint x: 276, startPoint y: 217, endPoint x: 114, endPoint y: 215, distance: 162.2
click at [114, 215] on td "NexHealth_ Demo_ Reviews_ Medical_ ICP_ 08.18.25?id=183&cmp_ id=9658047 Duplica…" at bounding box center [195, 217] width 176 height 17
click at [134, 214] on span "NexHealth_ Demo_ Reviews_ Medical_ ICP_ 08.18.25?id=183&cmp_ id=9658047" at bounding box center [193, 214] width 155 height 5
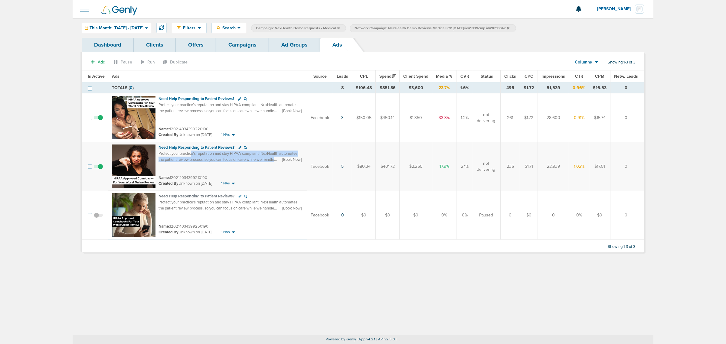
drag, startPoint x: 209, startPoint y: 156, endPoint x: 285, endPoint y: 161, distance: 75.5
click at [285, 161] on div "Protect your practice’s reputation and stay HIPAA compliant. NexHealth automate…" at bounding box center [231, 157] width 145 height 12
click at [234, 159] on span "Protect your practice’s reputation and stay HIPAA compliant. NexHealth automate…" at bounding box center [228, 159] width 139 height 17
click at [238, 44] on link "Campaigns" at bounding box center [242, 45] width 53 height 14
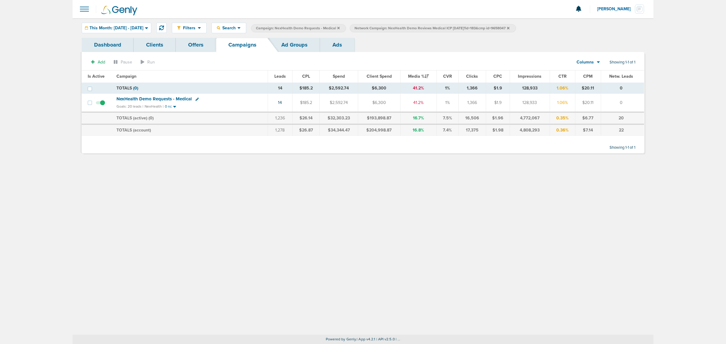
click at [151, 99] on span "NexHealth Demo Requests - Medical" at bounding box center [154, 98] width 75 height 5
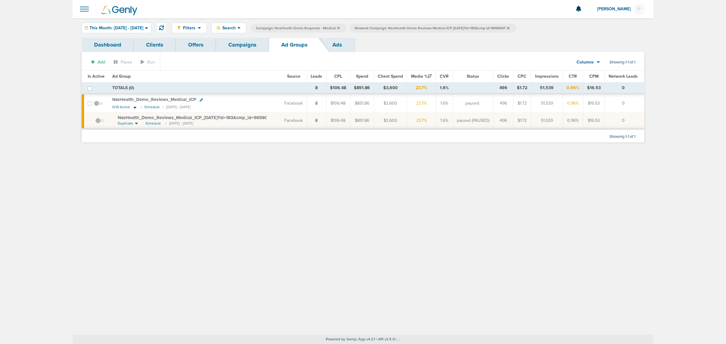
drag, startPoint x: 114, startPoint y: 117, endPoint x: 273, endPoint y: 122, distance: 159.6
click at [273, 122] on td "NexHealth_ Demo_ Reviews_ Medical_ ICP_ 08.18.25?id=183&cmp_ id=9658047 Duplica…" at bounding box center [195, 121] width 172 height 17
click at [256, 123] on td "NexHealth_ Demo_ Reviews_ Medical_ ICP_ 08.18.25?id=183&cmp_ id=9658047 Duplica…" at bounding box center [195, 121] width 172 height 17
drag, startPoint x: 275, startPoint y: 119, endPoint x: 106, endPoint y: 119, distance: 168.6
click at [106, 119] on tr "NexHealth_ Demo_ Reviews_ Medical_ ICP_ 08.18.25?id=183&cmp_ id=9658047 Duplica…" at bounding box center [363, 121] width 563 height 17
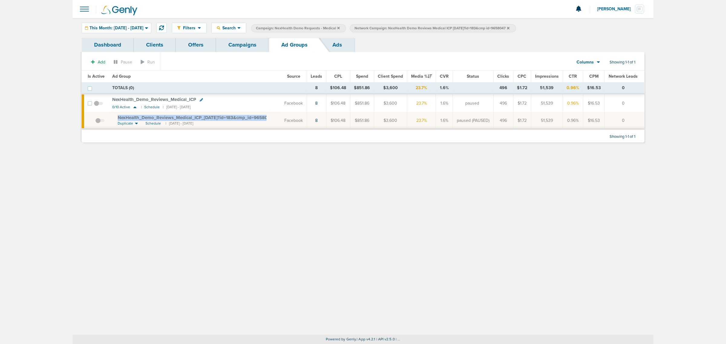
copy tr "NexHealth_ Demo_ Reviews_ Medical_ ICP_ 08.18.25?id=183&cmp_ id=9658047"
click at [219, 117] on span "NexHealth_ Demo_ Reviews_ Medical_ ICP_ 08.18.25?id=183&cmp_ id=9658047" at bounding box center [195, 117] width 155 height 5
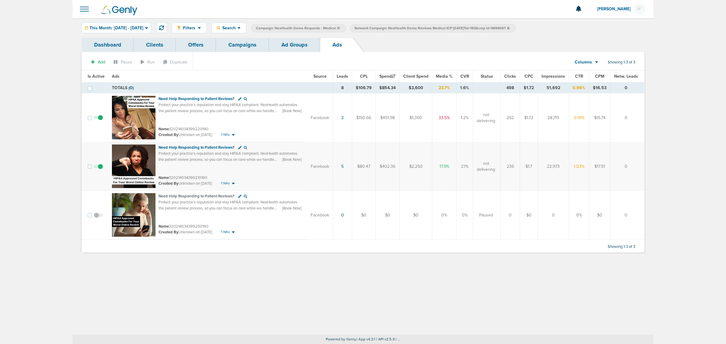
click at [240, 46] on link "Campaigns" at bounding box center [242, 45] width 53 height 14
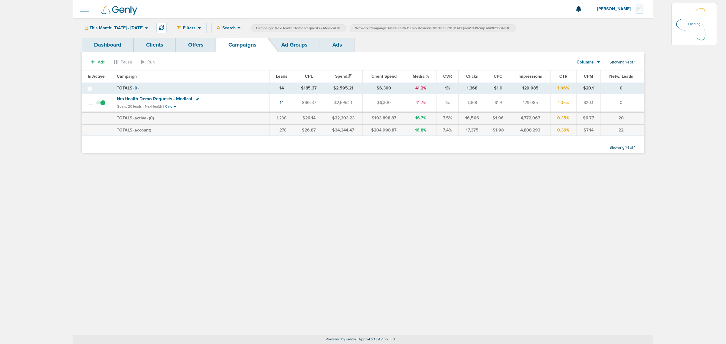
click at [340, 27] on icon at bounding box center [338, 28] width 2 height 4
click at [340, 28] on icon at bounding box center [338, 28] width 2 height 2
click at [411, 27] on icon at bounding box center [410, 28] width 2 height 2
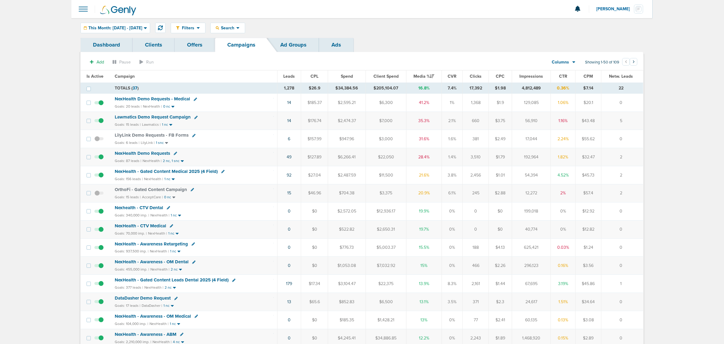
click at [129, 33] on div "Filters Active Only Settings Status Active Inactive Objectives MQL SQL Traffic …" at bounding box center [361, 28] width 581 height 20
click at [128, 28] on span "This Month: [DATE] - [DATE]" at bounding box center [115, 28] width 54 height 4
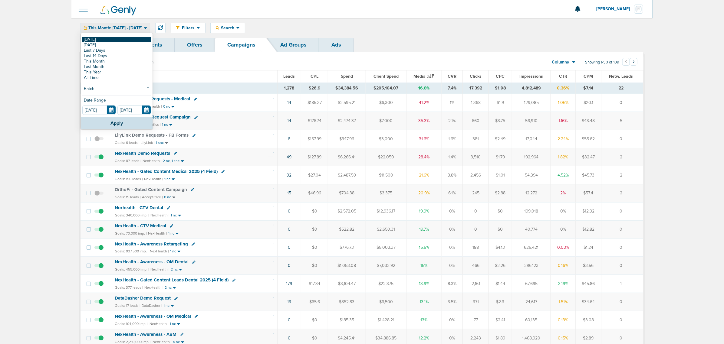
click at [108, 38] on link "[DATE]" at bounding box center [116, 39] width 69 height 5
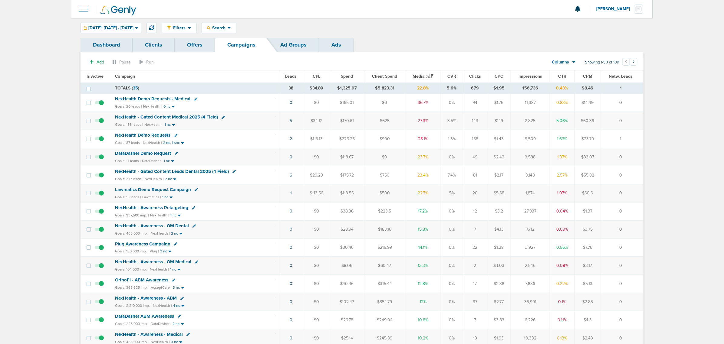
click at [197, 117] on span "NexHealth - Gated Content Medical 2025 (4 Field)" at bounding box center [166, 116] width 103 height 5
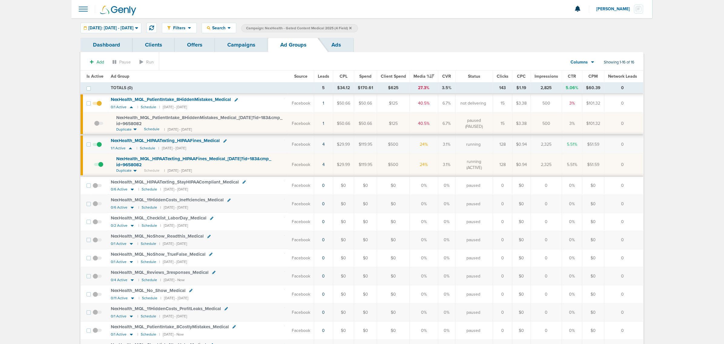
click at [245, 44] on link "Campaigns" at bounding box center [241, 45] width 53 height 14
